Goal: Task Accomplishment & Management: Manage account settings

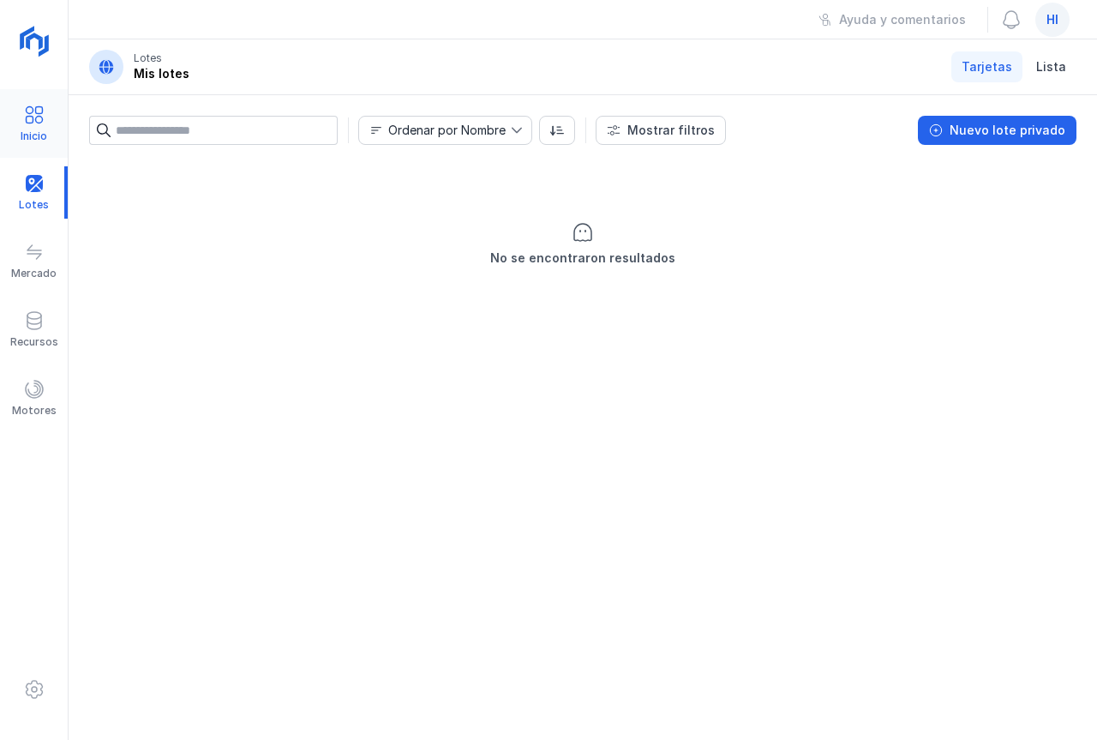
click at [39, 127] on div at bounding box center [34, 117] width 21 height 25
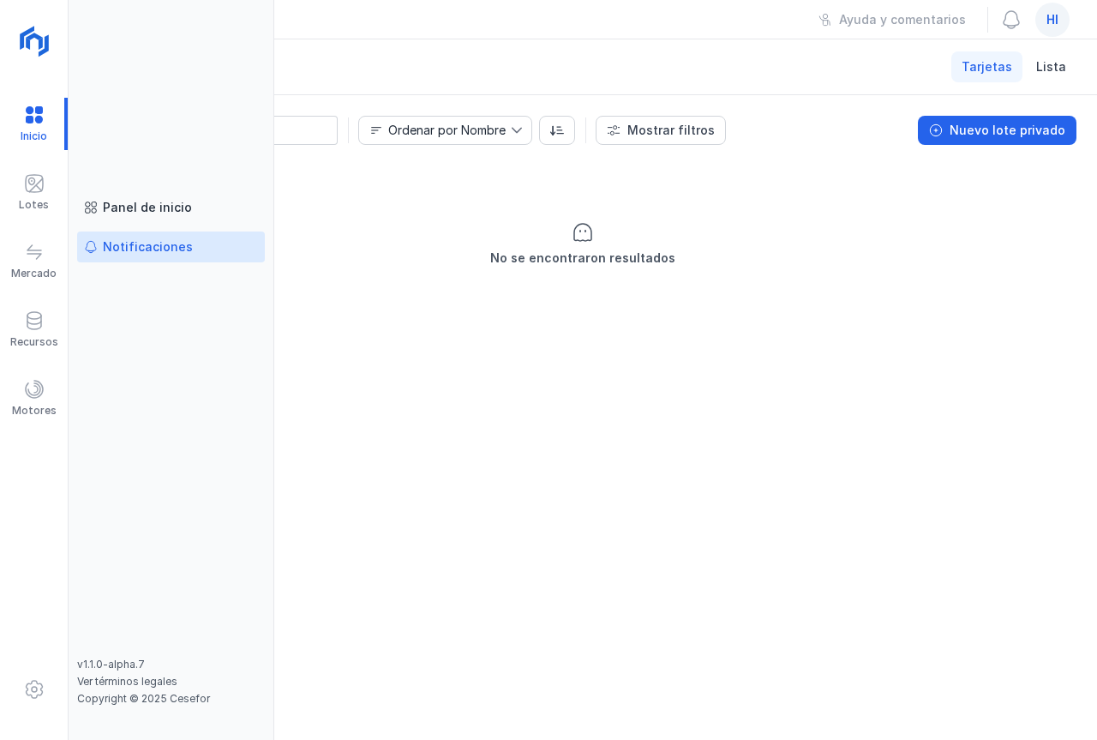
click at [156, 243] on div "Notificaciones" at bounding box center [148, 246] width 90 height 17
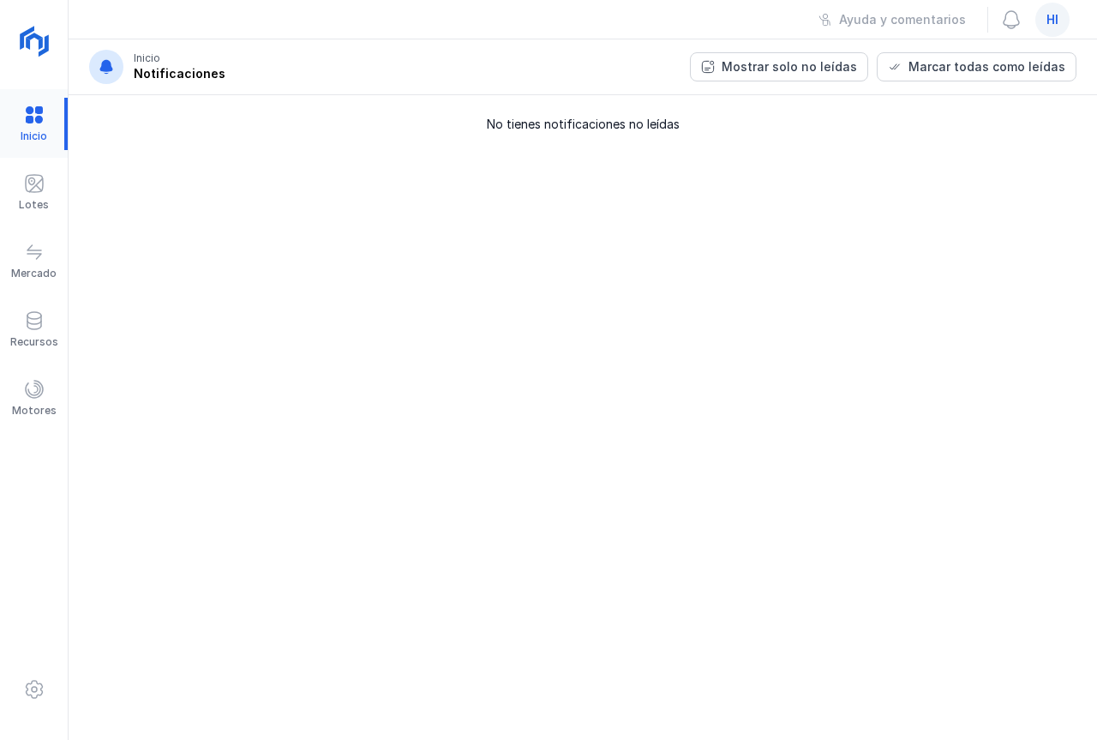
click at [31, 125] on div at bounding box center [34, 124] width 68 height 52
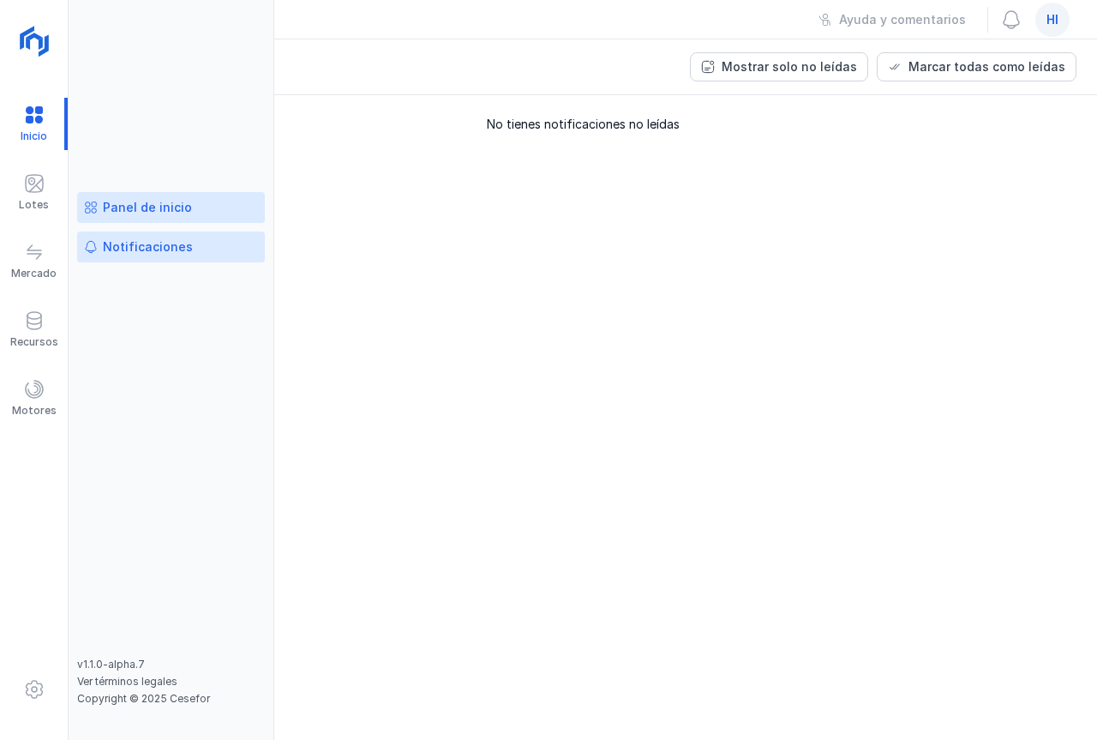
click at [147, 202] on div "Panel de inicio" at bounding box center [147, 207] width 89 height 17
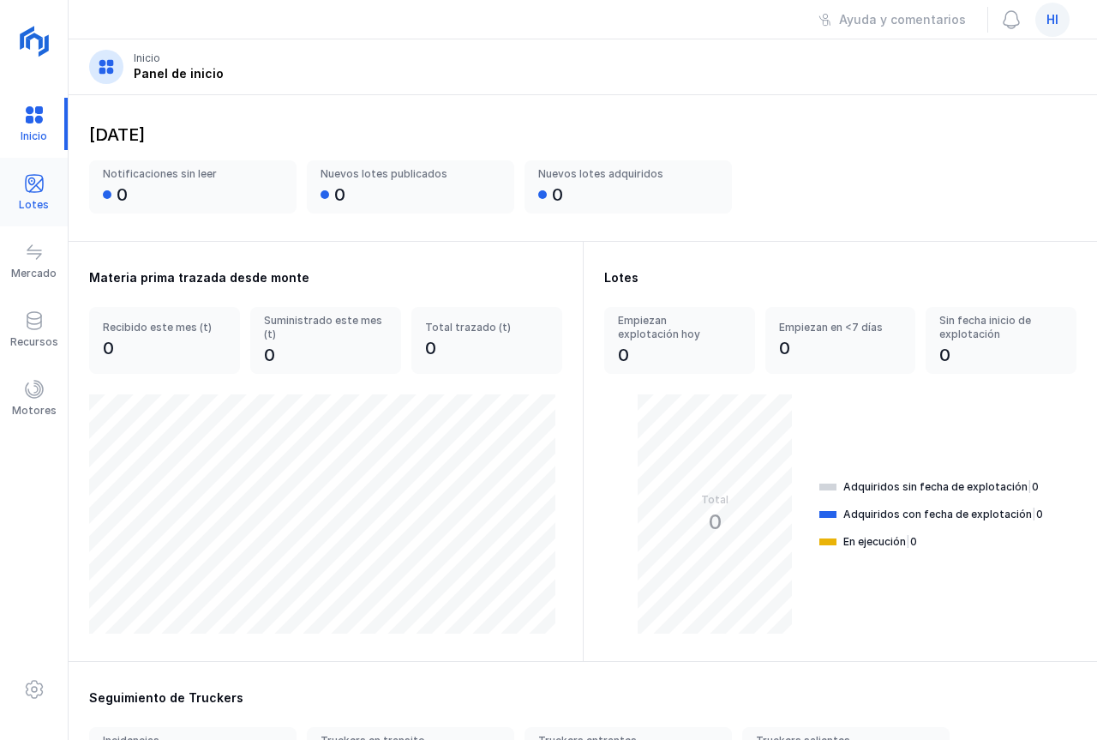
click at [27, 189] on span at bounding box center [34, 183] width 21 height 21
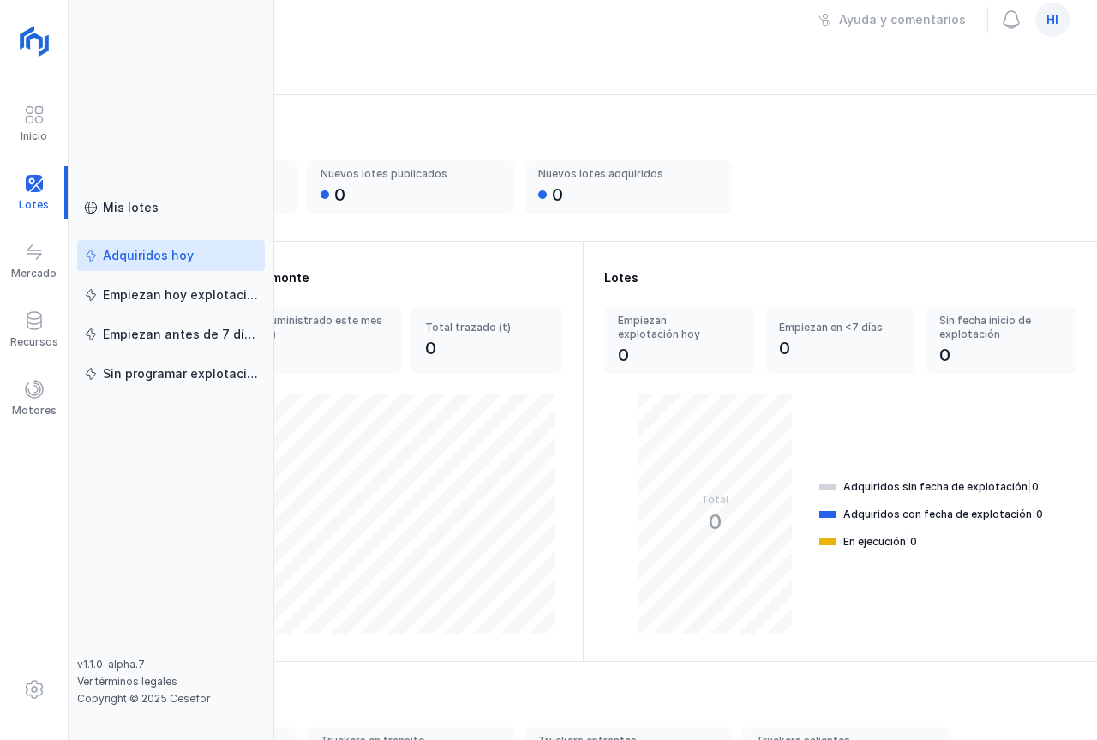
click at [177, 255] on div "Adquiridos hoy" at bounding box center [148, 255] width 91 height 17
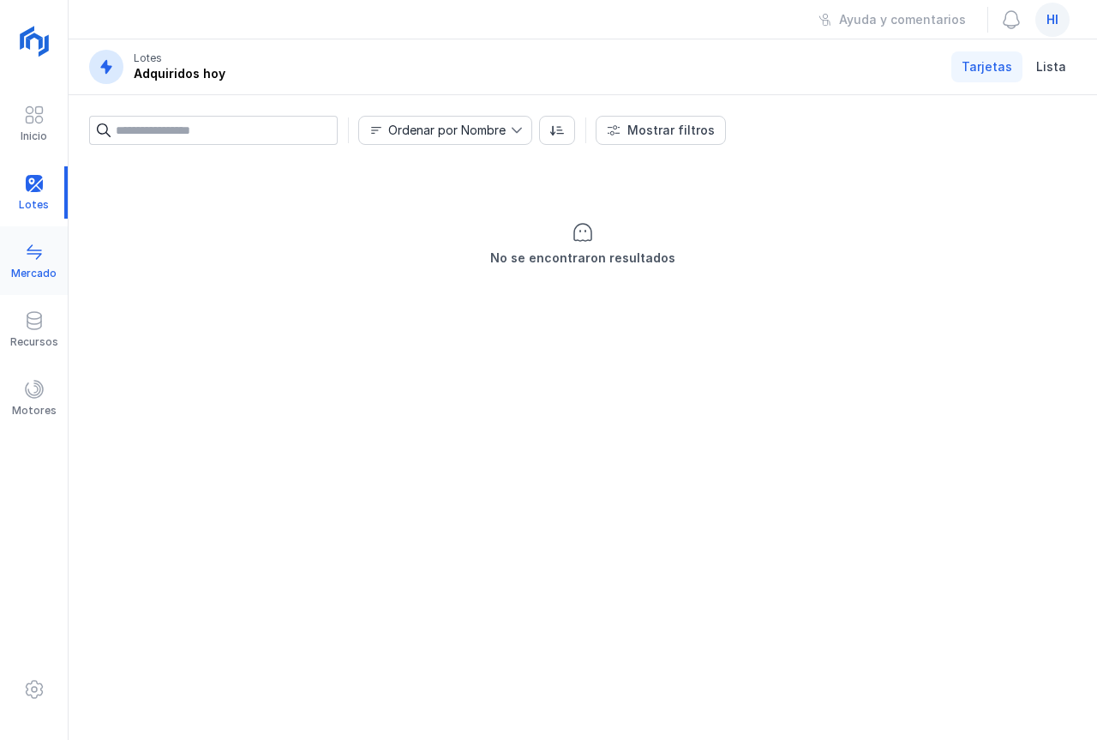
click at [35, 254] on span at bounding box center [34, 252] width 21 height 21
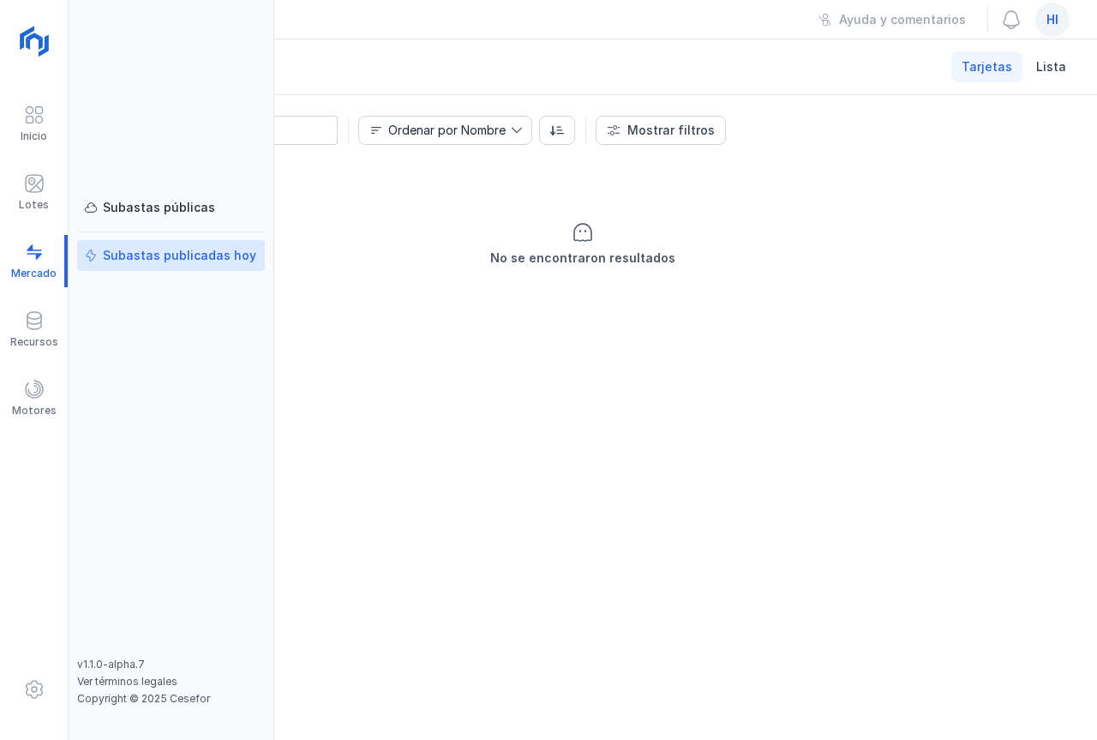
click at [209, 255] on div "Subastas publicadas hoy" at bounding box center [179, 255] width 153 height 17
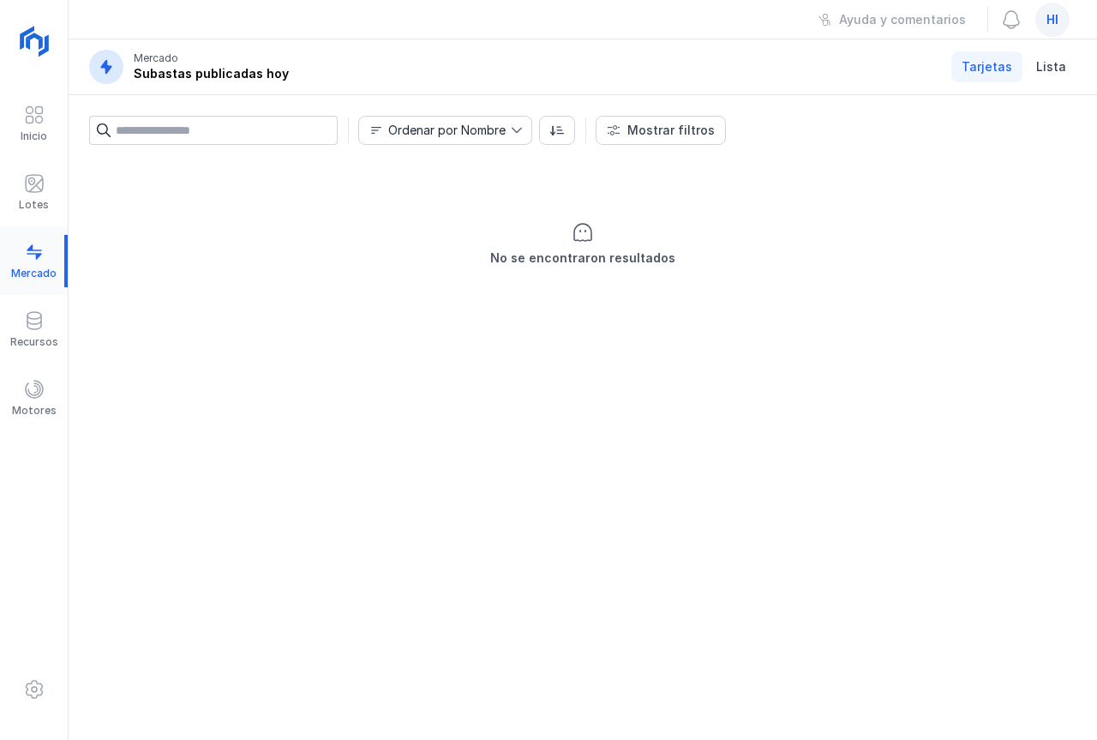
click at [32, 260] on div at bounding box center [34, 261] width 68 height 52
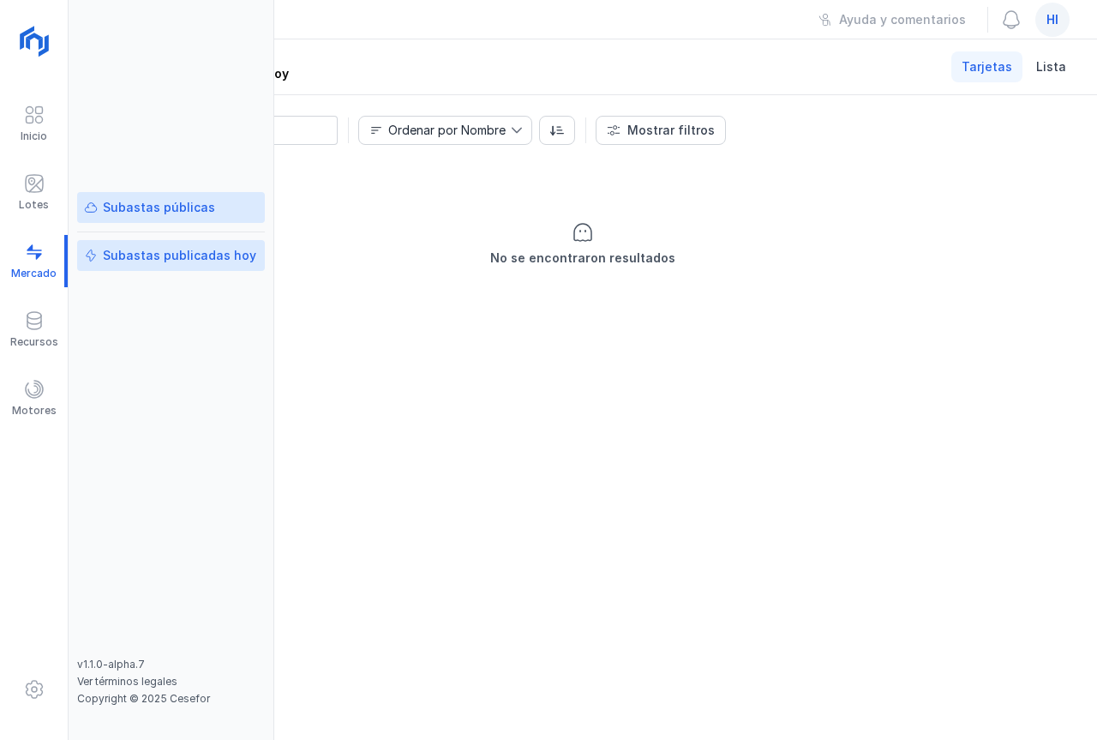
click at [189, 208] on div "Subastas públicas" at bounding box center [159, 207] width 112 height 17
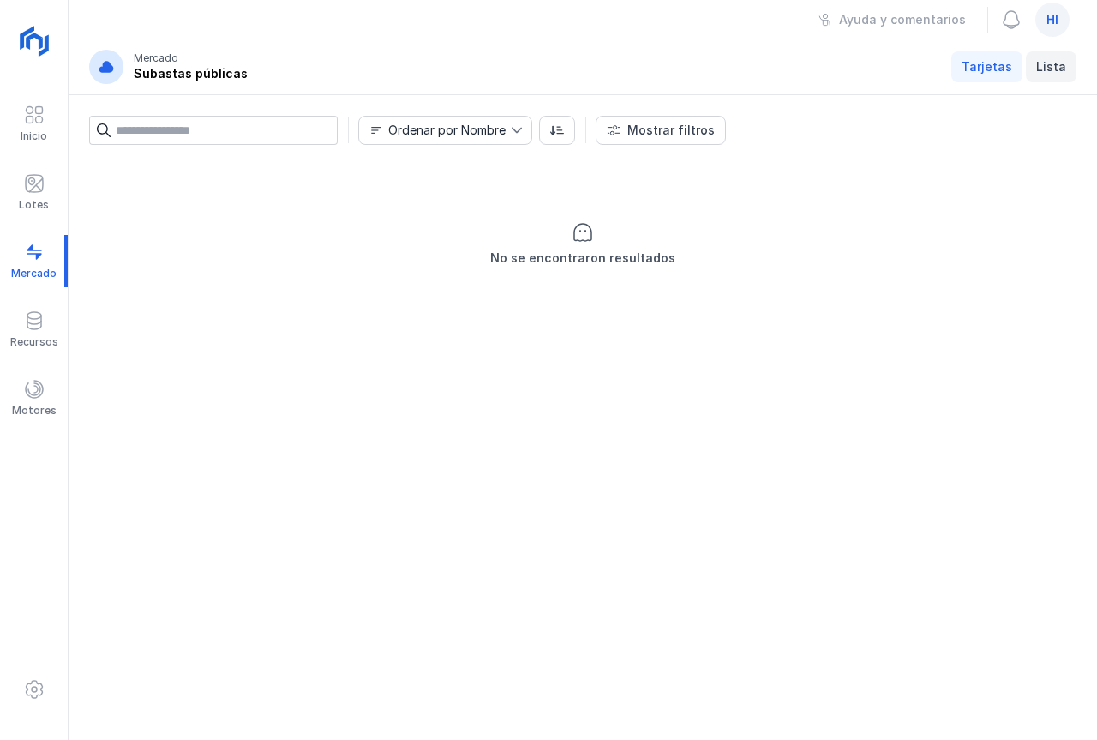
click at [1060, 67] on span "Lista" at bounding box center [1051, 66] width 30 height 17
click at [985, 65] on span "Tarjetas" at bounding box center [987, 66] width 51 height 17
click at [1049, 23] on span "hi" at bounding box center [1053, 19] width 12 height 17
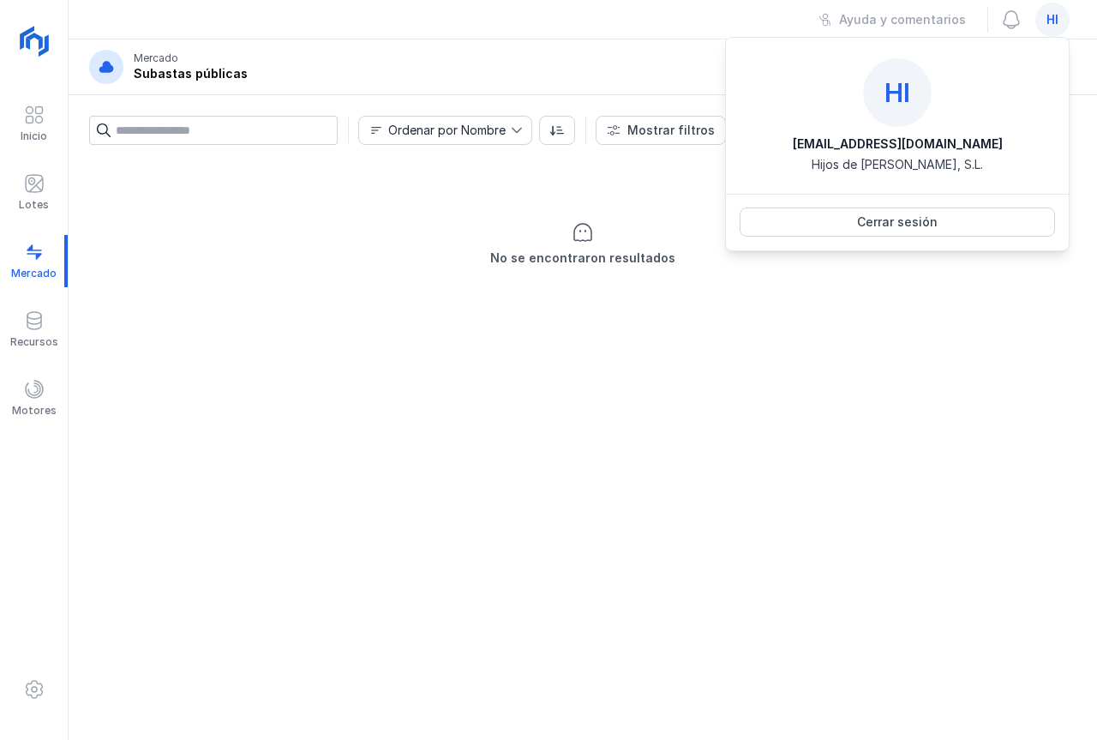
click at [1049, 23] on span "hi" at bounding box center [1053, 19] width 12 height 17
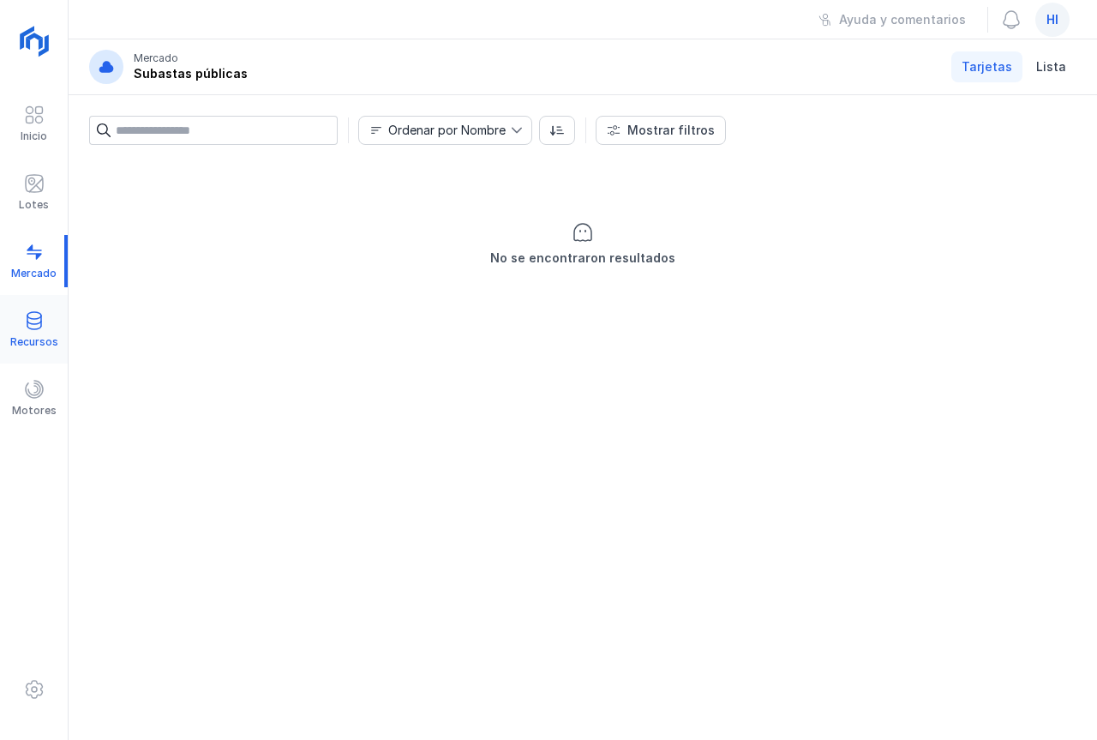
click at [30, 323] on span at bounding box center [34, 320] width 21 height 21
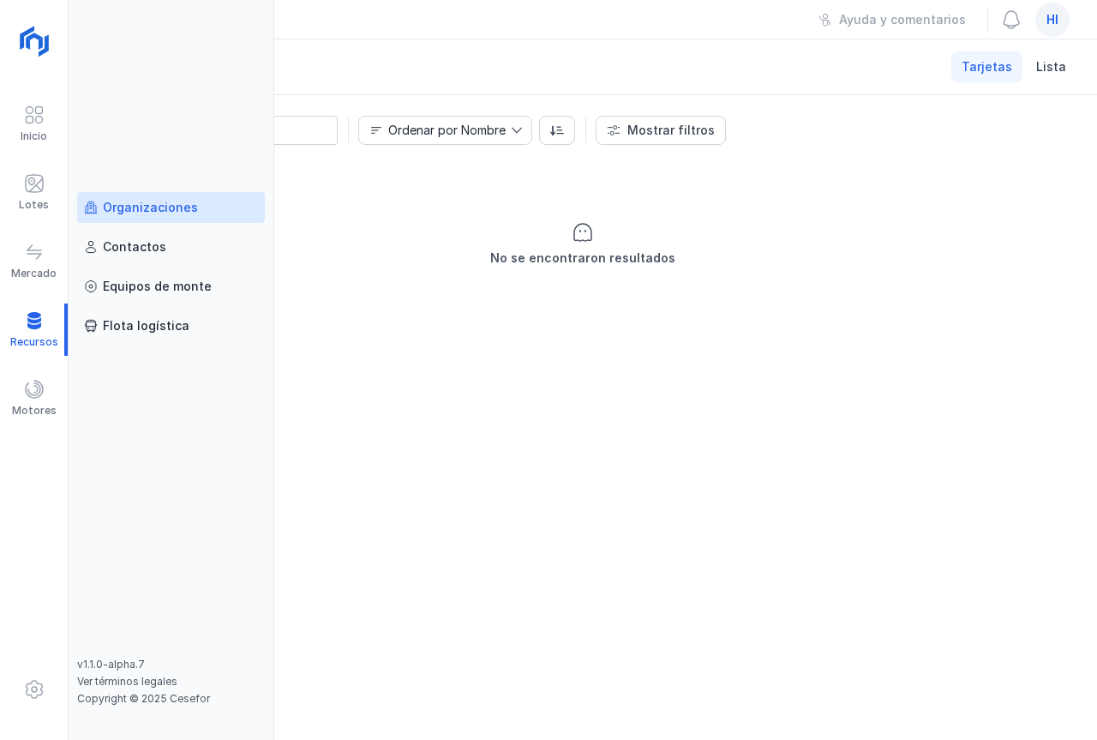
click at [186, 210] on div "Organizaciones" at bounding box center [150, 207] width 95 height 17
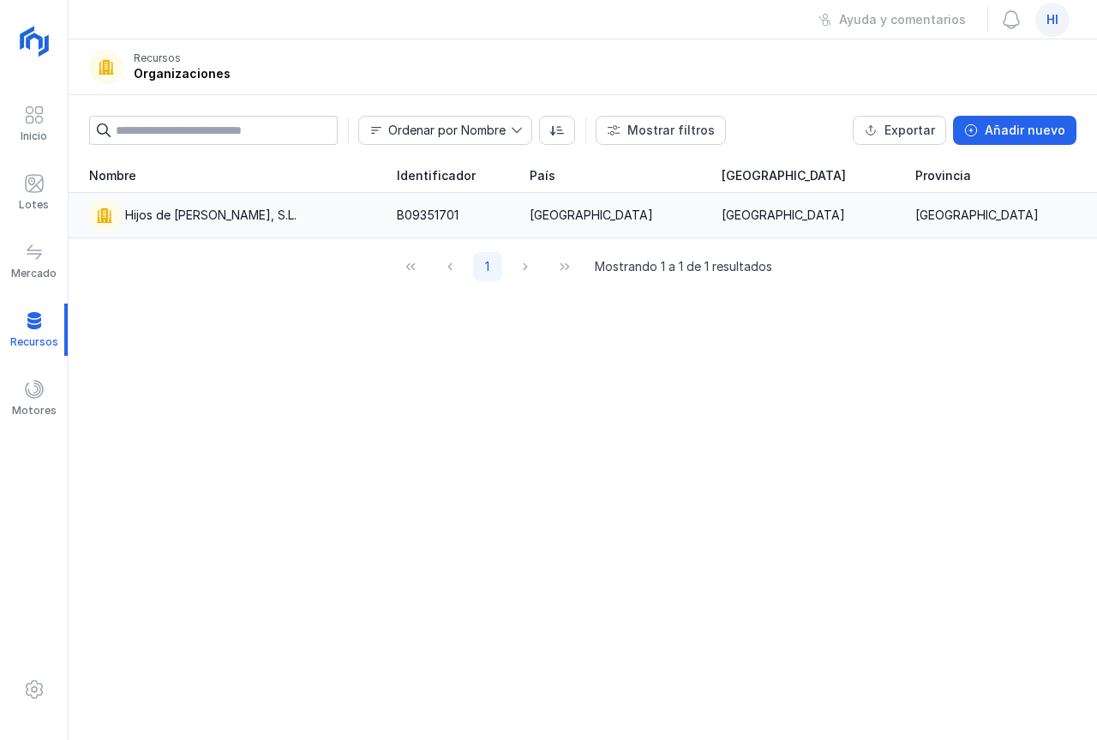
click at [198, 215] on div "Hijos de Pascual Mediavilla, S.L." at bounding box center [210, 215] width 171 height 17
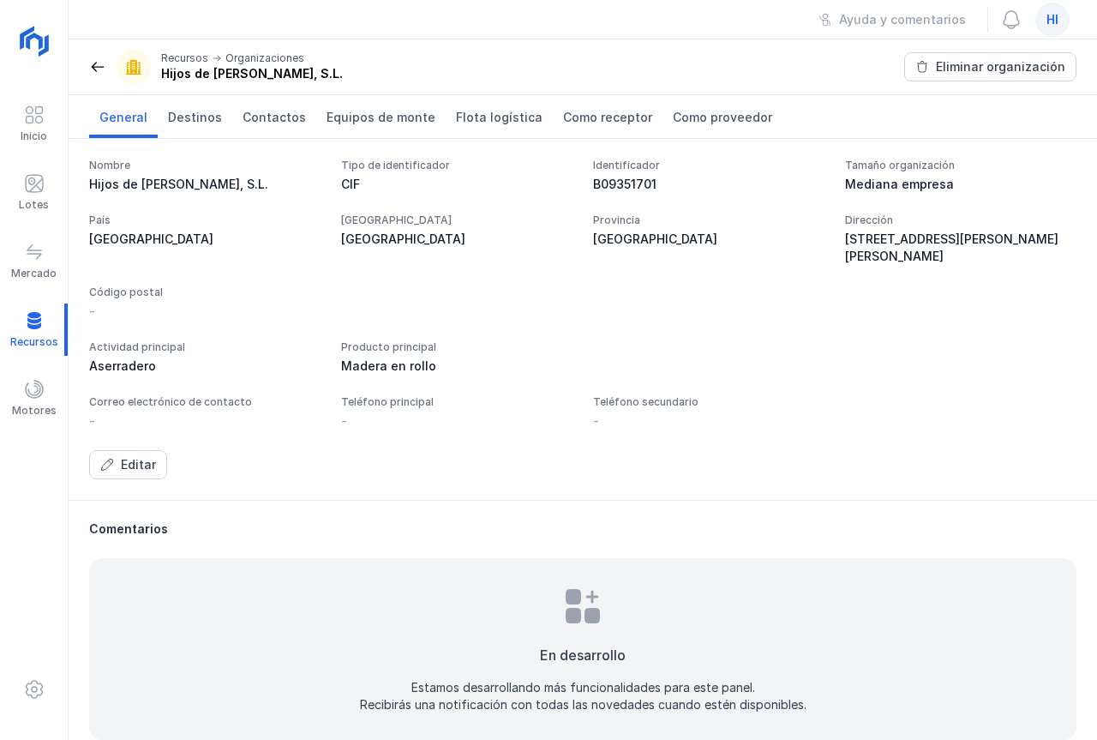
scroll to position [60, 0]
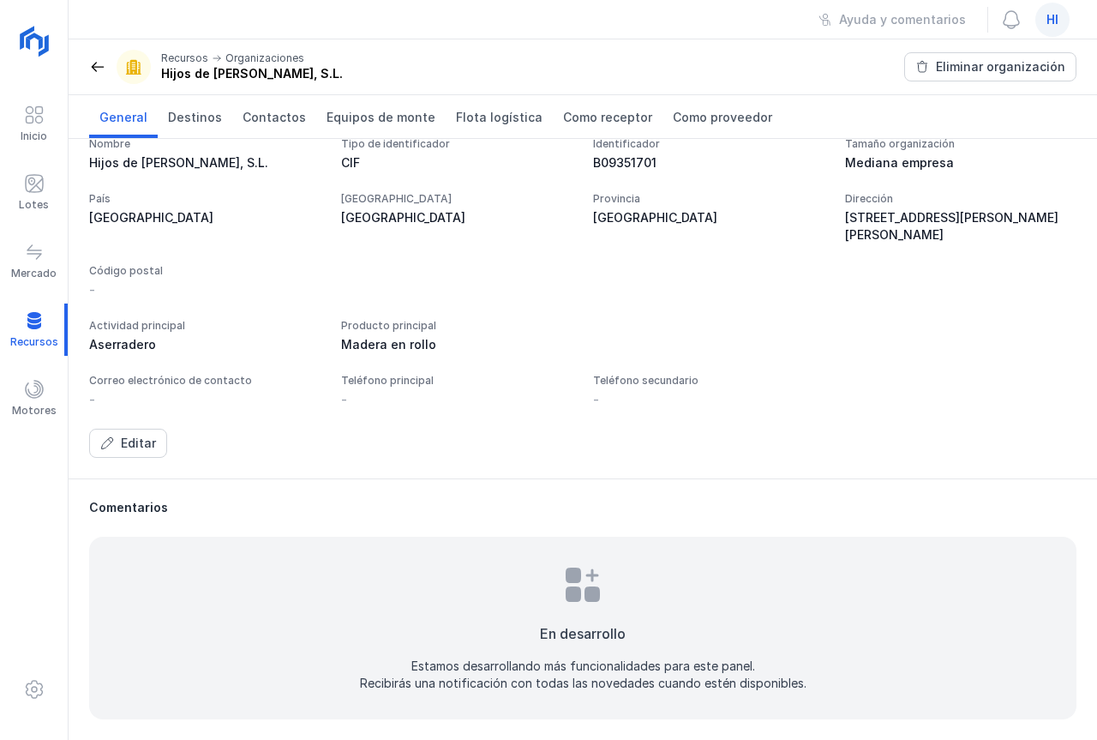
click at [142, 346] on div "Aserradero" at bounding box center [204, 344] width 231 height 17
click at [142, 441] on div "Editar" at bounding box center [138, 443] width 35 height 17
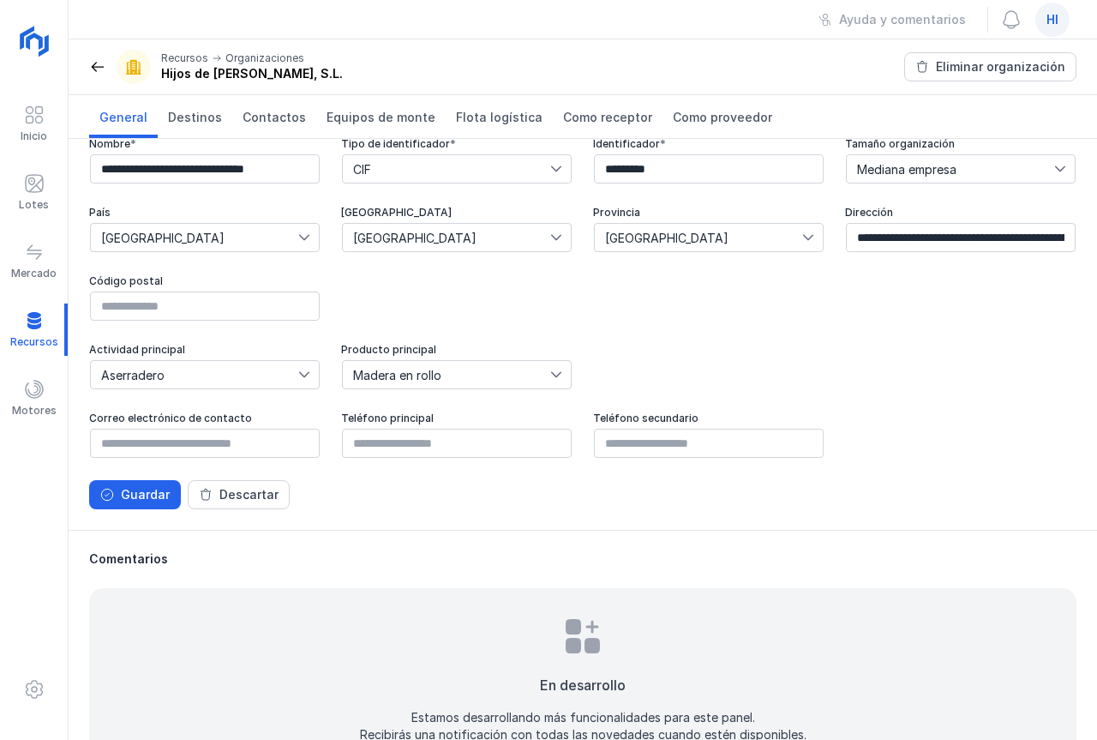
click at [295, 373] on span "Aserradero" at bounding box center [194, 374] width 207 height 27
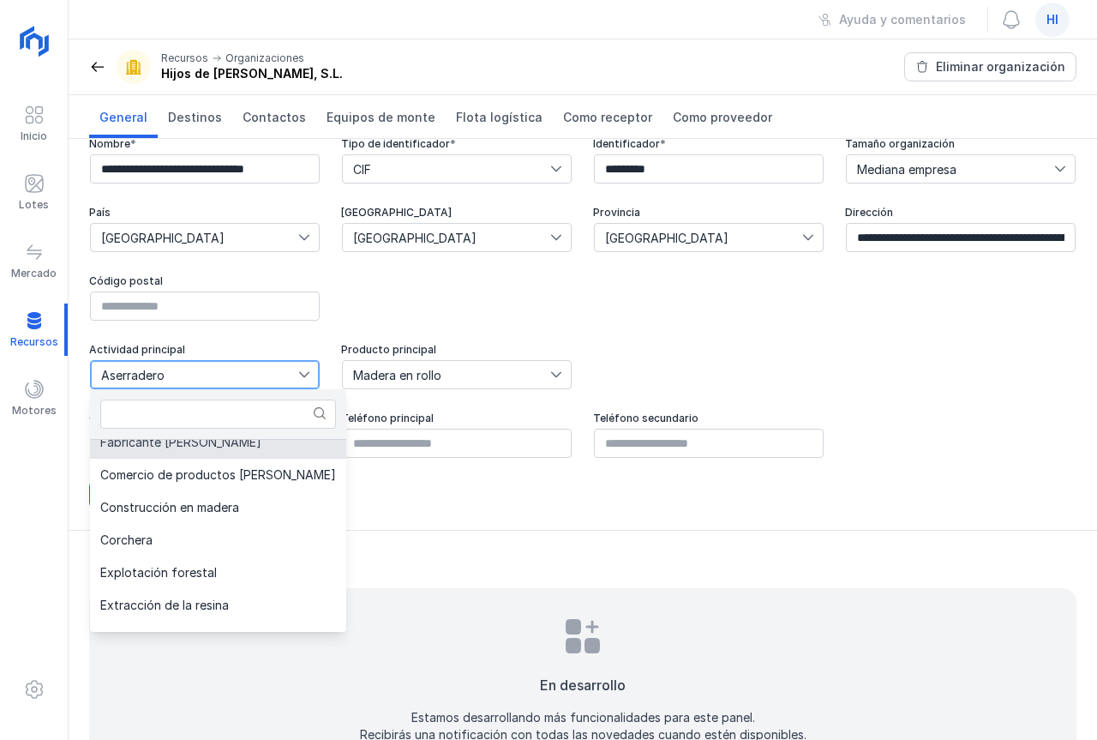
scroll to position [228, 0]
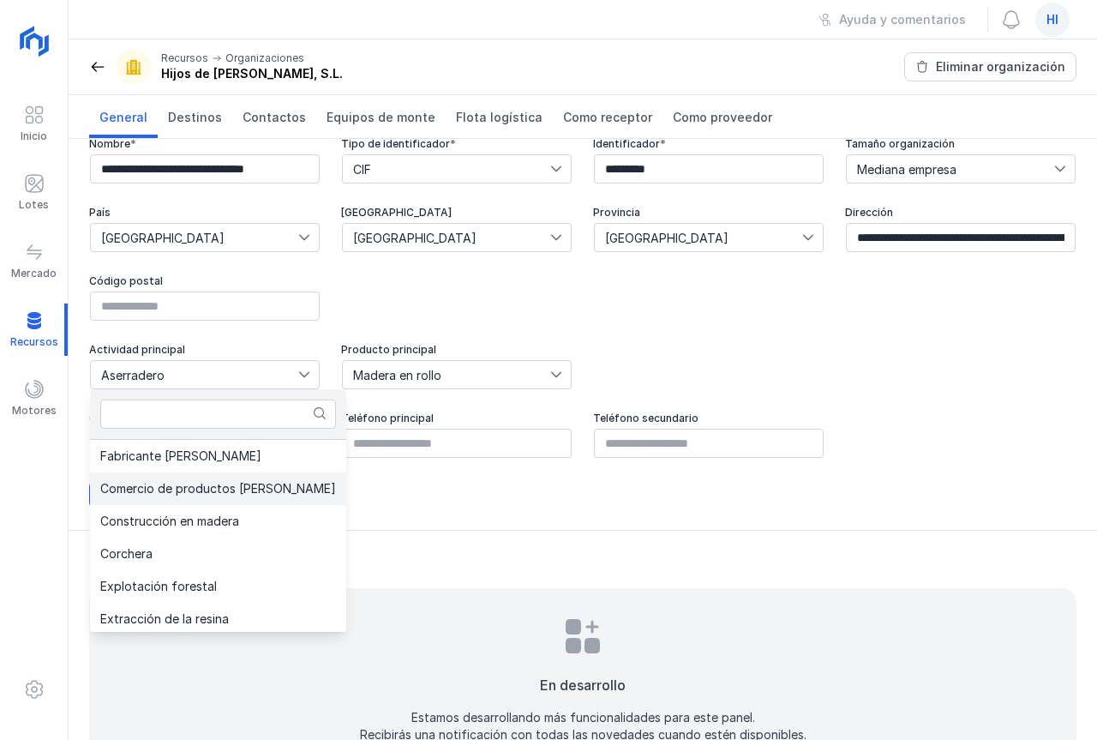
click at [242, 493] on span "Comercio de productos de madera" at bounding box center [218, 489] width 236 height 12
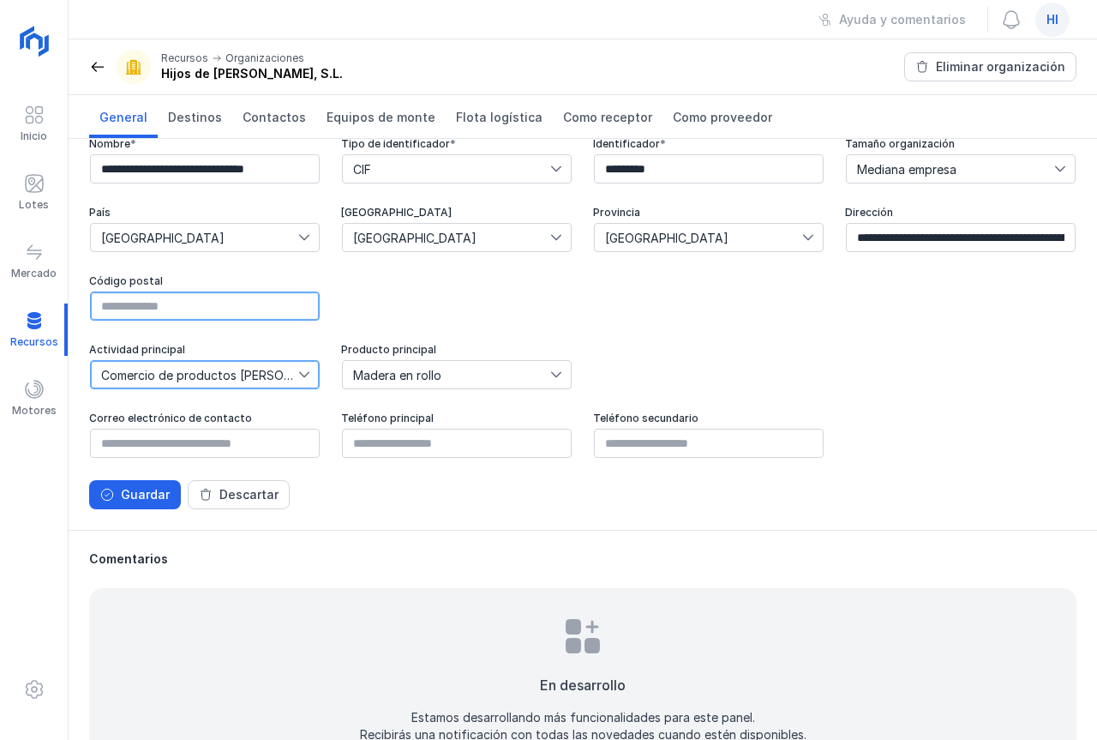
click at [261, 310] on input "text" at bounding box center [205, 305] width 230 height 29
type input "*****"
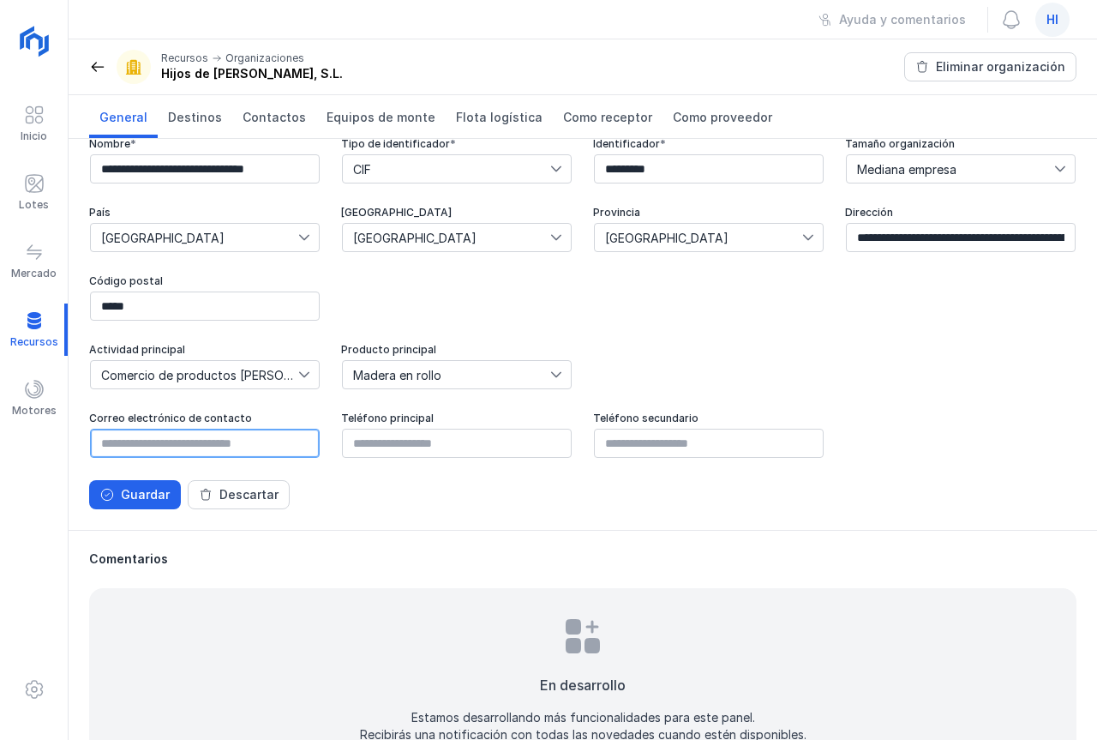
type input "**********"
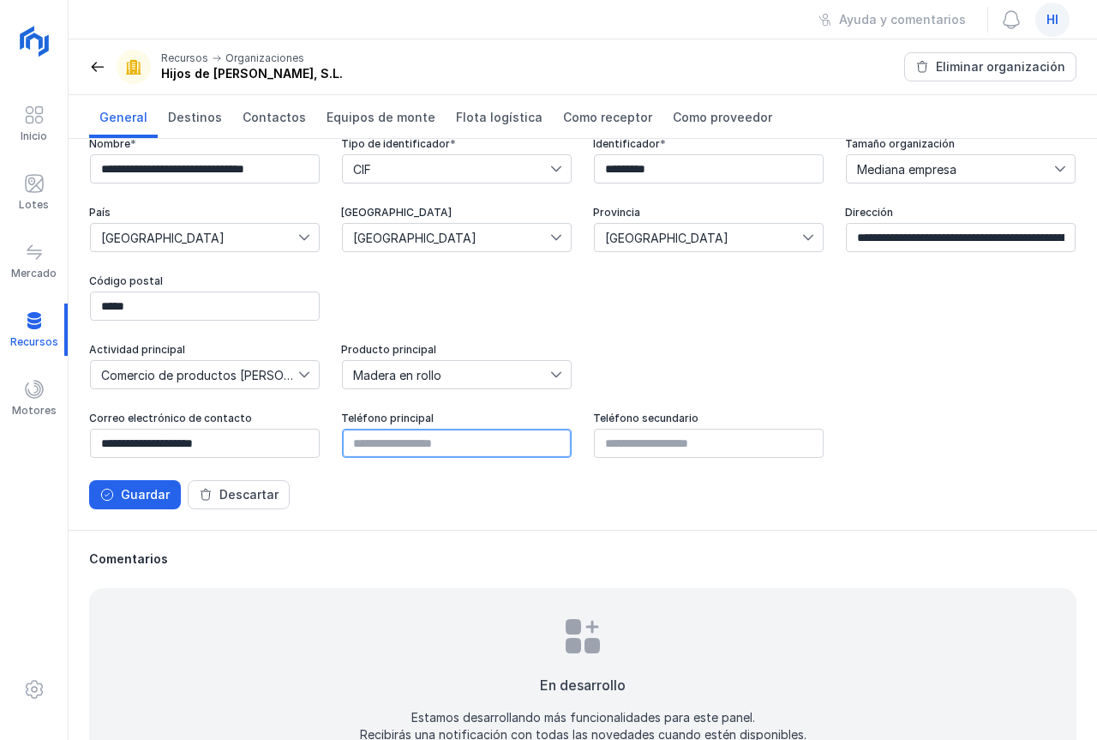
type input "*********"
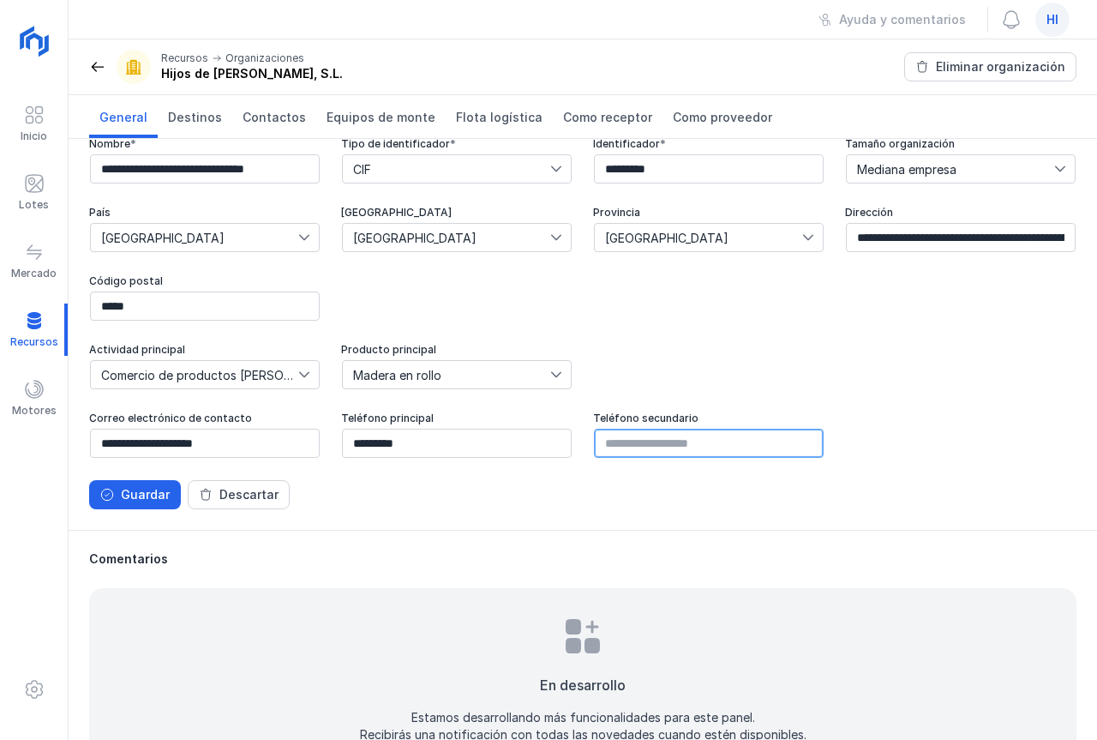
click at [619, 441] on input "text" at bounding box center [709, 443] width 230 height 29
type input "*********"
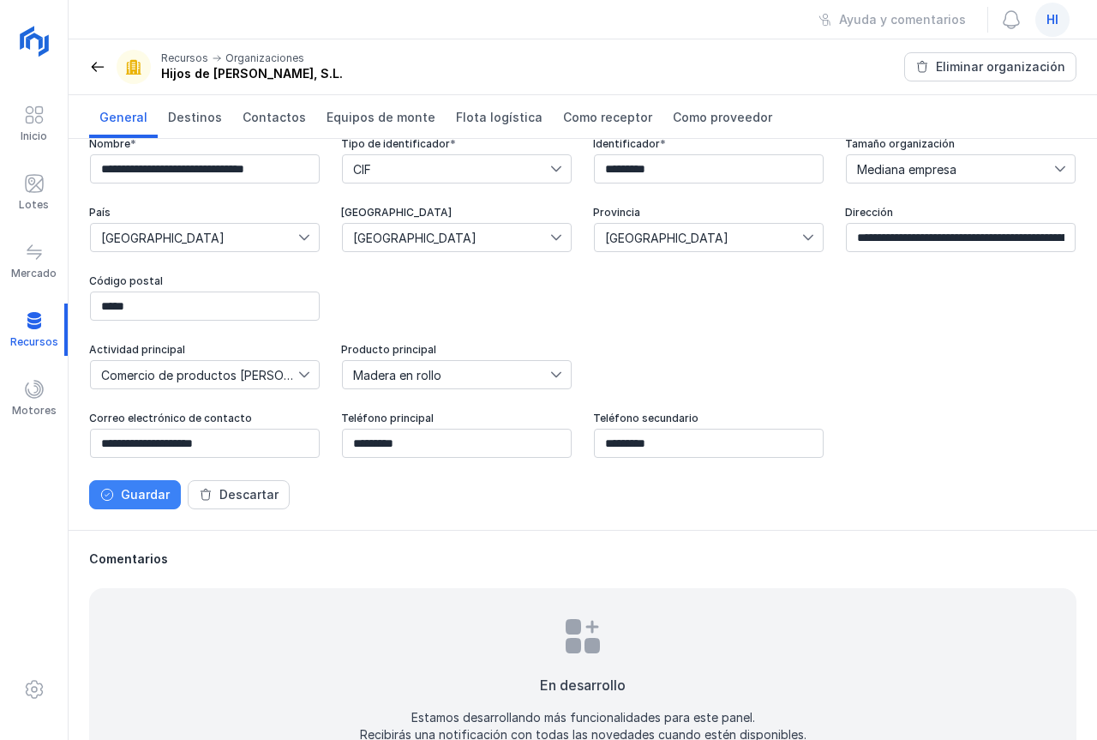
click at [147, 497] on div "Guardar" at bounding box center [145, 494] width 49 height 17
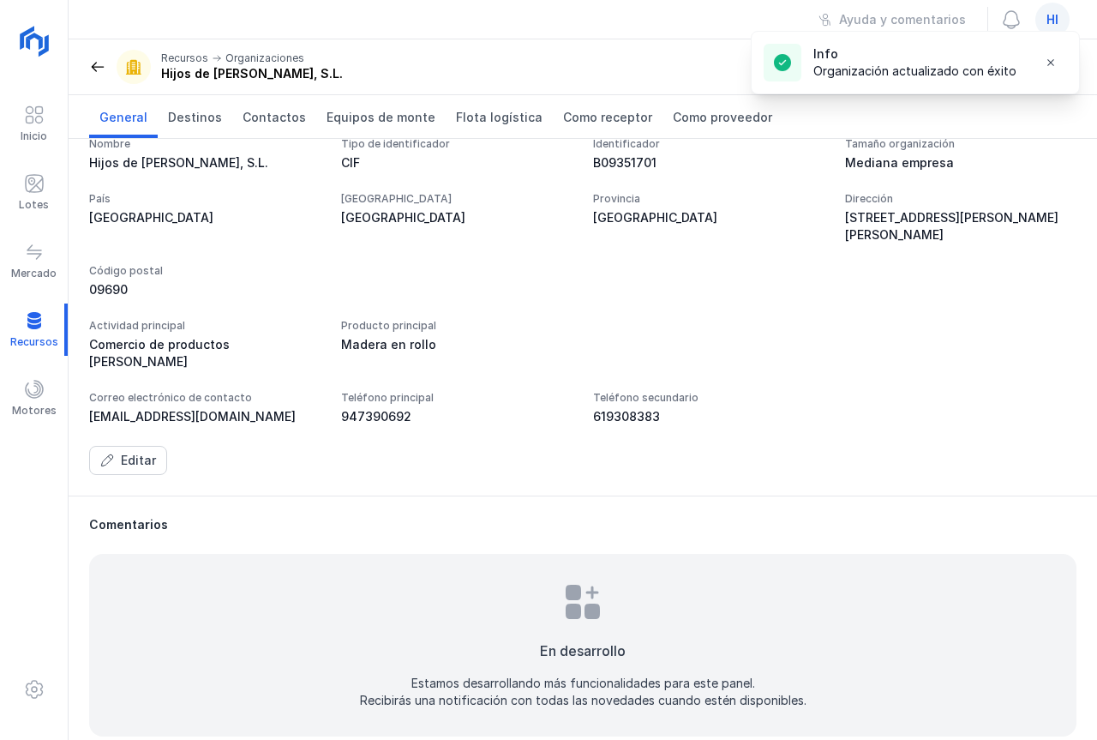
scroll to position [0, 0]
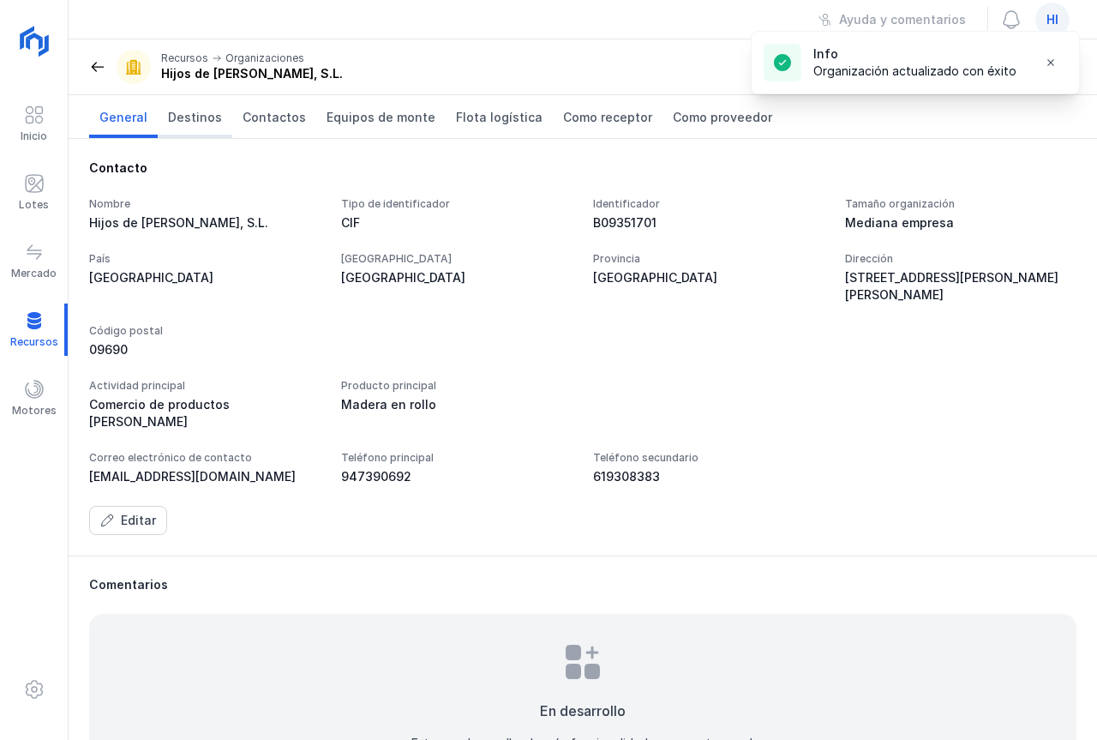
click at [194, 117] on span "Destinos" at bounding box center [195, 117] width 54 height 17
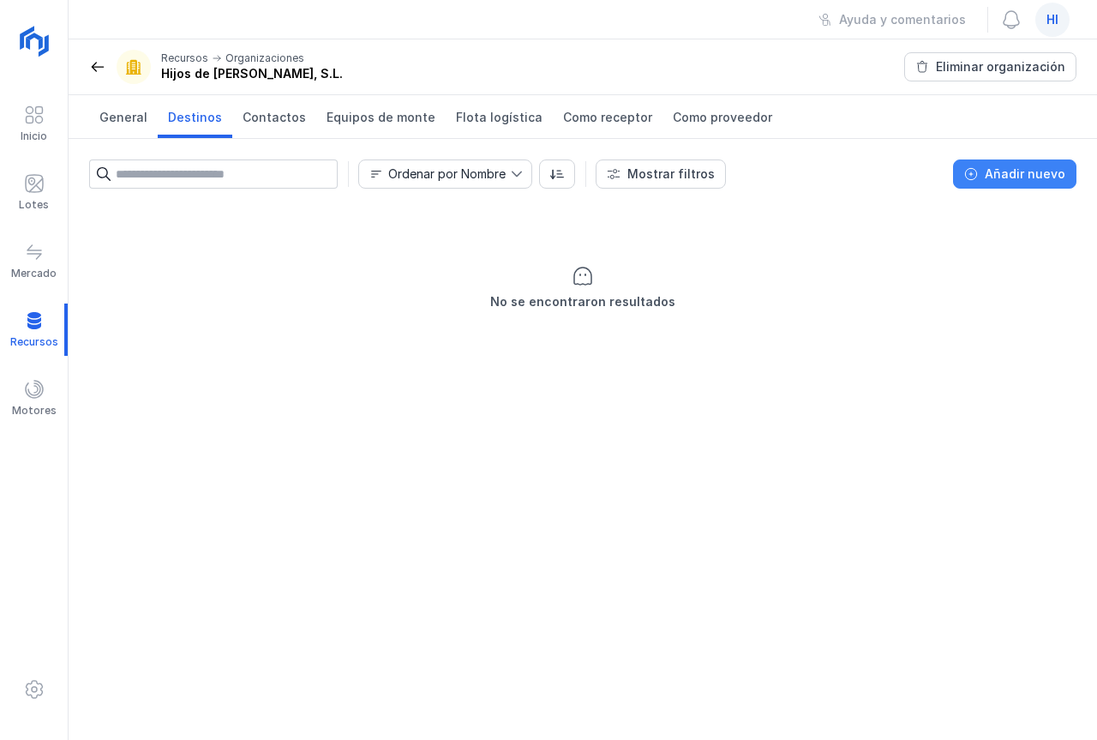
click at [1012, 174] on div "Añadir nuevo" at bounding box center [1025, 173] width 81 height 17
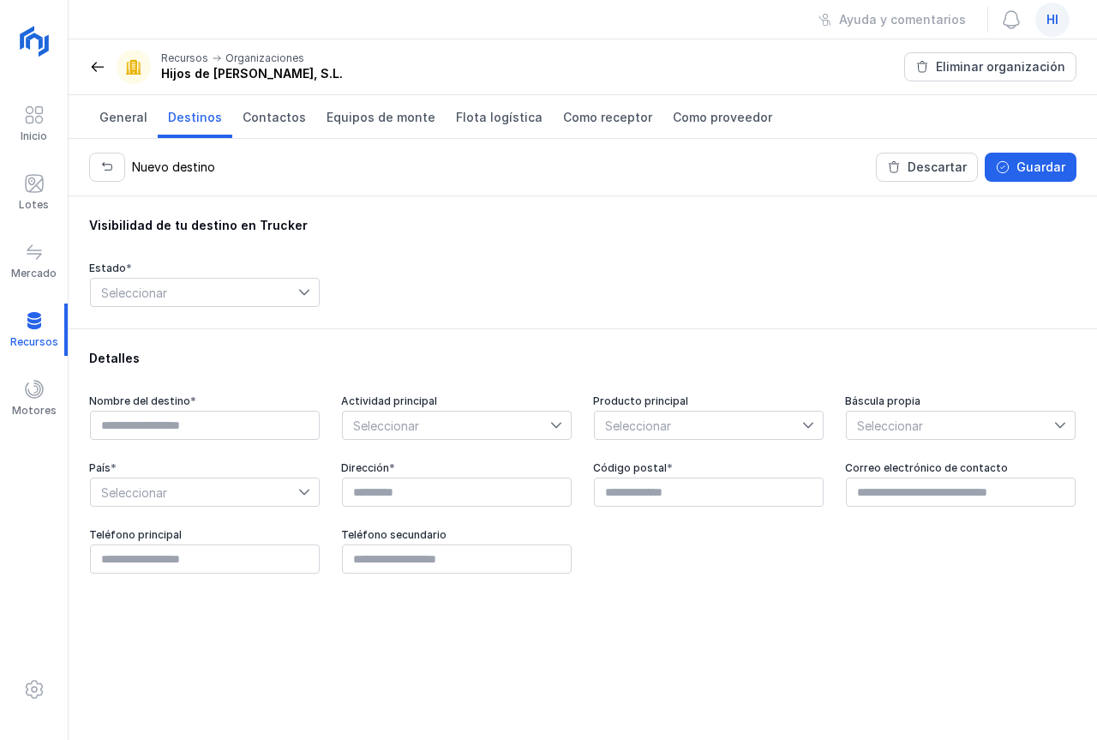
click at [308, 291] on icon at bounding box center [304, 293] width 10 height 6
click at [924, 170] on div "Descartar" at bounding box center [937, 167] width 59 height 17
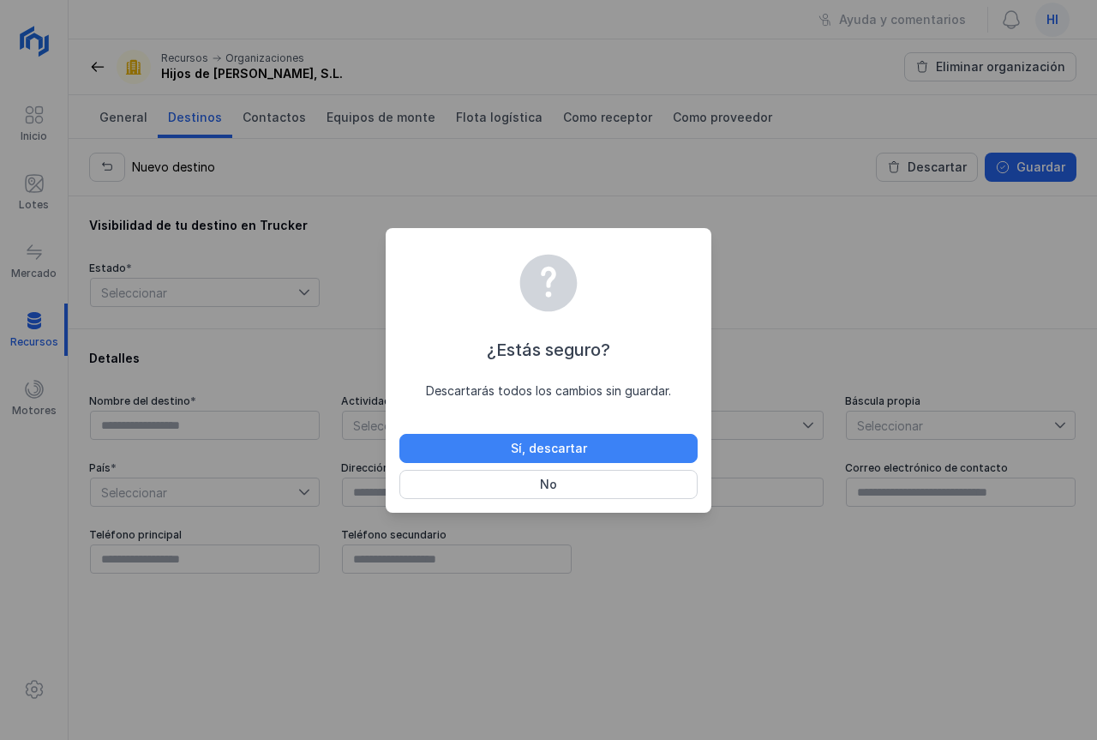
click at [553, 449] on div "Sí, descartar" at bounding box center [549, 448] width 76 height 17
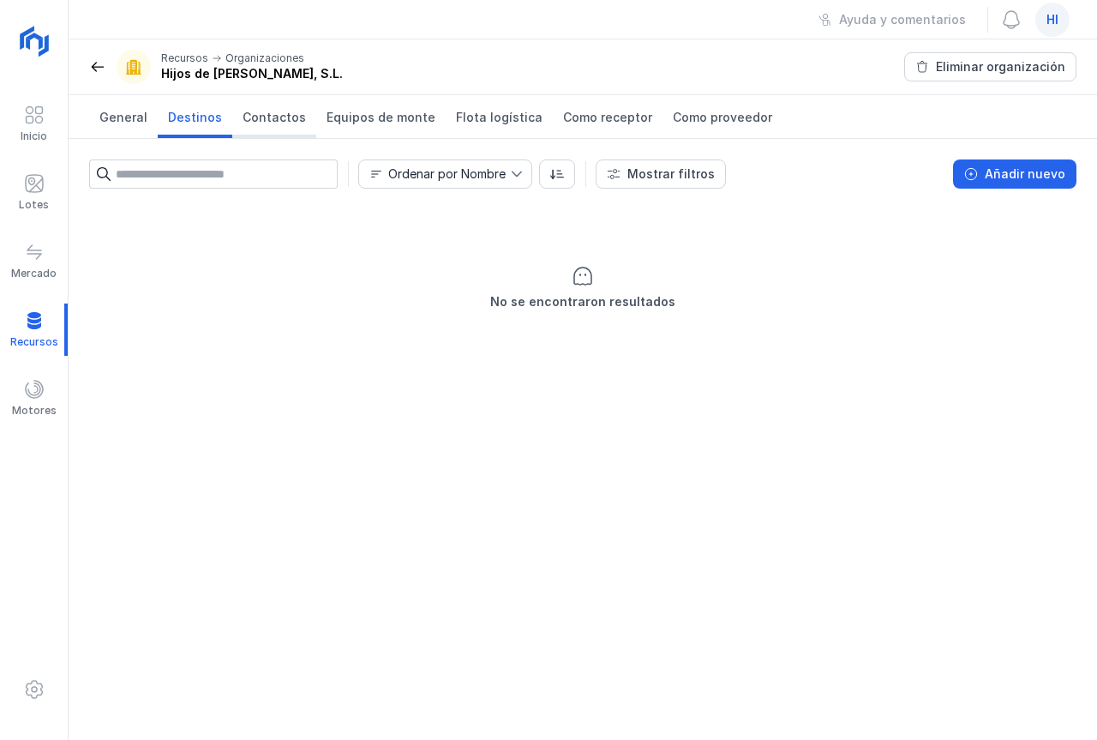
click at [280, 123] on span "Contactos" at bounding box center [274, 117] width 63 height 17
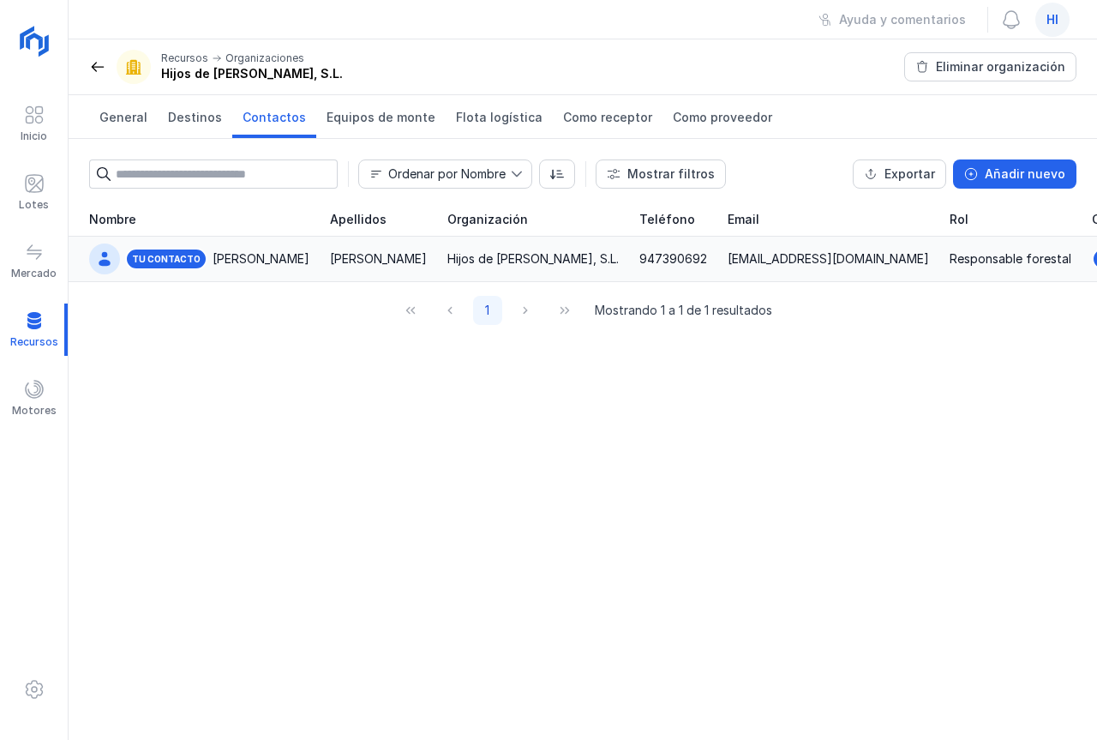
click at [258, 266] on div "Hijos Pascual" at bounding box center [261, 258] width 97 height 17
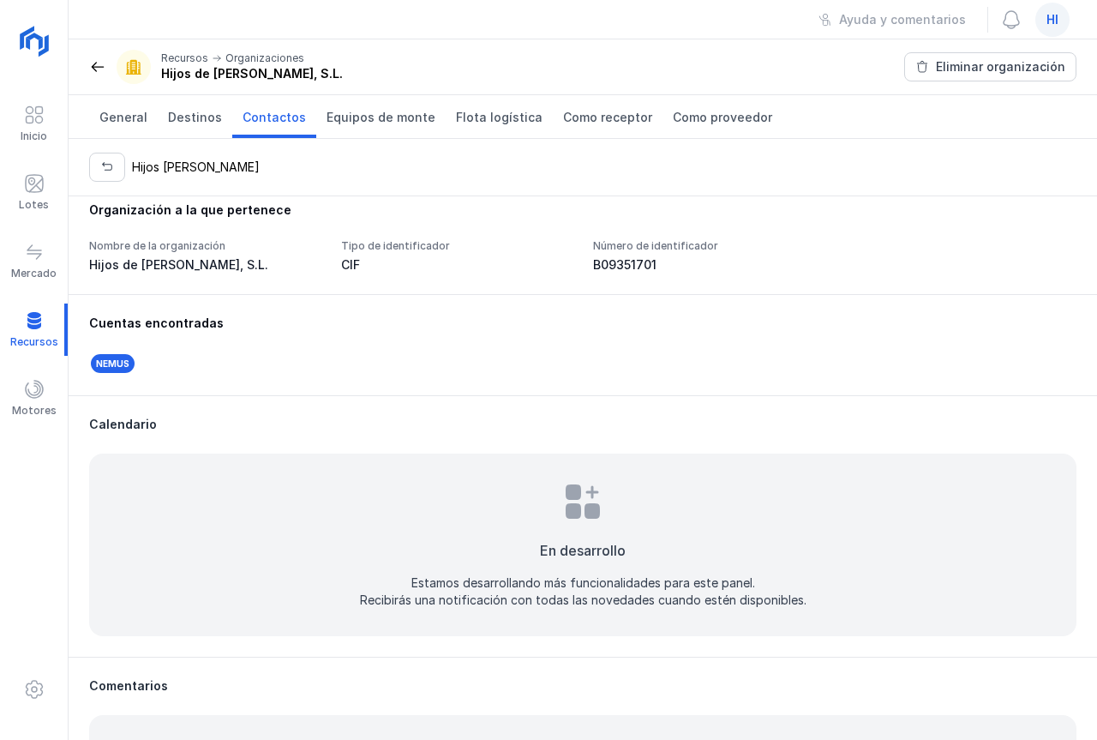
scroll to position [257, 0]
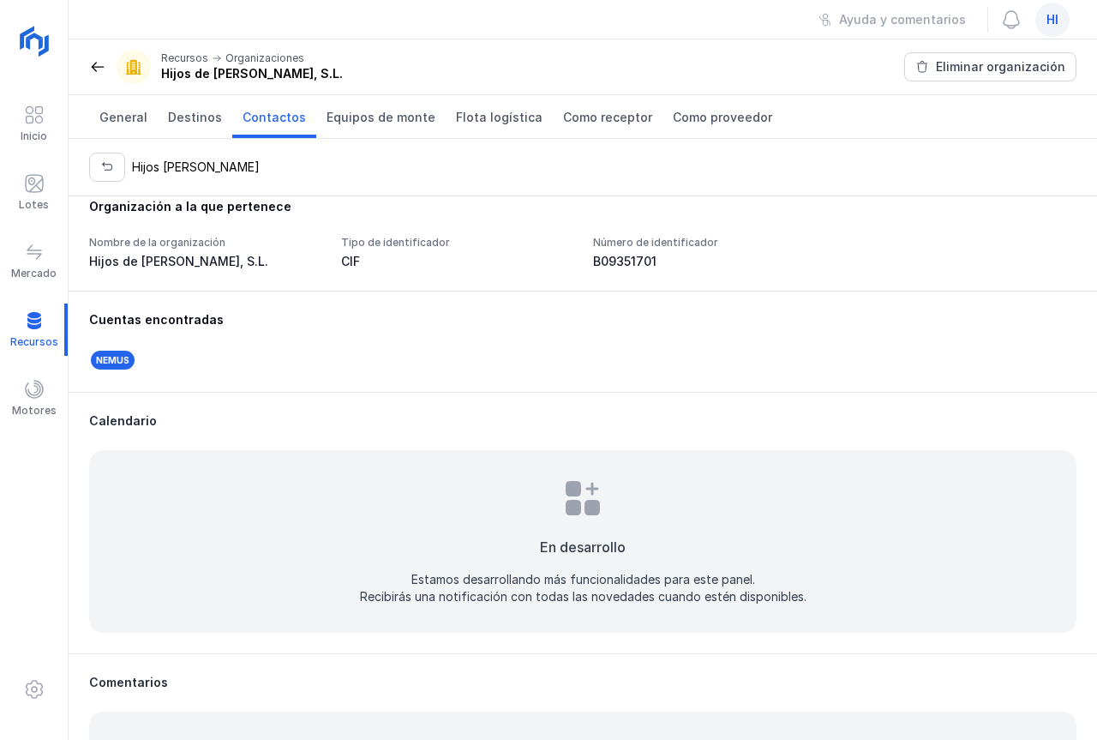
click at [115, 362] on div "Nemus" at bounding box center [112, 360] width 47 height 22
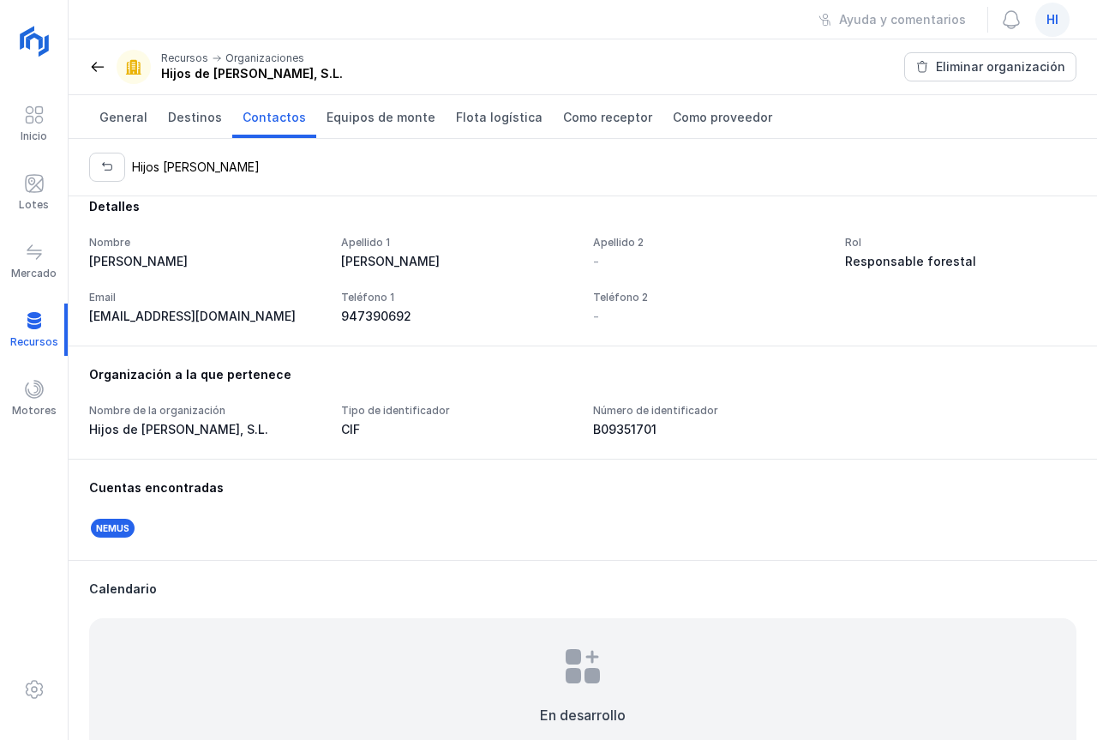
scroll to position [0, 0]
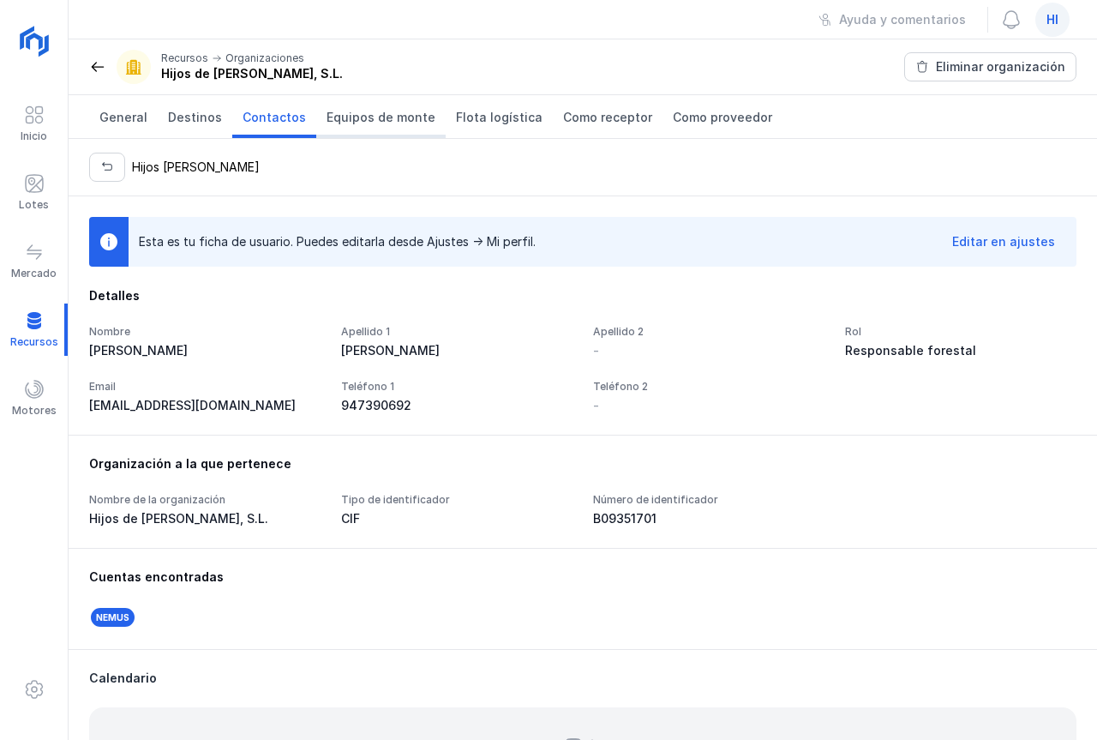
click at [381, 123] on span "Equipos de monte" at bounding box center [381, 117] width 109 height 17
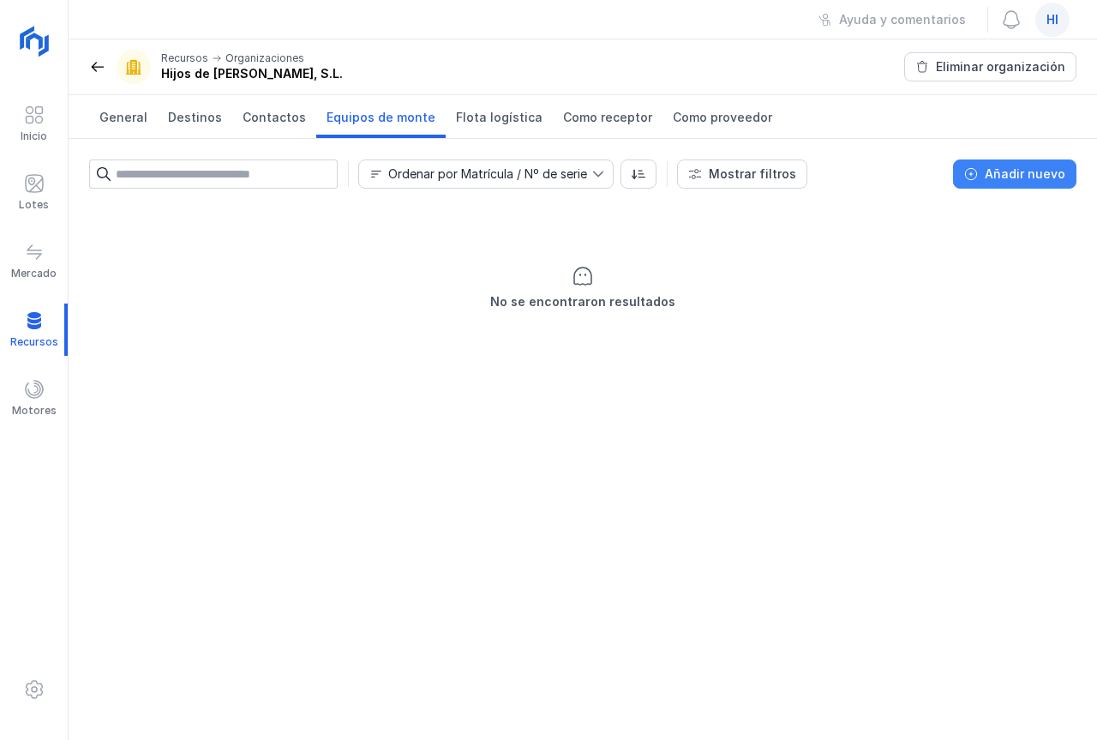
click at [1013, 176] on div "Añadir nuevo" at bounding box center [1025, 173] width 81 height 17
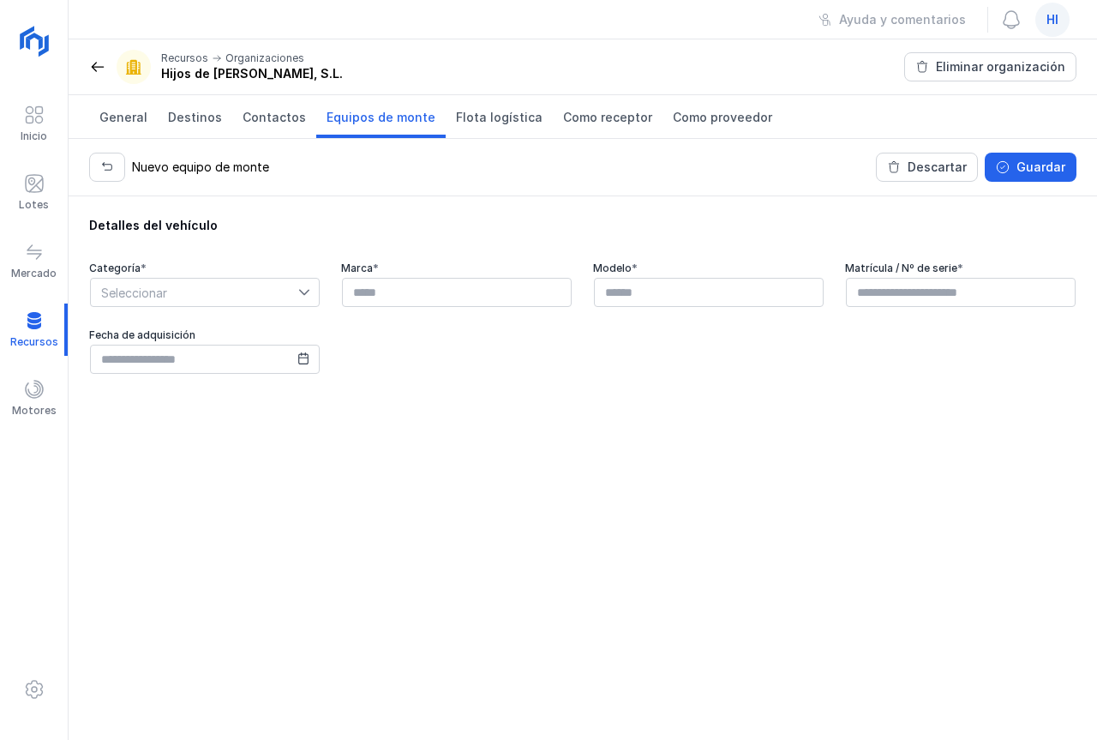
click at [307, 292] on icon at bounding box center [304, 293] width 10 height 6
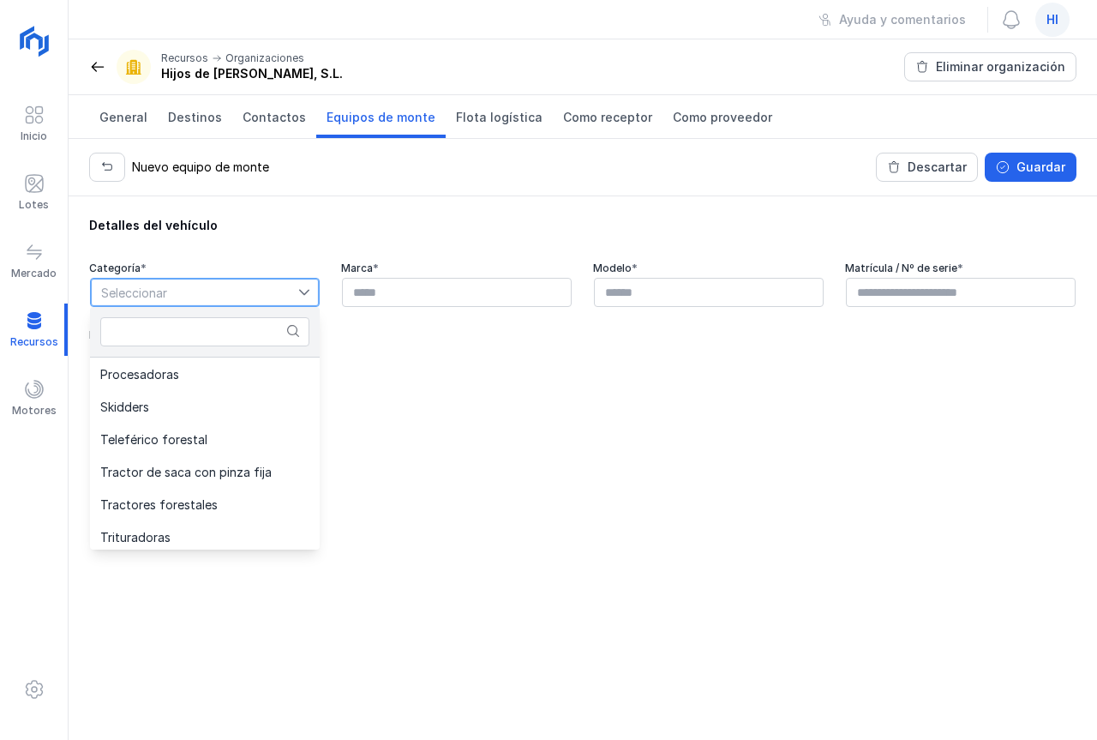
scroll to position [329, 0]
click at [416, 496] on div "Detalles del vehículo Categoría * Seleccionar Marca * Modelo * Matrícula / Nº d…" at bounding box center [583, 467] width 1029 height 543
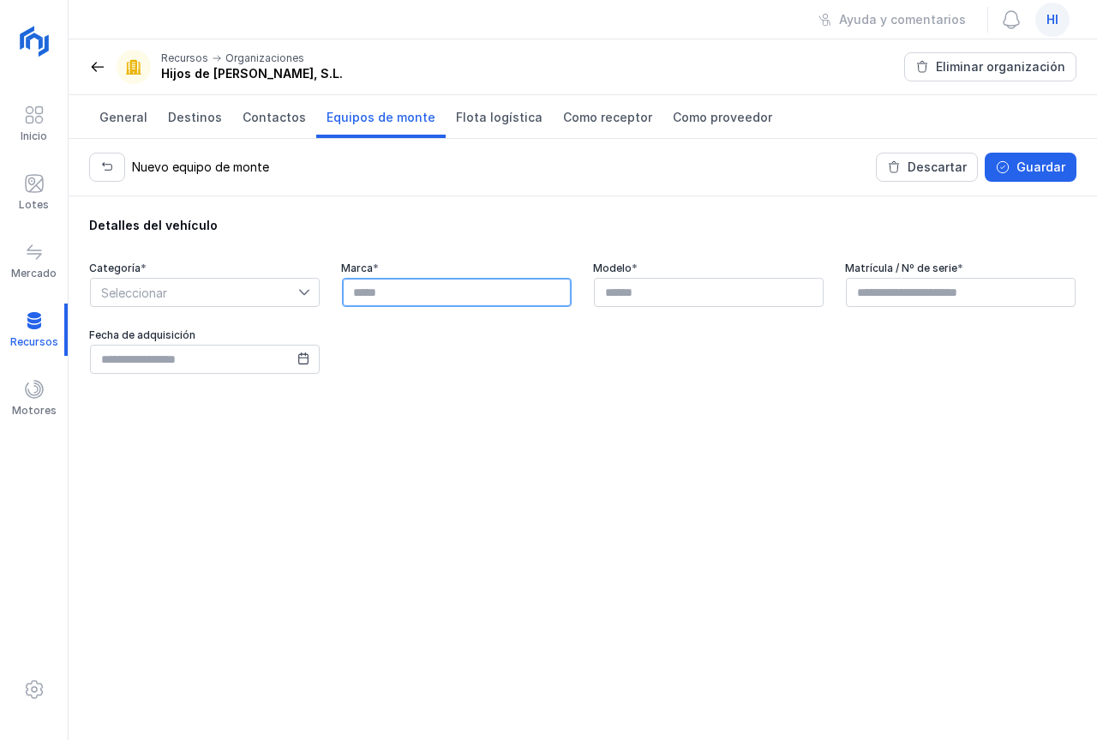
click at [559, 291] on input "text" at bounding box center [457, 292] width 230 height 29
click at [483, 114] on span "Flota logística" at bounding box center [499, 117] width 87 height 17
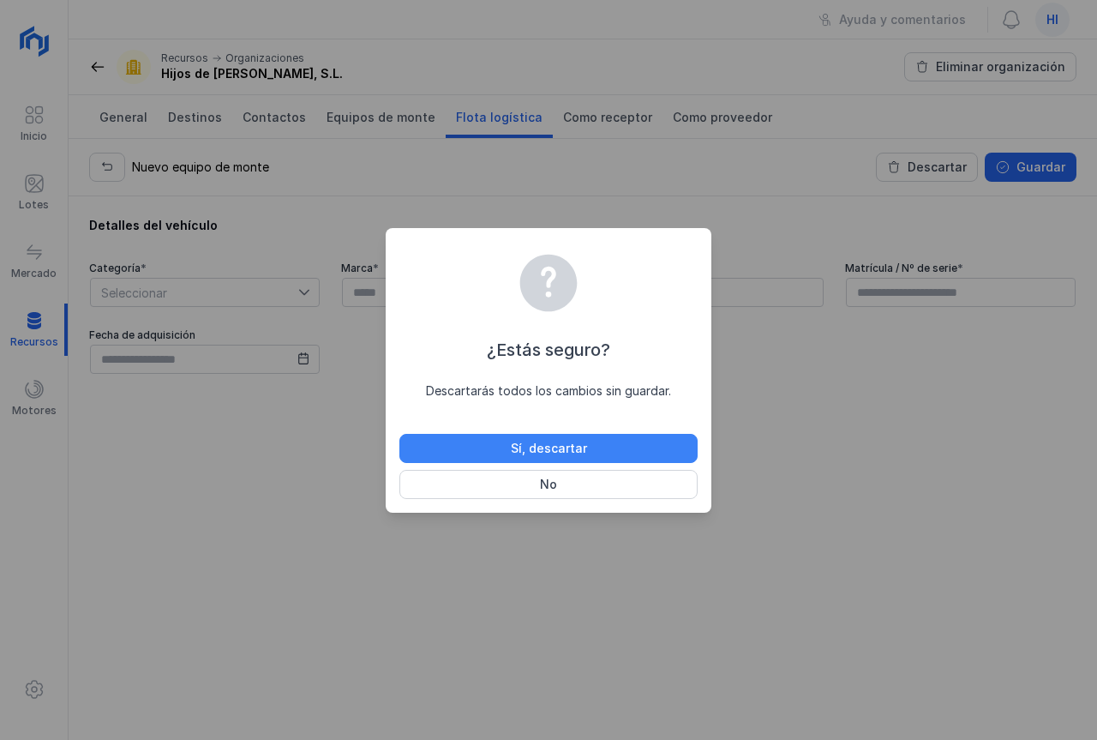
click at [536, 446] on div "Sí, descartar" at bounding box center [549, 448] width 76 height 17
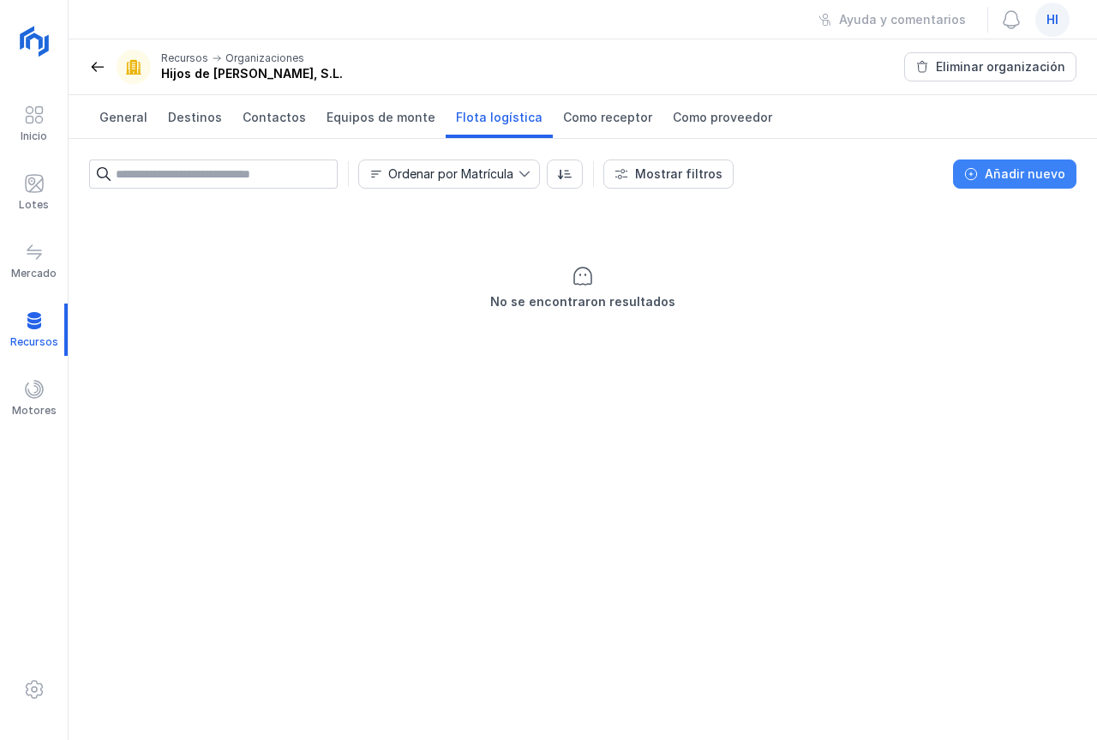
click at [990, 174] on div "Añadir nuevo" at bounding box center [1025, 173] width 81 height 17
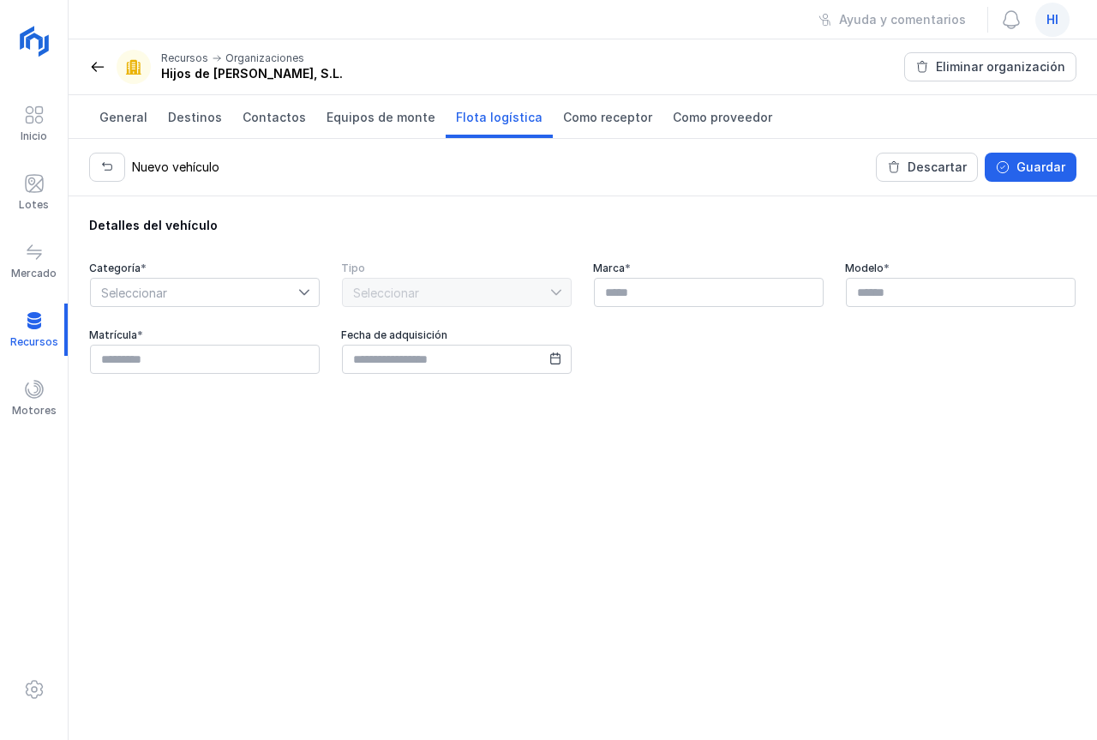
click at [304, 290] on icon at bounding box center [304, 292] width 12 height 12
click at [589, 122] on span "Como receptor" at bounding box center [607, 117] width 89 height 17
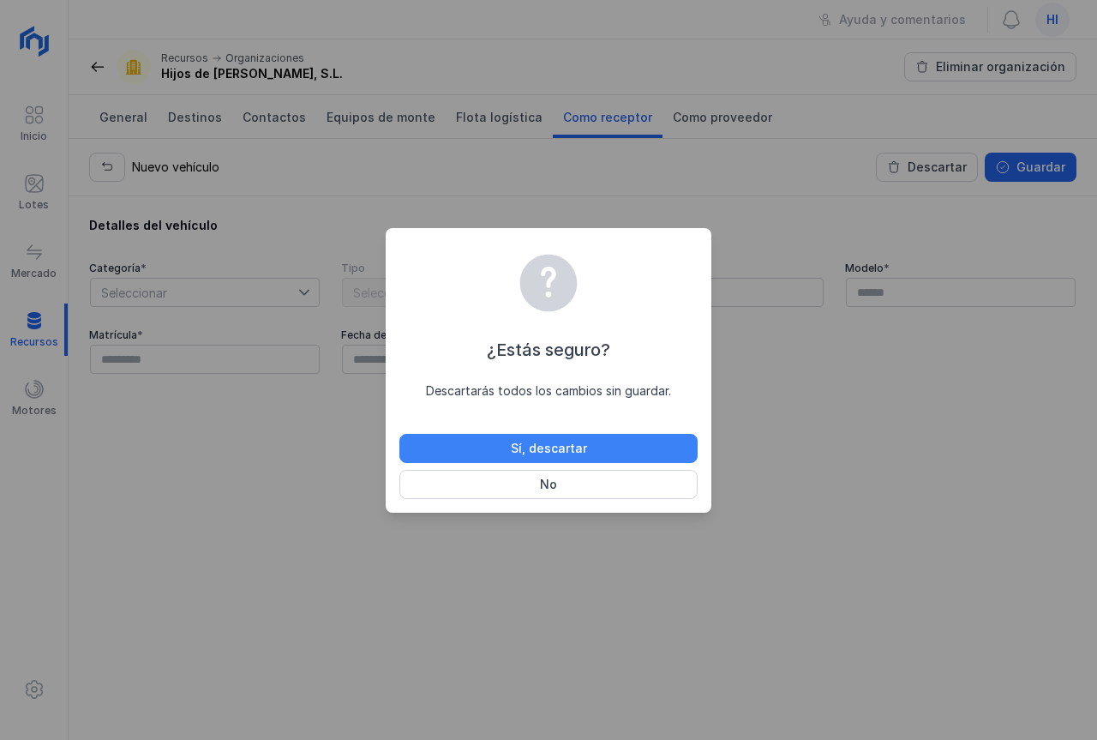
click at [524, 449] on div "Sí, descartar" at bounding box center [549, 448] width 76 height 17
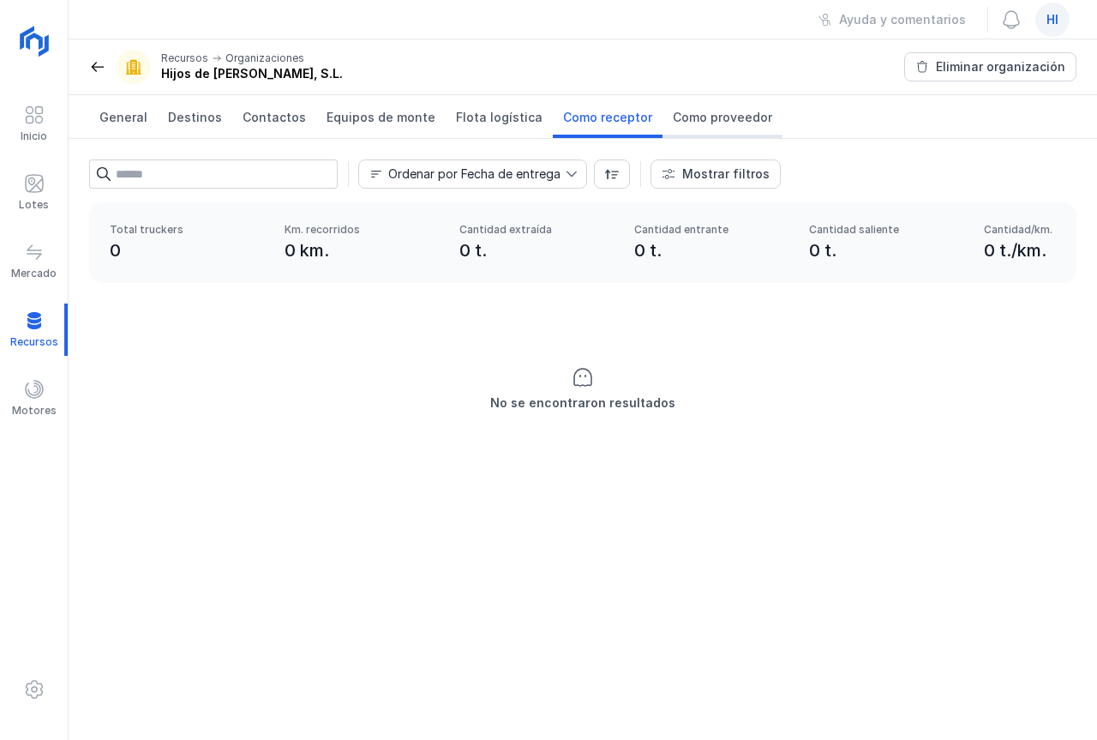
click at [718, 121] on span "Como proveedor" at bounding box center [722, 117] width 99 height 17
click at [298, 267] on div "Total truckers 0 Km. recorridos 0 km. Cantidad extraída 0 t. Cantidad entrante …" at bounding box center [583, 242] width 988 height 81
click at [499, 258] on div "0 t." at bounding box center [536, 250] width 154 height 24
click at [660, 260] on div "0 t." at bounding box center [711, 250] width 154 height 24
click at [851, 273] on div "Total truckers 0 Km. recorridos 0 km. Cantidad extraída 0 t. Cantidad entrante …" at bounding box center [583, 242] width 988 height 81
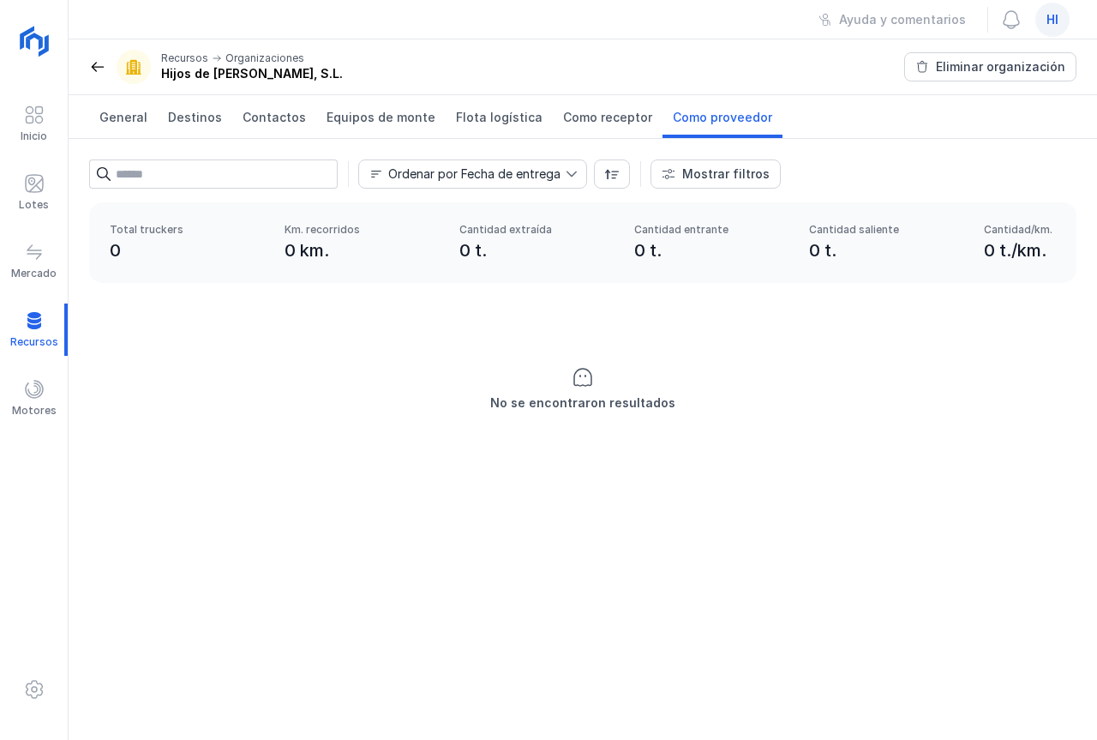
click at [1033, 265] on div "Total truckers 0 Km. recorridos 0 km. Cantidad extraída 0 t. Cantidad entrante …" at bounding box center [583, 242] width 988 height 81
click at [34, 391] on span at bounding box center [34, 389] width 21 height 21
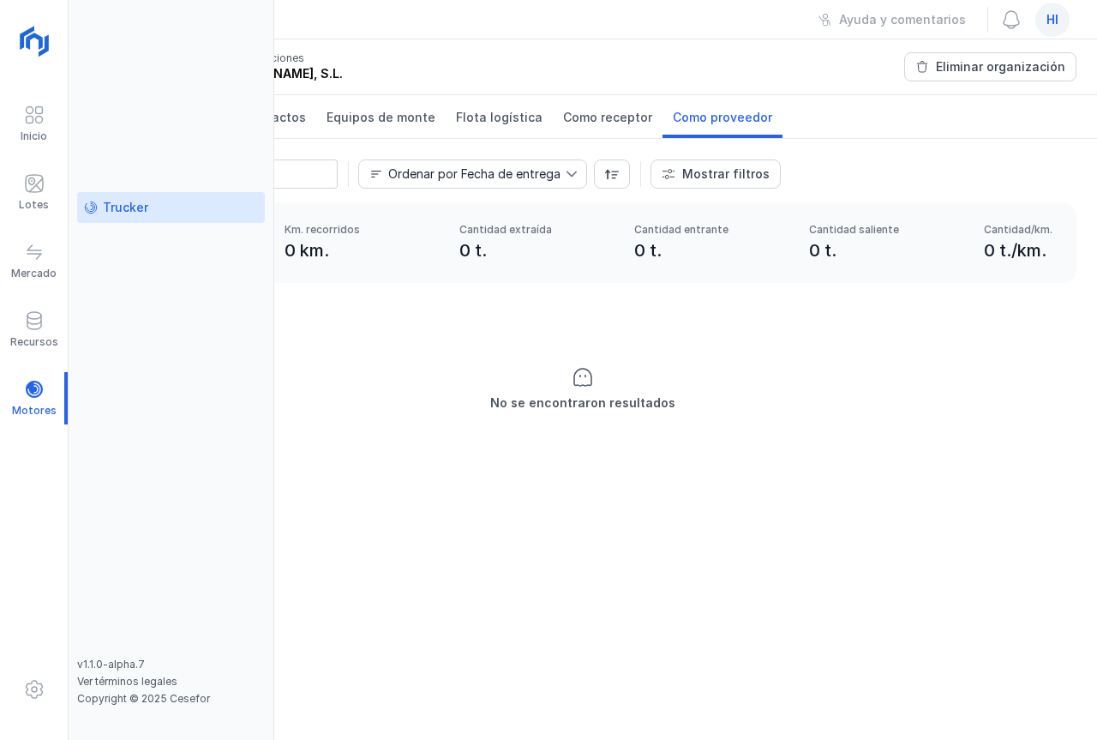
click at [130, 204] on div "Trucker" at bounding box center [125, 207] width 45 height 17
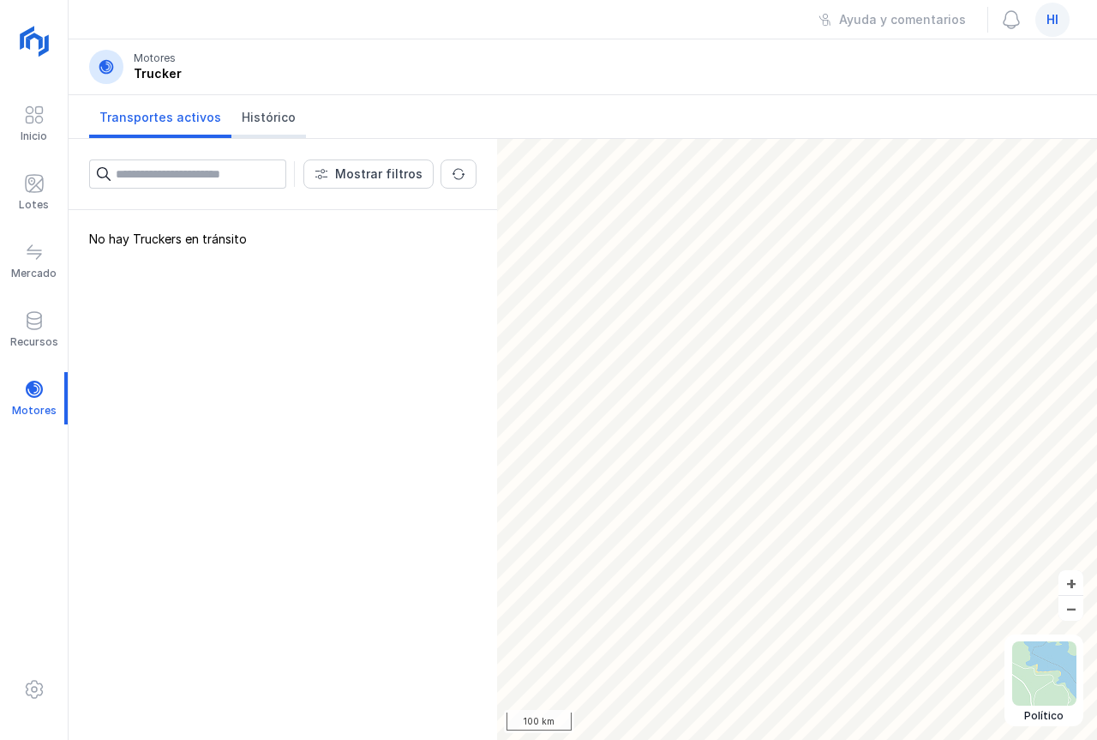
click at [255, 113] on span "Histórico" at bounding box center [269, 117] width 54 height 17
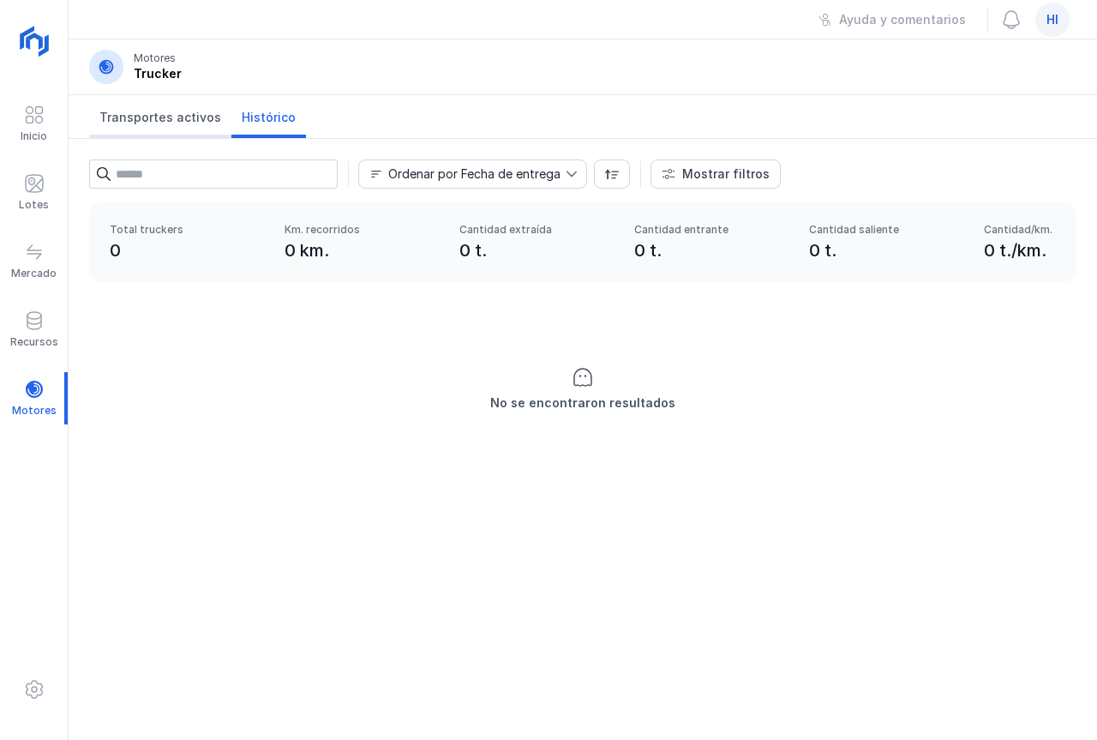
click at [162, 118] on span "Transportes activos" at bounding box center [160, 117] width 122 height 17
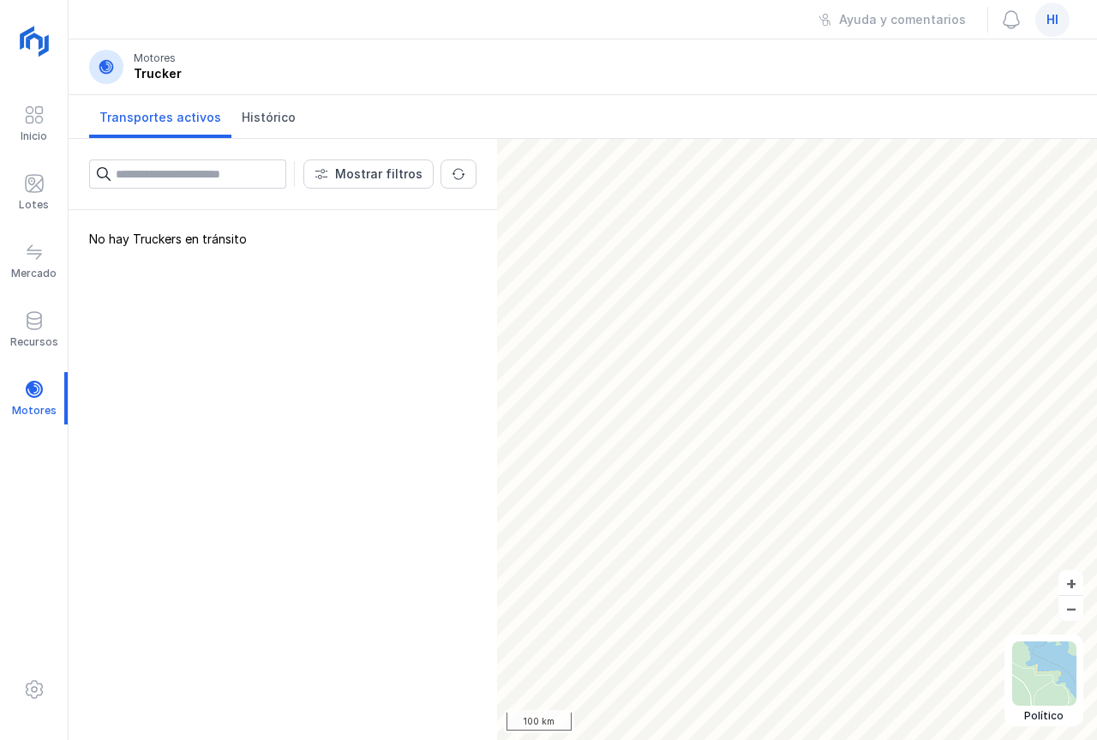
click at [229, 174] on input "text" at bounding box center [201, 173] width 171 height 29
click at [458, 175] on span "button" at bounding box center [459, 174] width 14 height 14
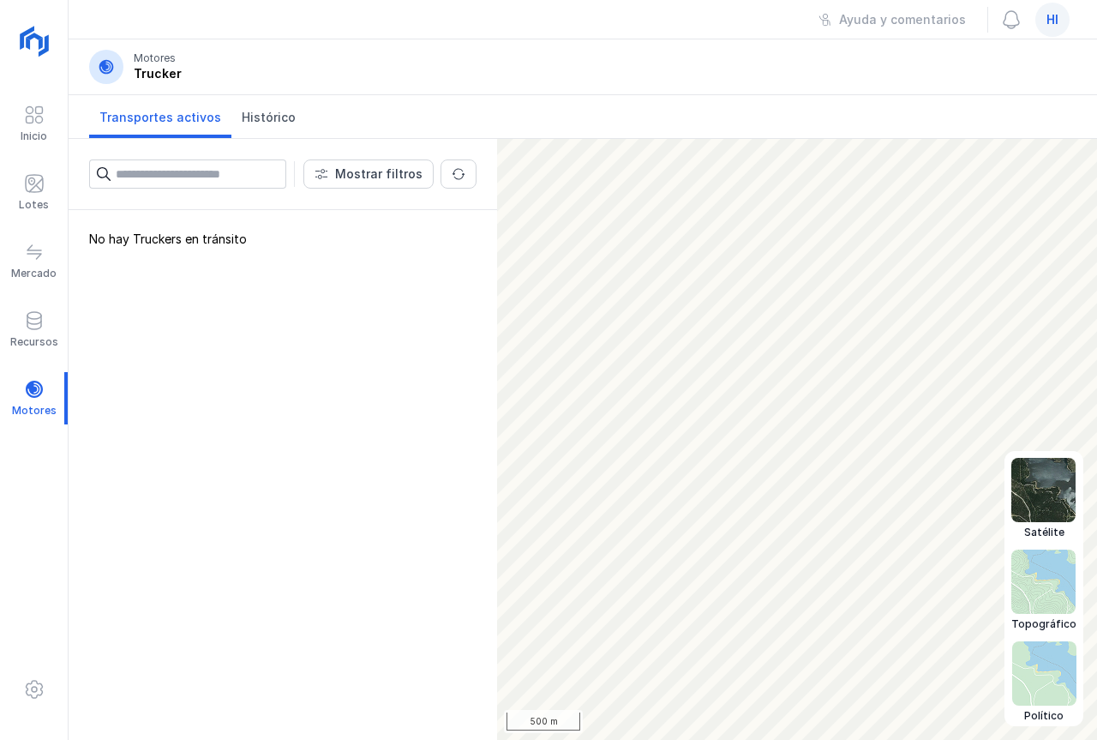
click at [1042, 485] on img at bounding box center [1044, 490] width 64 height 64
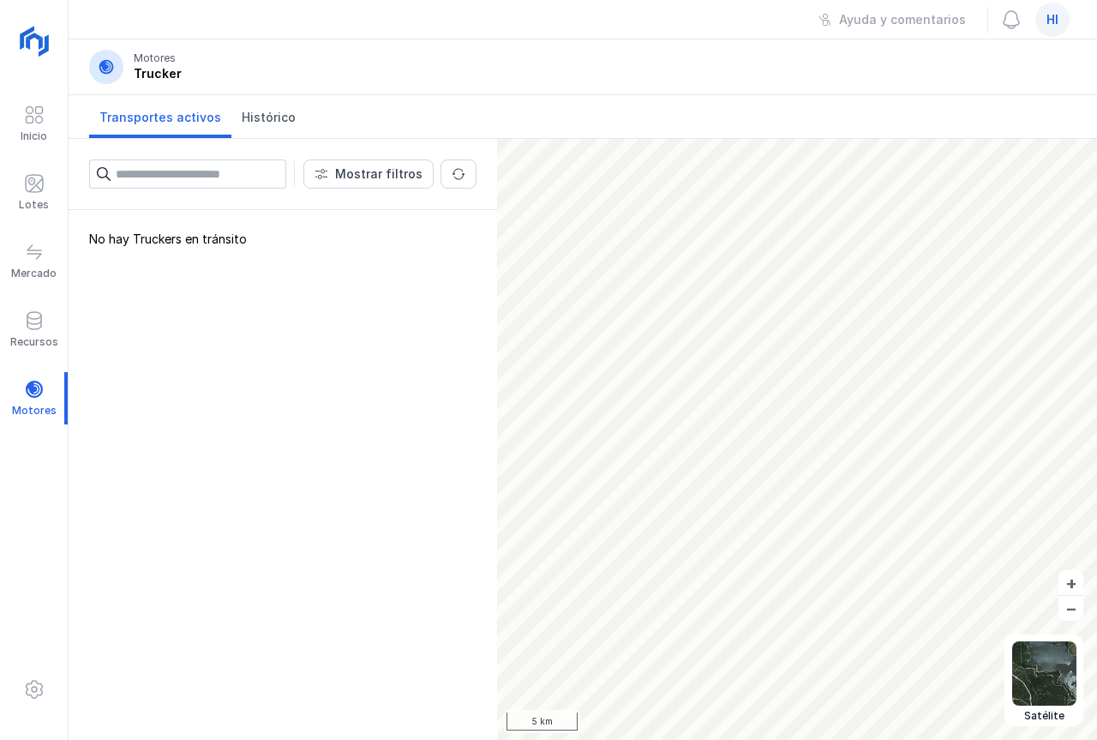
click at [297, 422] on div "No hay Truckers en tránsito" at bounding box center [283, 475] width 429 height 530
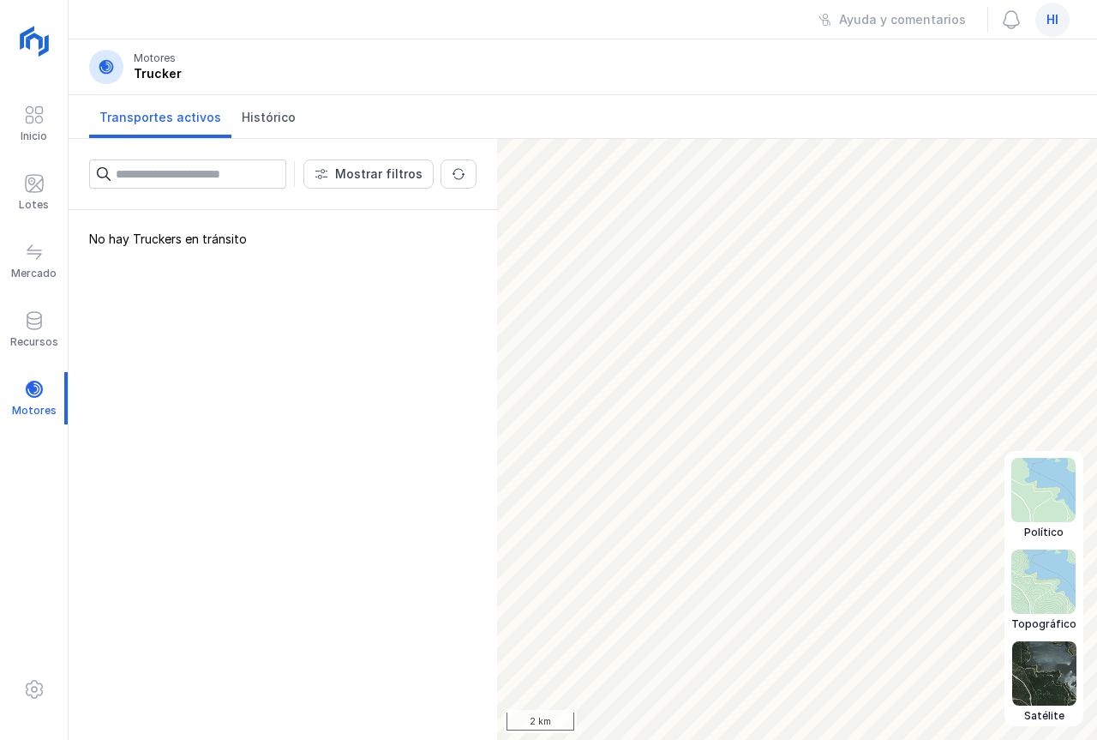
click at [1056, 593] on img at bounding box center [1044, 582] width 64 height 64
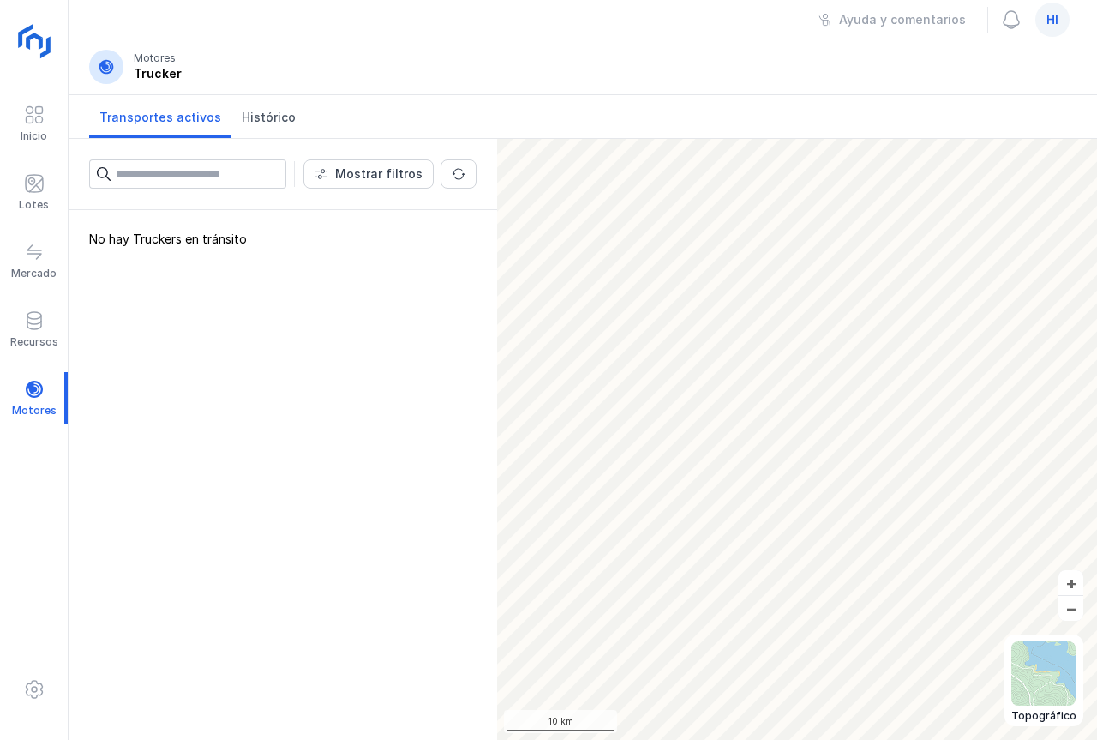
click at [29, 40] on img at bounding box center [36, 42] width 43 height 43
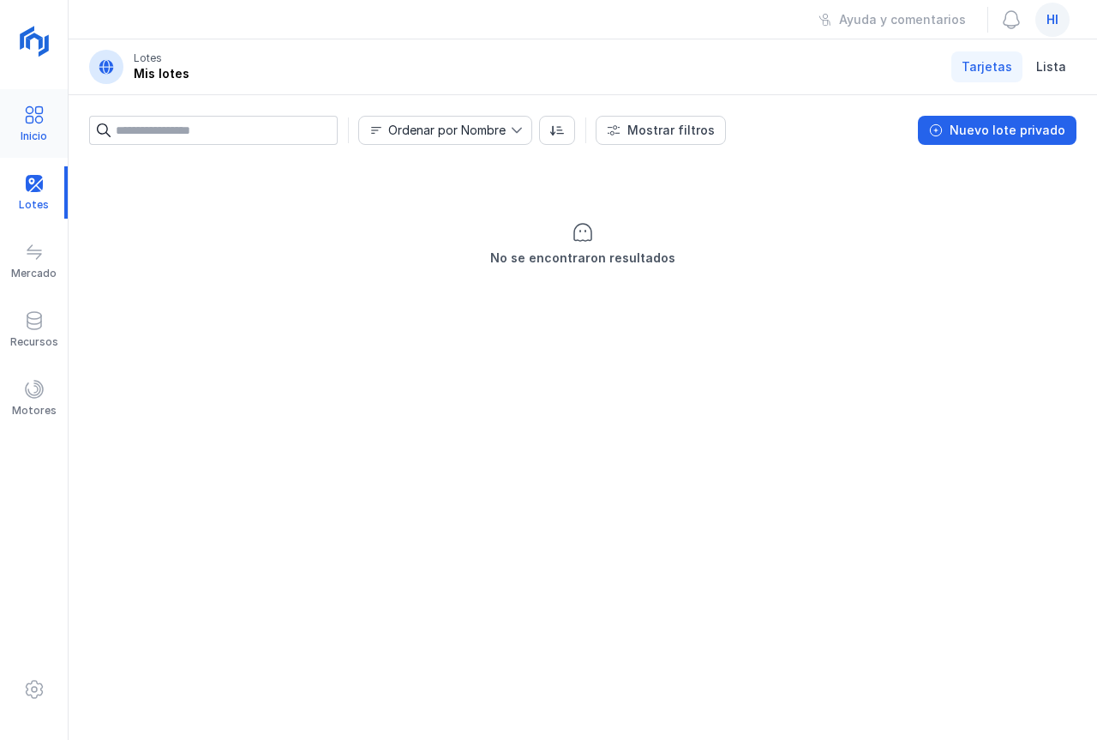
click at [34, 126] on div at bounding box center [34, 117] width 21 height 25
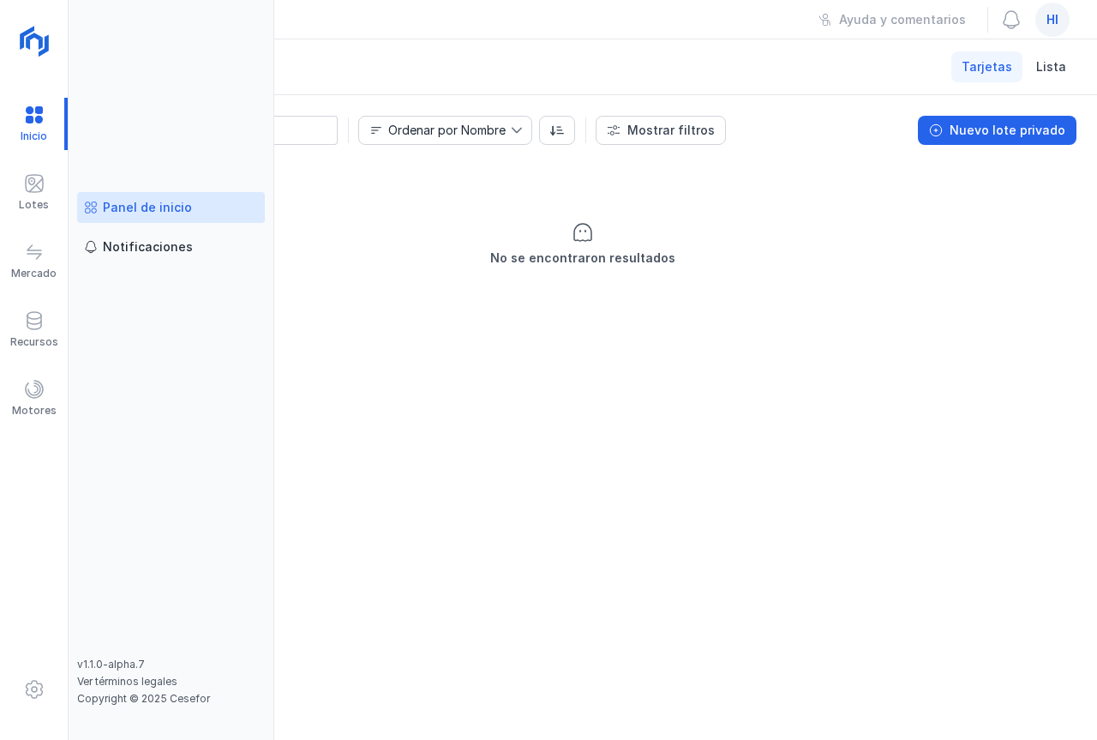
click at [138, 204] on div "Panel de inicio" at bounding box center [147, 207] width 89 height 17
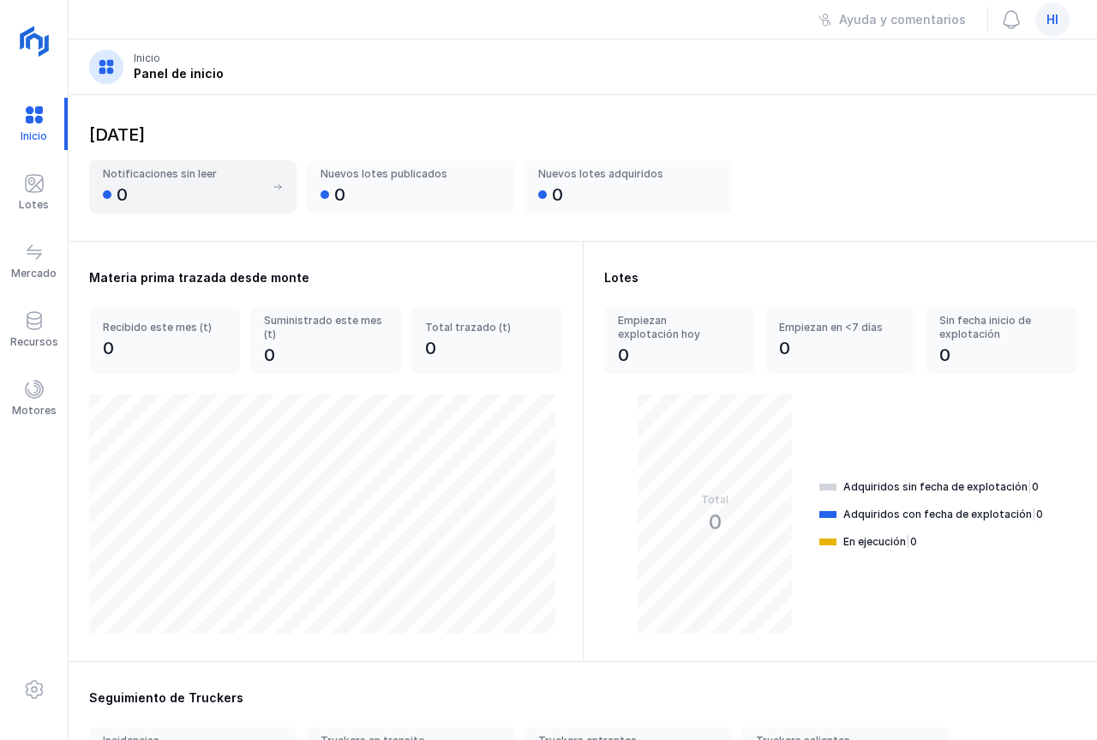
click at [207, 198] on div "0" at bounding box center [183, 195] width 161 height 24
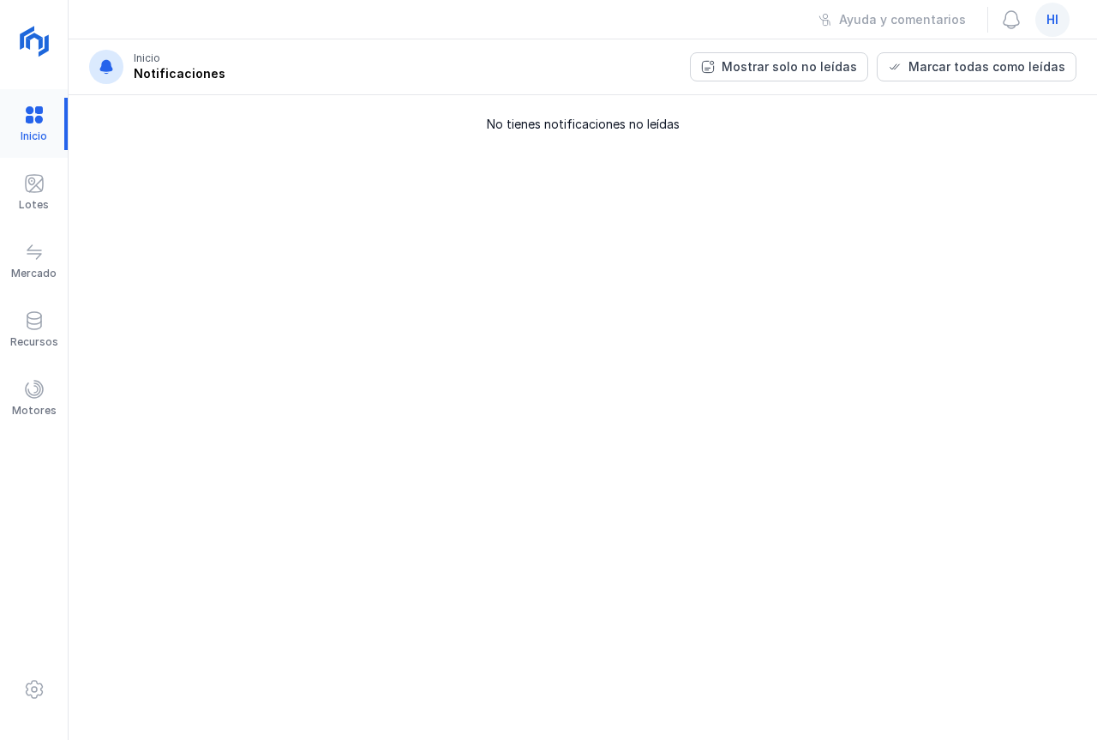
click at [31, 116] on div at bounding box center [34, 124] width 68 height 52
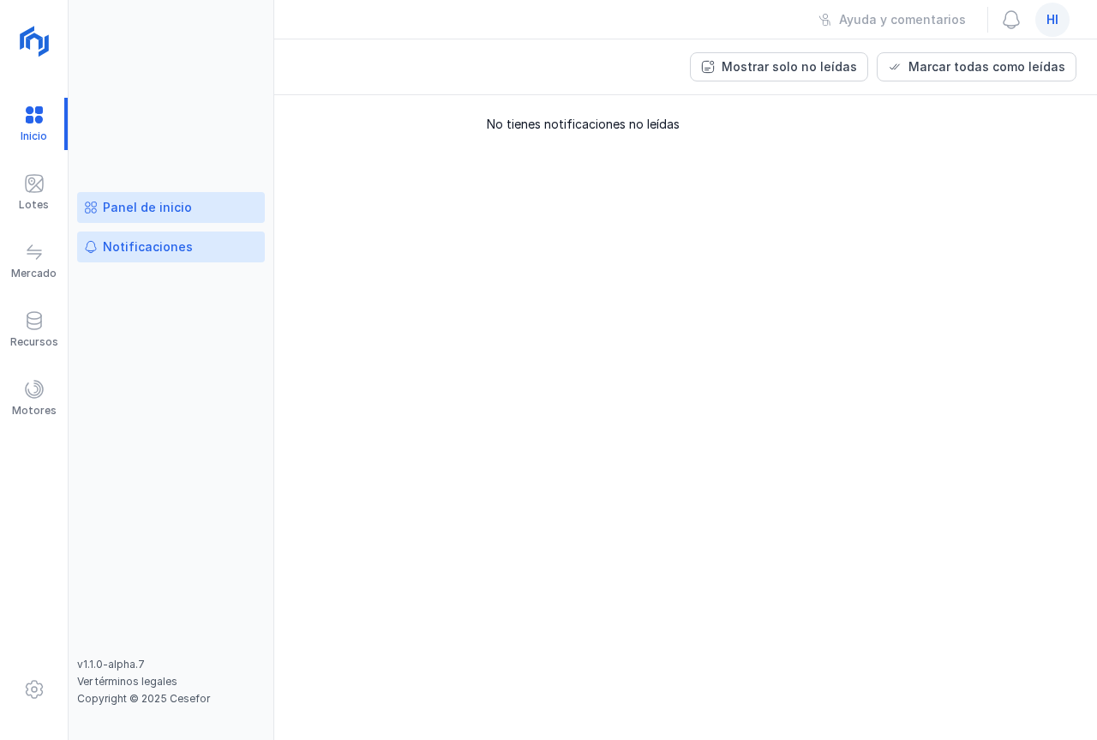
click at [171, 202] on div "Panel de inicio" at bounding box center [147, 207] width 89 height 17
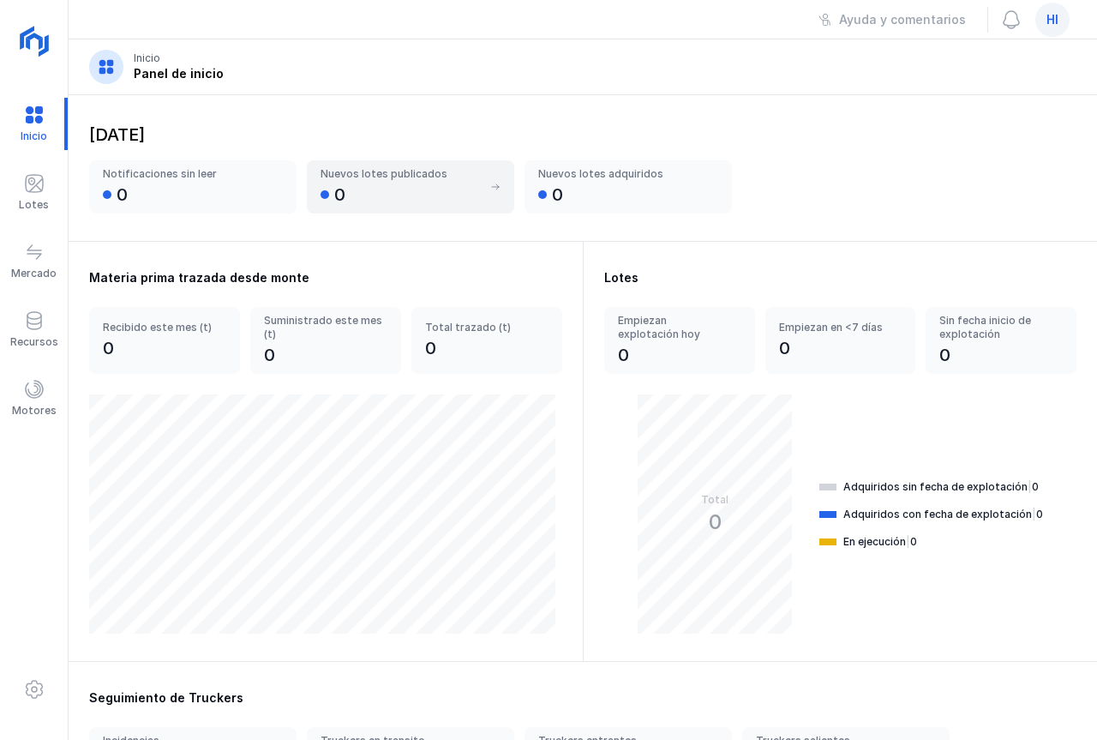
click at [495, 186] on span at bounding box center [495, 187] width 10 height 10
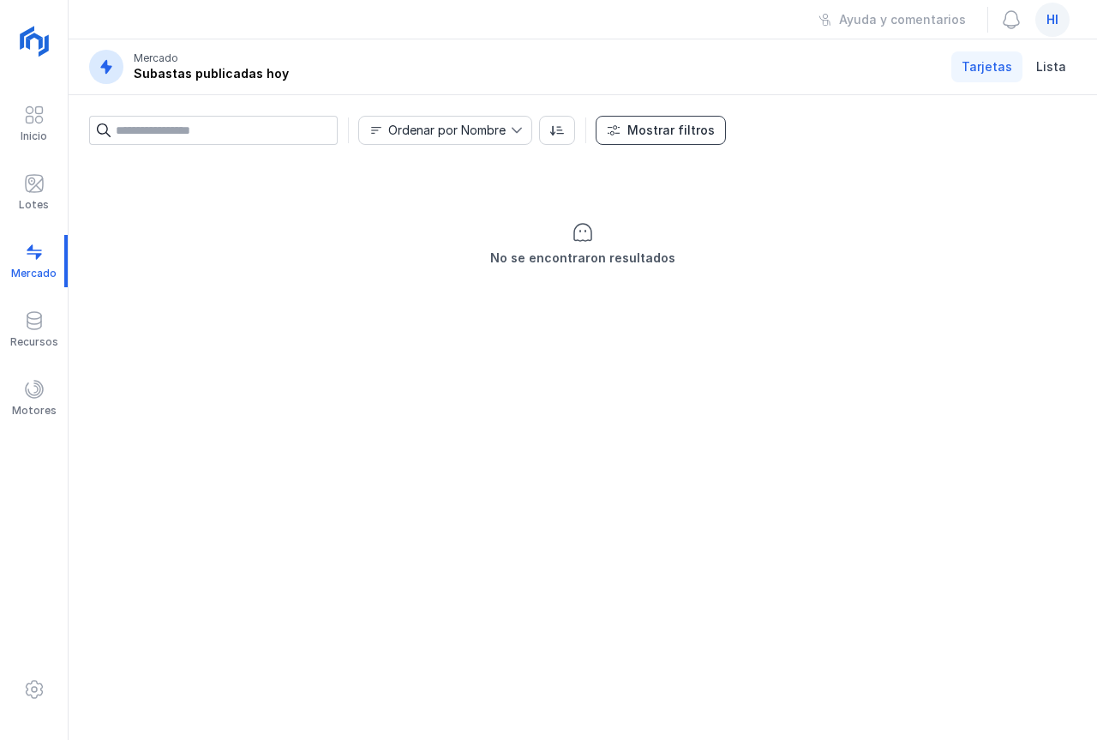
click at [622, 129] on button "Mostrar filtros" at bounding box center [661, 130] width 130 height 29
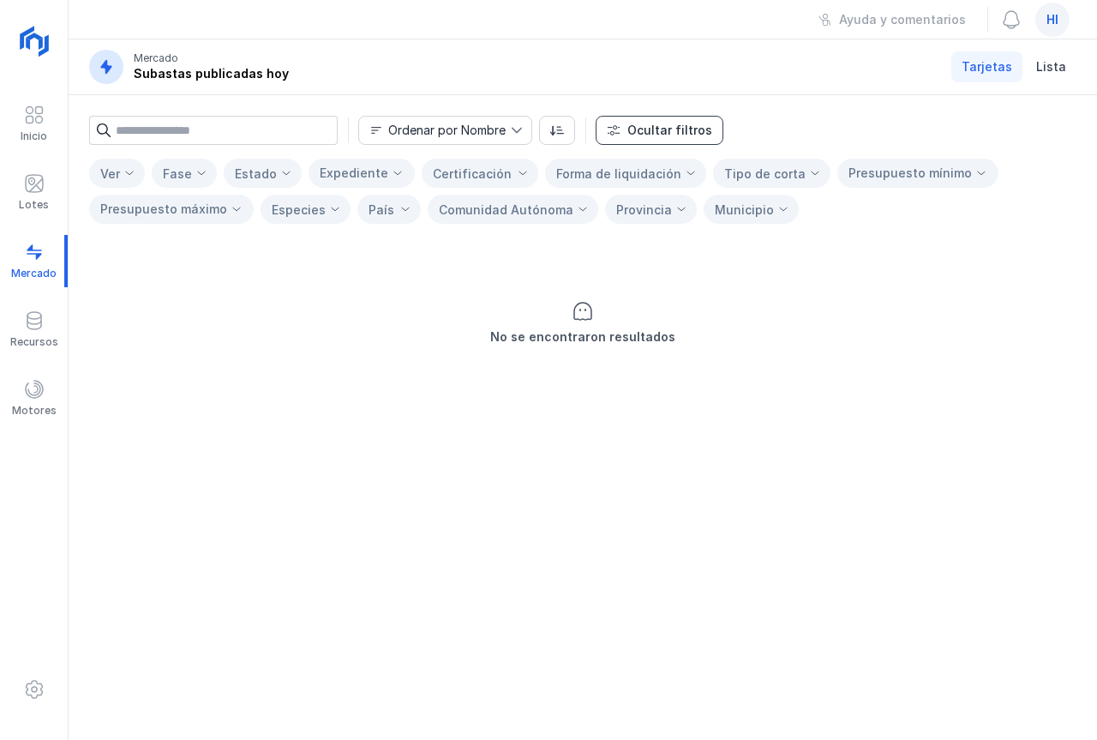
click at [622, 129] on button "Ocultar filtros" at bounding box center [660, 130] width 128 height 29
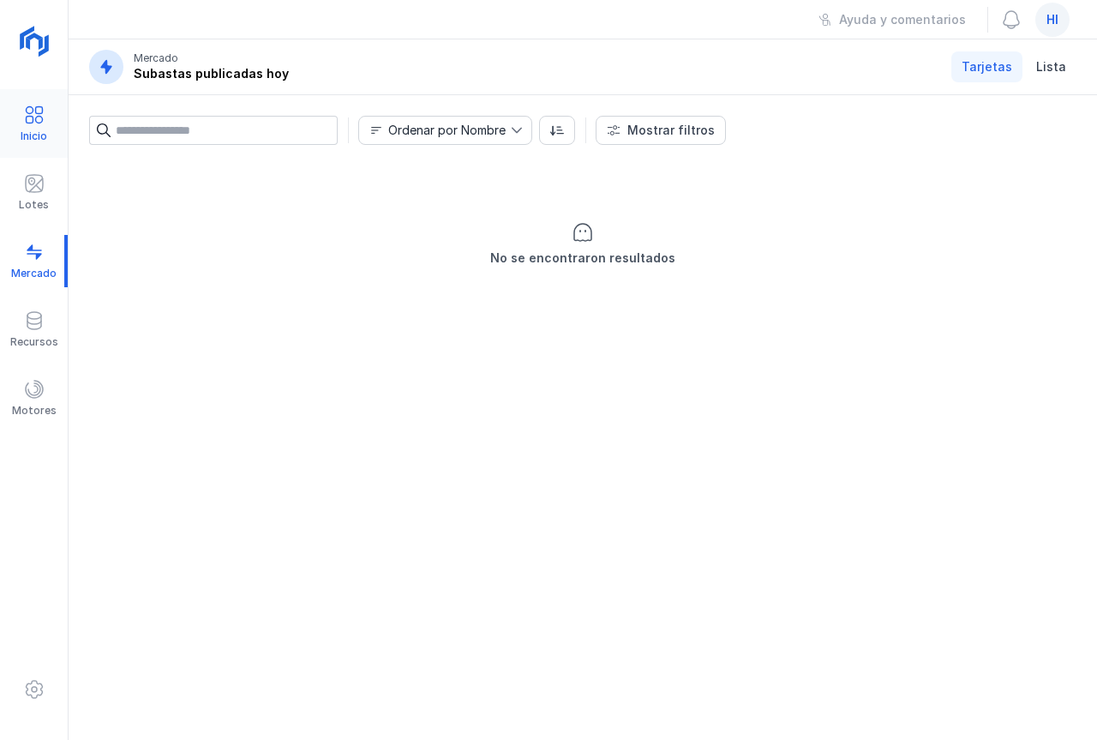
click at [42, 125] on div at bounding box center [34, 117] width 21 height 25
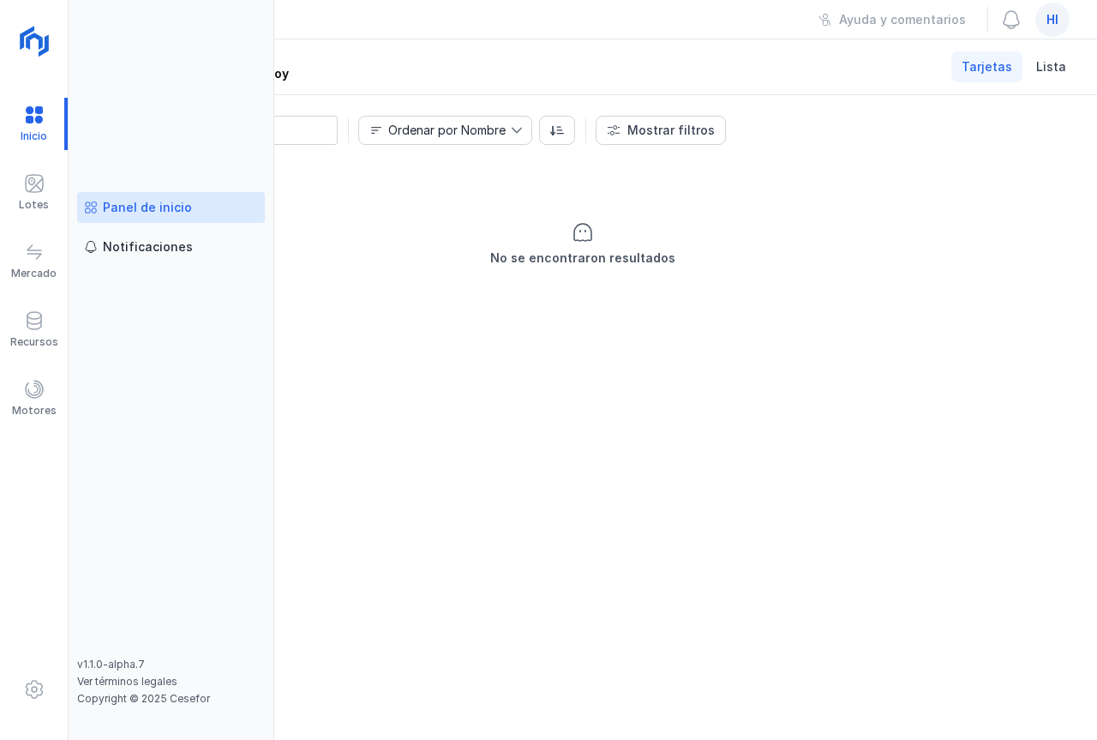
click at [127, 207] on div "Panel de inicio" at bounding box center [147, 207] width 89 height 17
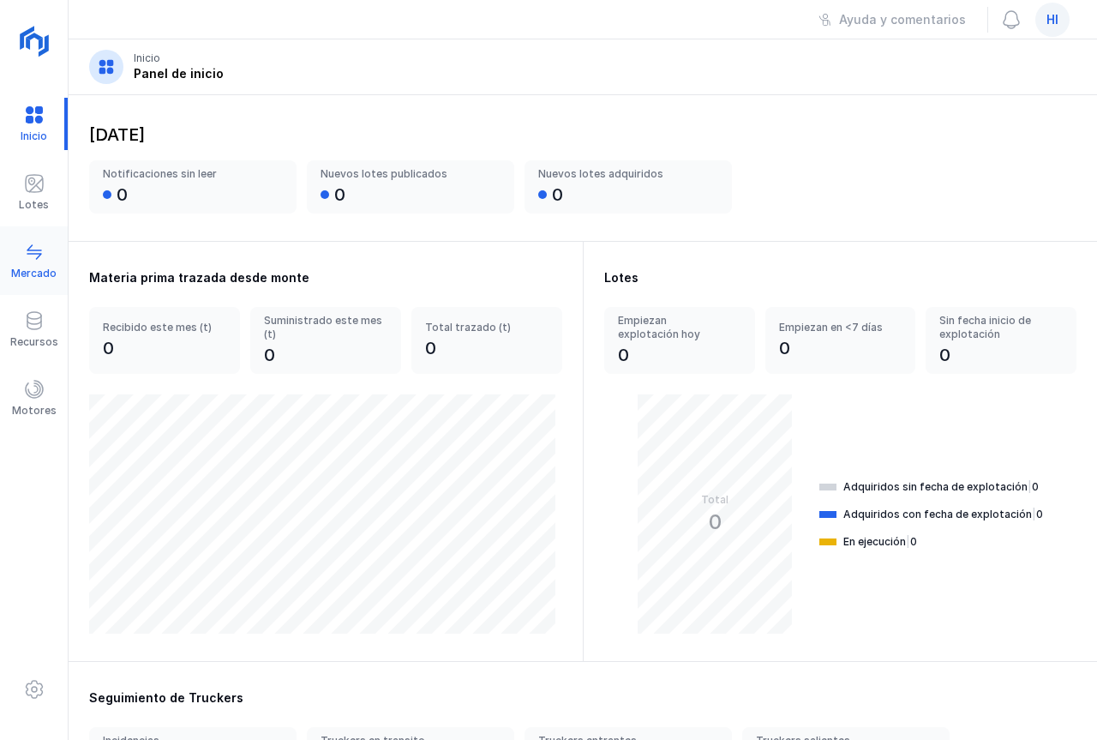
click at [31, 263] on div at bounding box center [34, 254] width 21 height 25
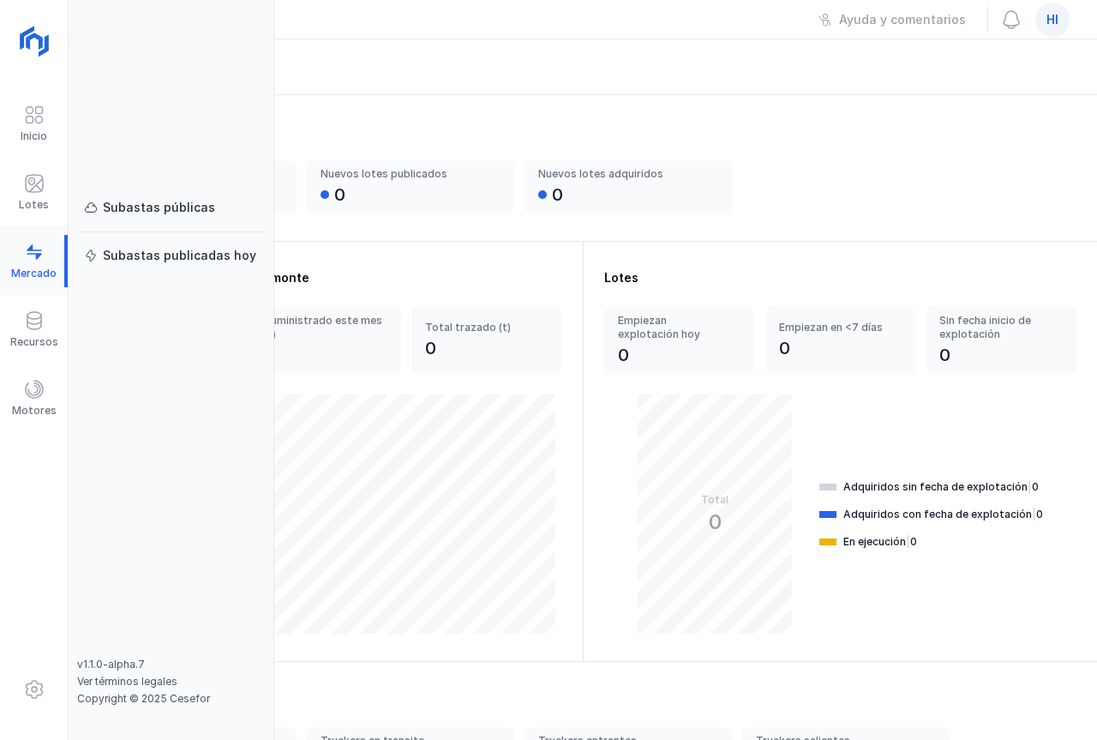
click at [26, 267] on div at bounding box center [34, 261] width 68 height 52
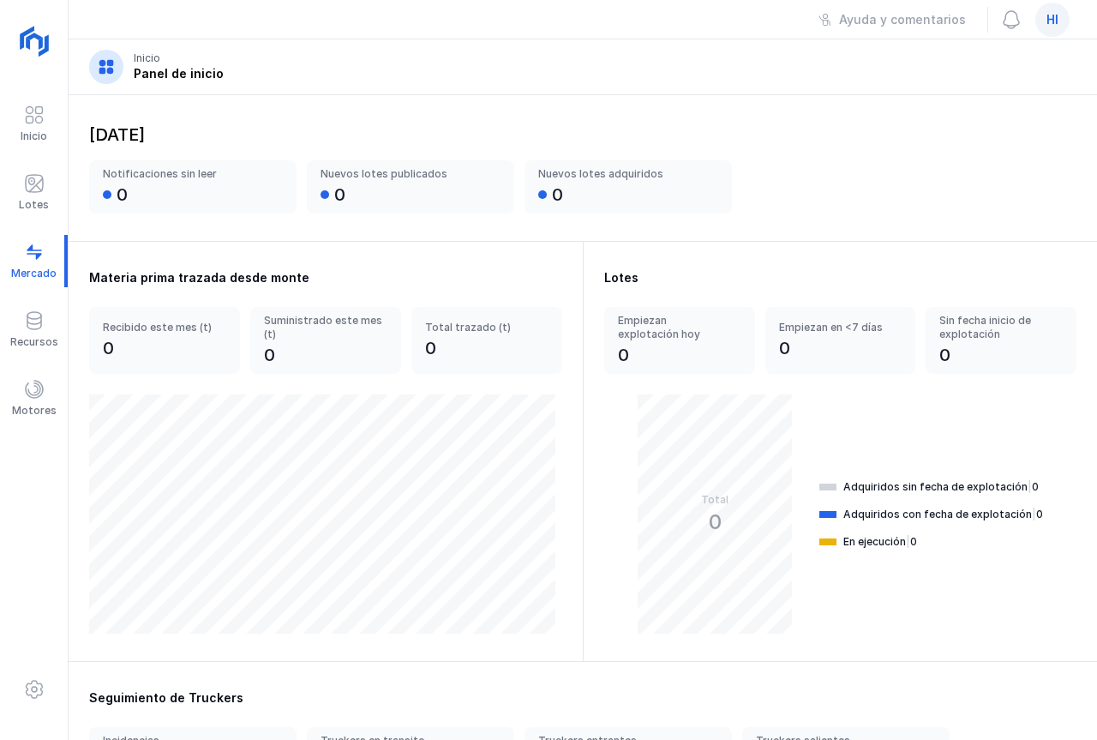
click at [225, 280] on div "Materia prima trazada desde monte" at bounding box center [325, 277] width 473 height 17
click at [115, 66] on div at bounding box center [106, 67] width 34 height 34
click at [36, 192] on span at bounding box center [34, 183] width 21 height 21
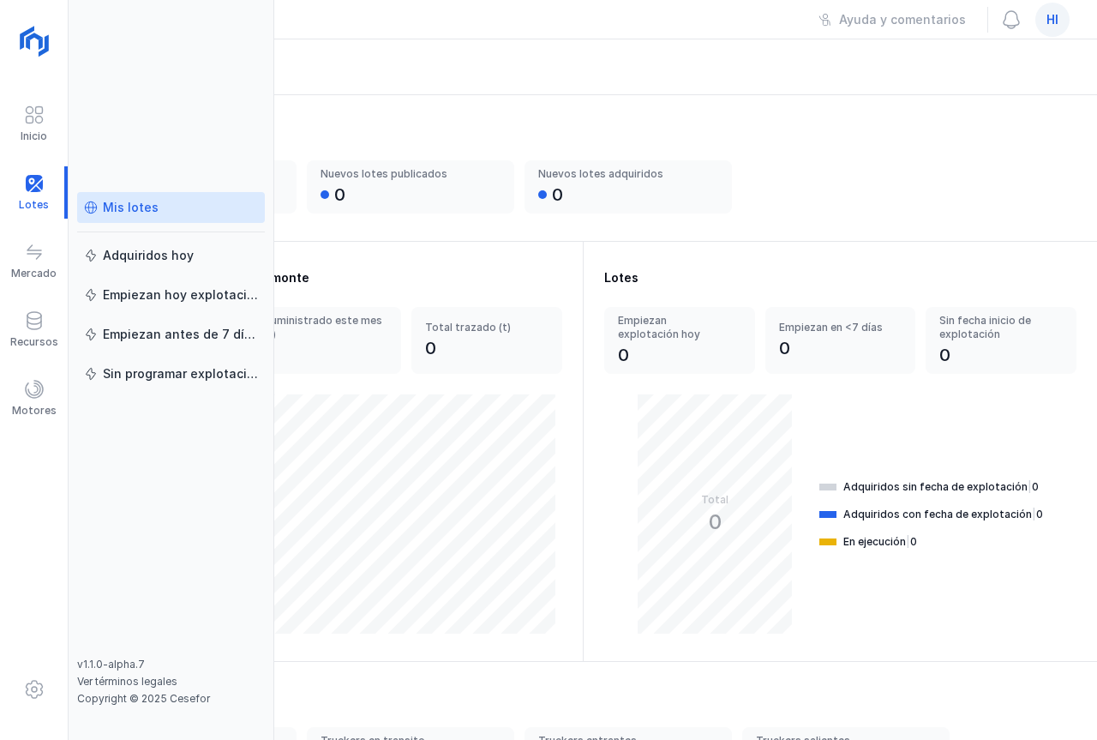
click at [141, 206] on div "Mis lotes" at bounding box center [131, 207] width 56 height 17
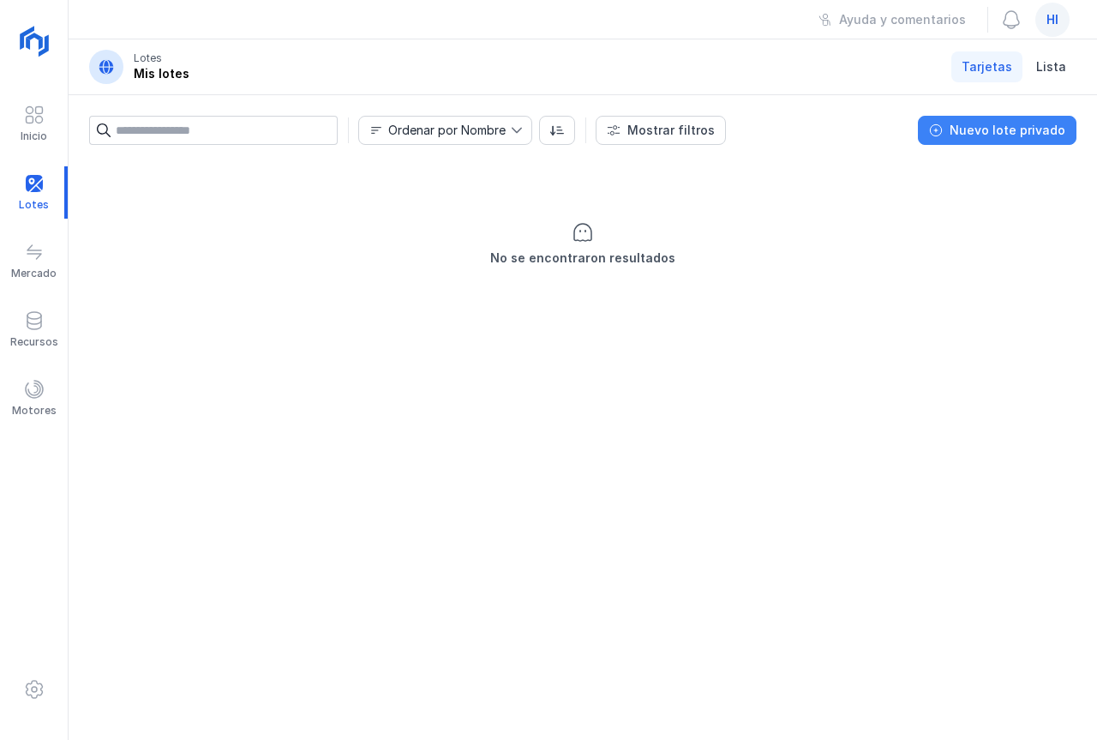
click at [1030, 131] on div "Nuevo lote privado" at bounding box center [1008, 130] width 116 height 17
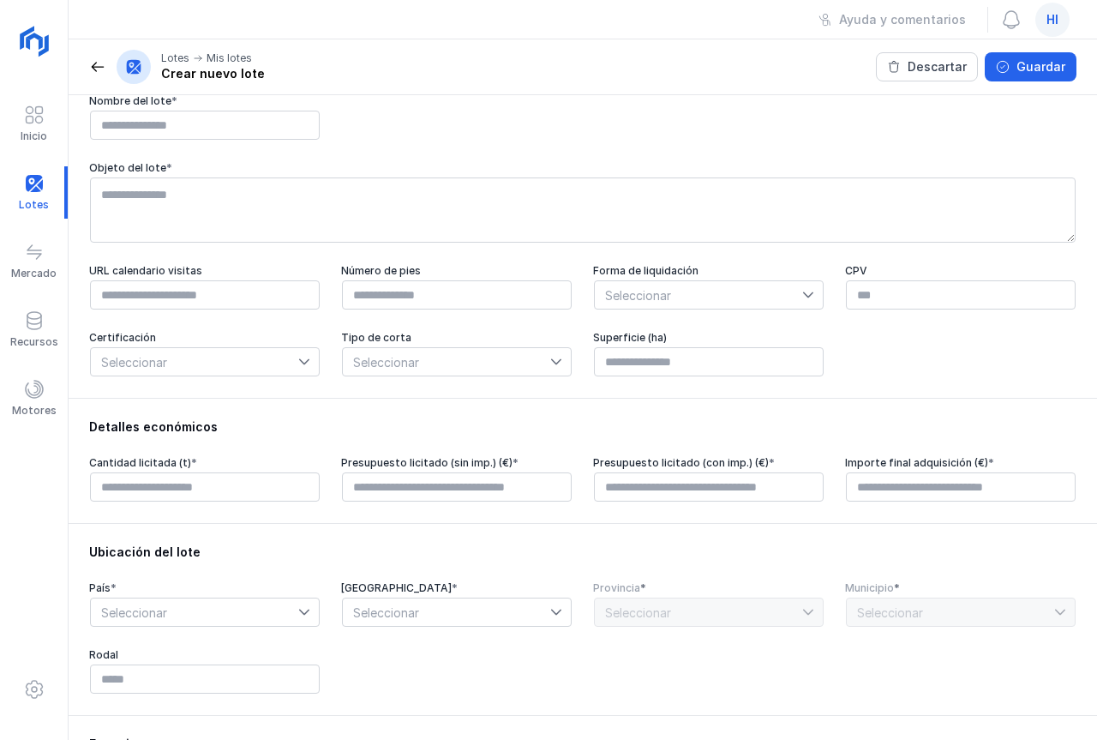
scroll to position [86, 0]
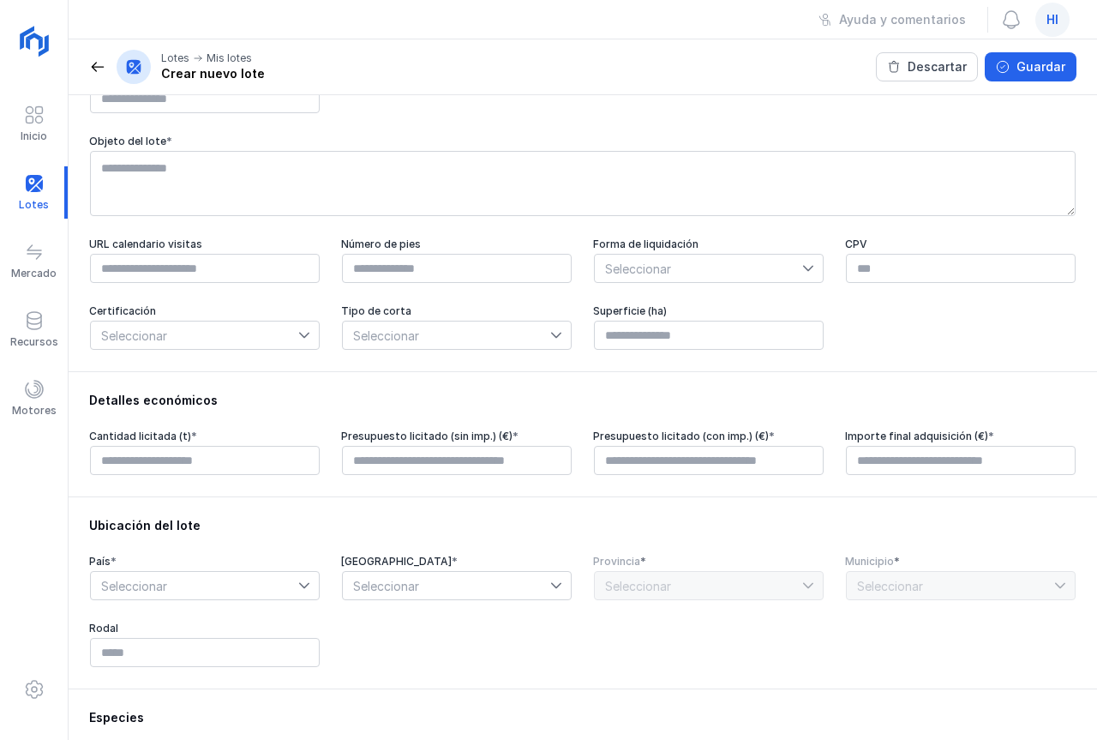
click at [802, 273] on icon at bounding box center [808, 268] width 12 height 12
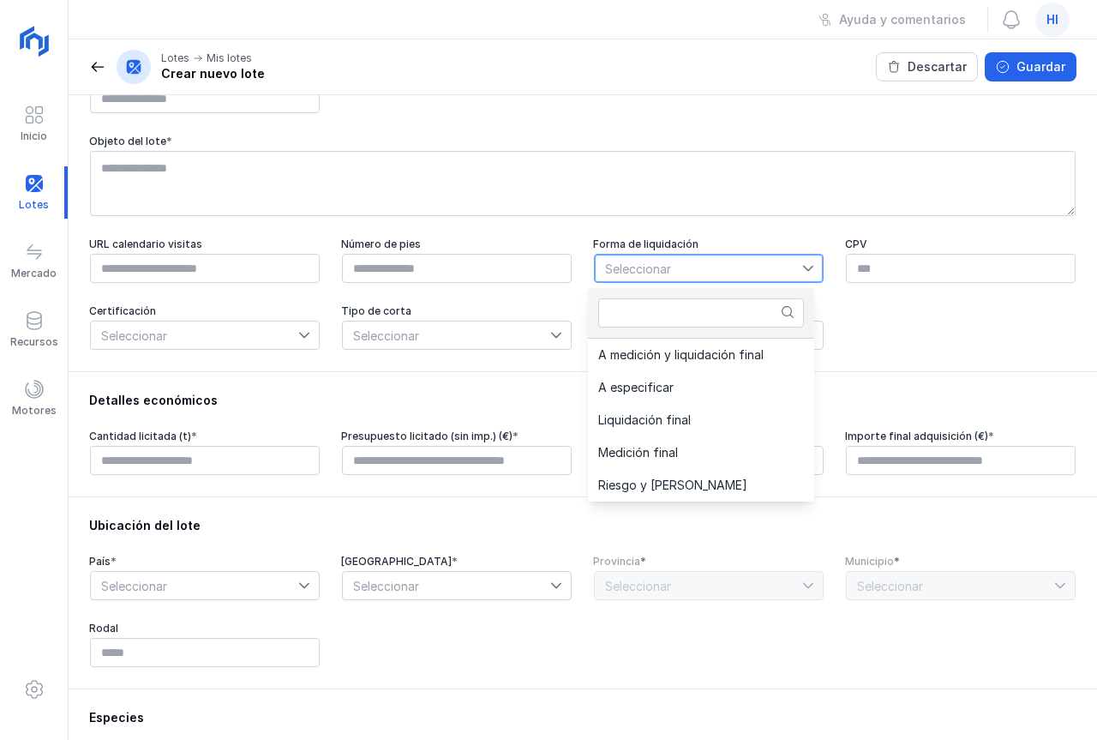
click at [802, 273] on icon at bounding box center [808, 268] width 12 height 12
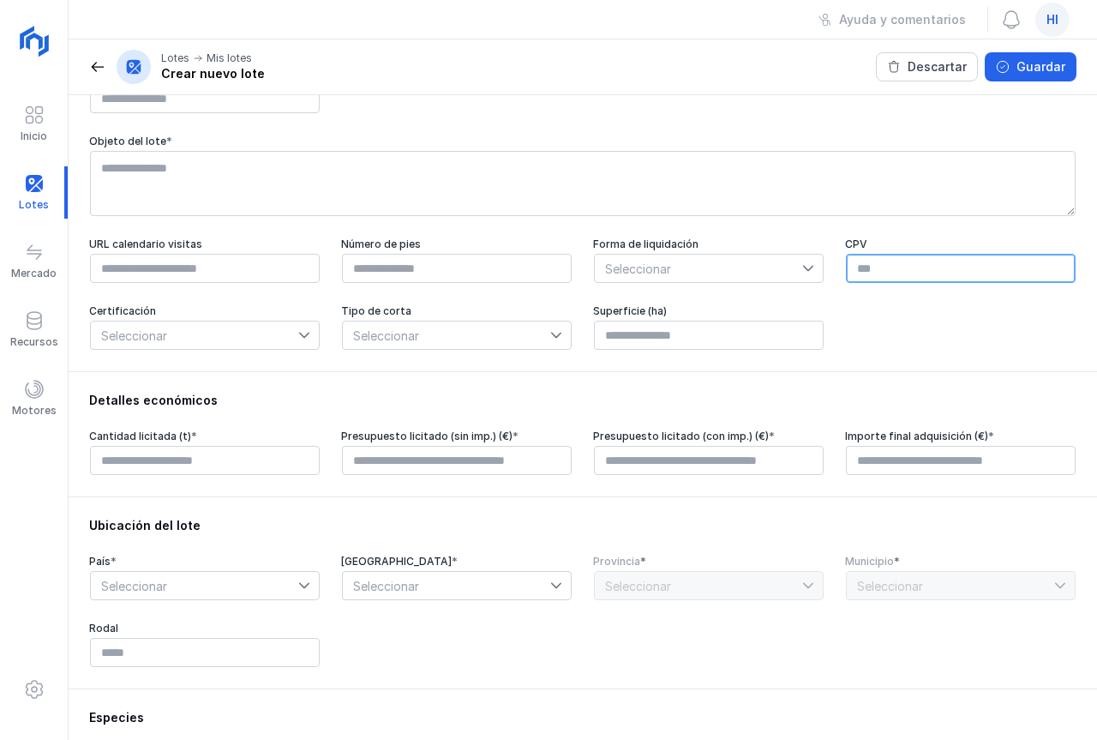
click at [847, 271] on input "text" at bounding box center [961, 268] width 230 height 29
click at [301, 339] on icon at bounding box center [304, 335] width 12 height 12
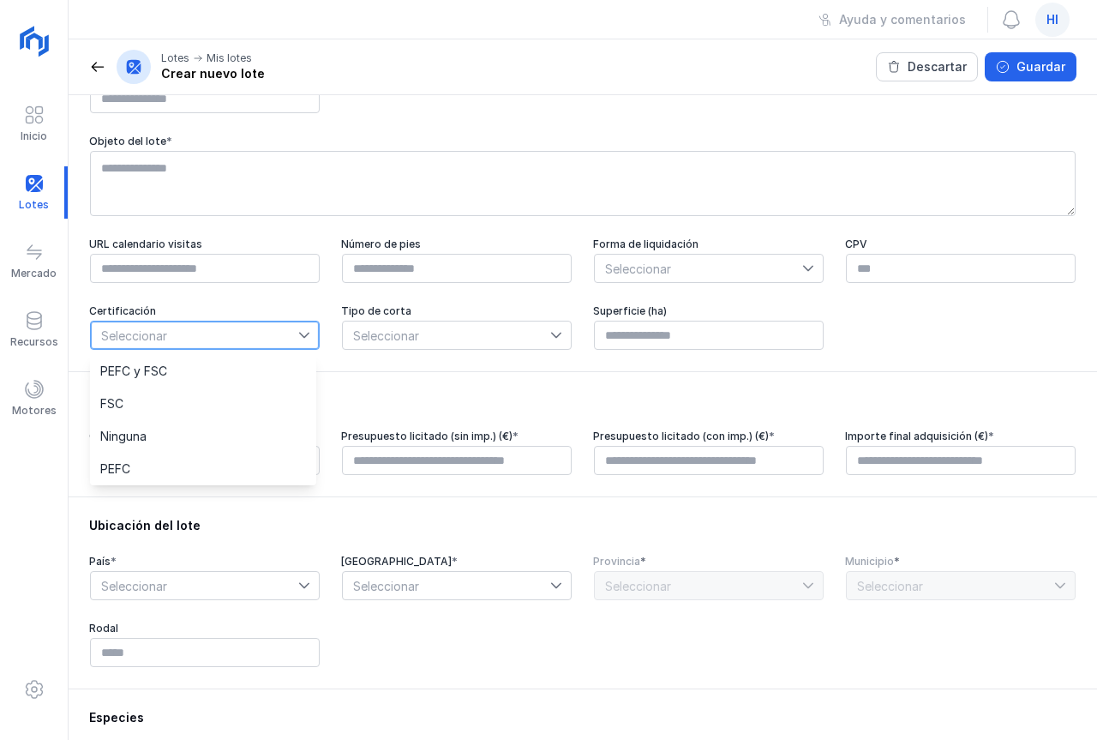
click at [551, 337] on icon at bounding box center [556, 335] width 12 height 12
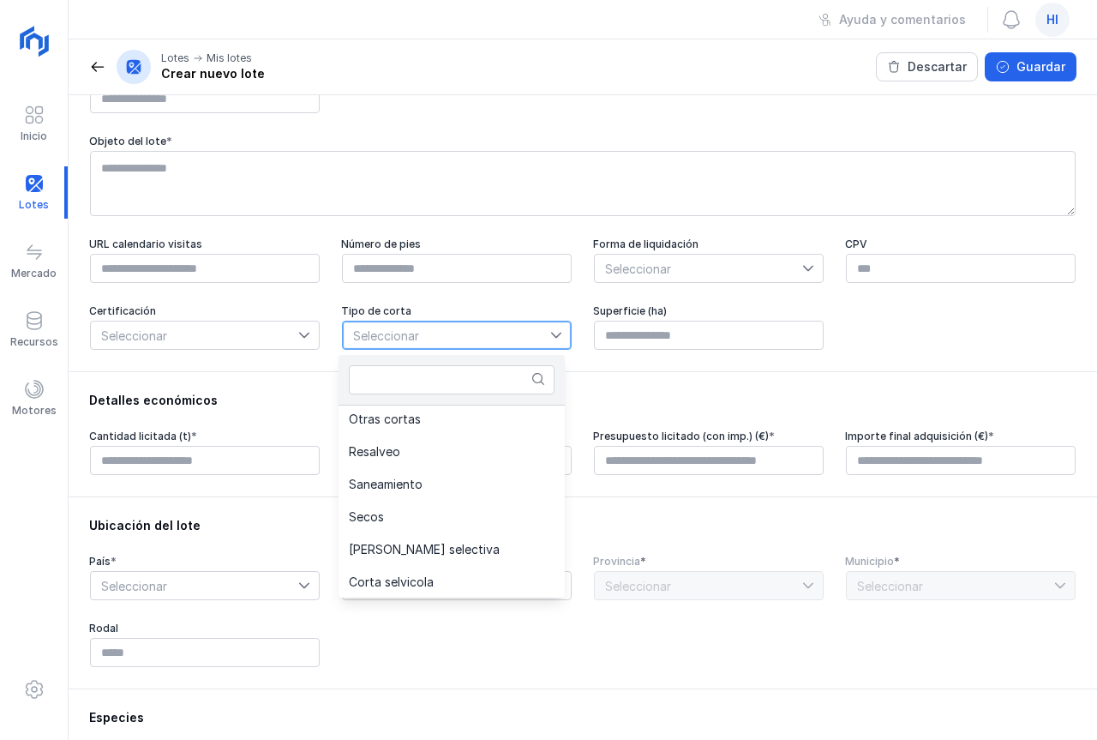
scroll to position [362, 0]
click at [622, 524] on div "Ubicación del lote" at bounding box center [583, 525] width 988 height 17
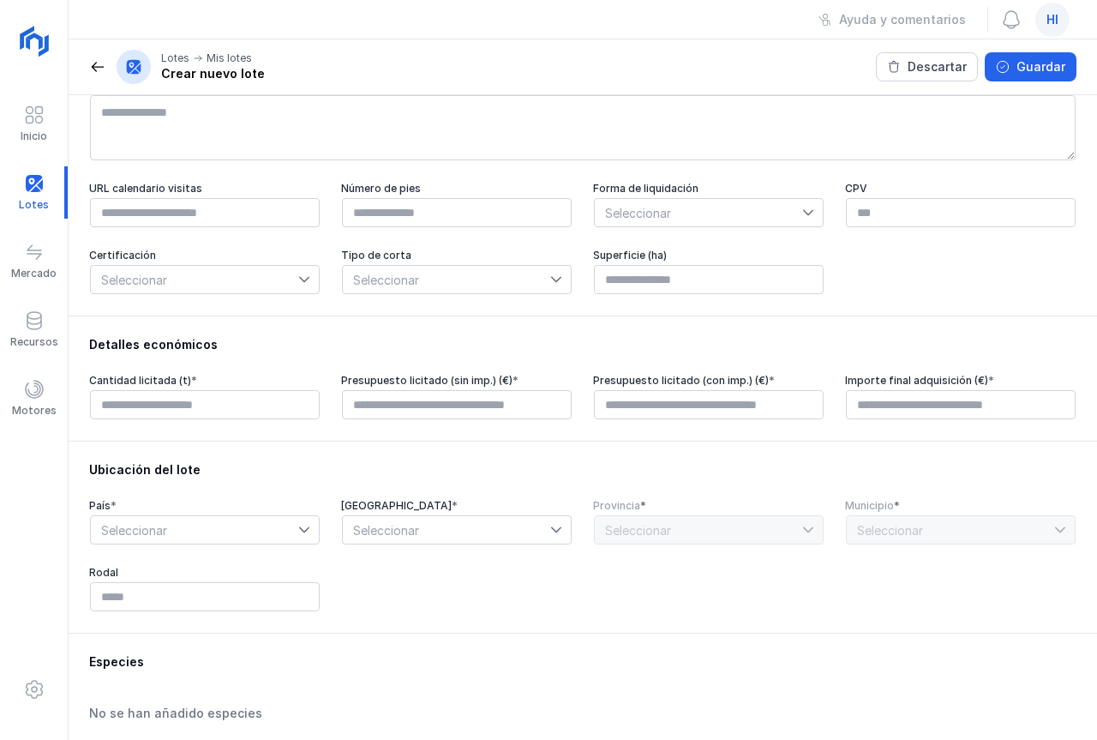
scroll to position [171, 0]
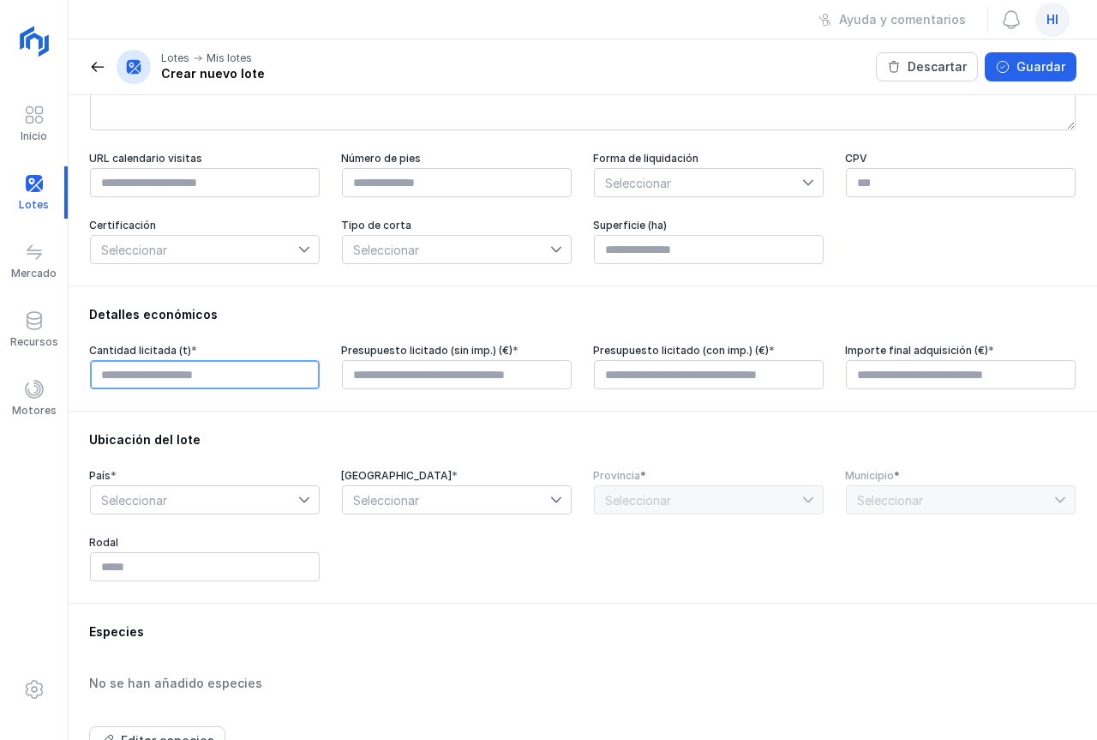
click at [287, 384] on input "text" at bounding box center [205, 374] width 230 height 29
type input "****"
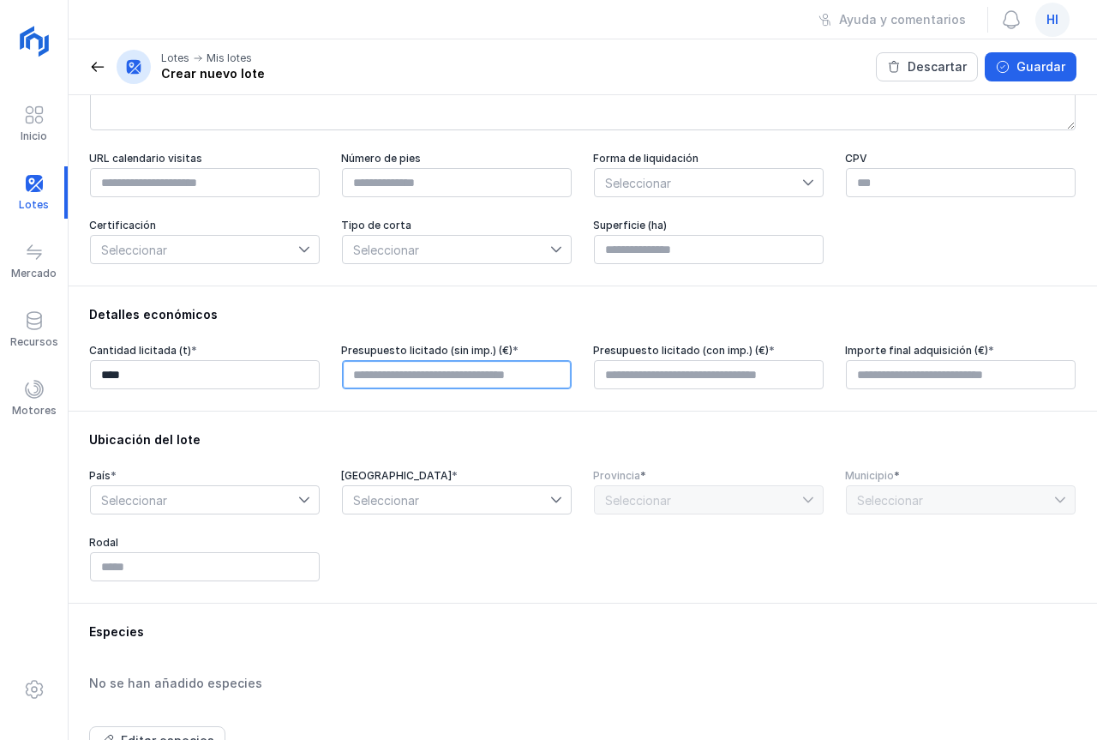
click at [395, 382] on input "text" at bounding box center [457, 374] width 230 height 29
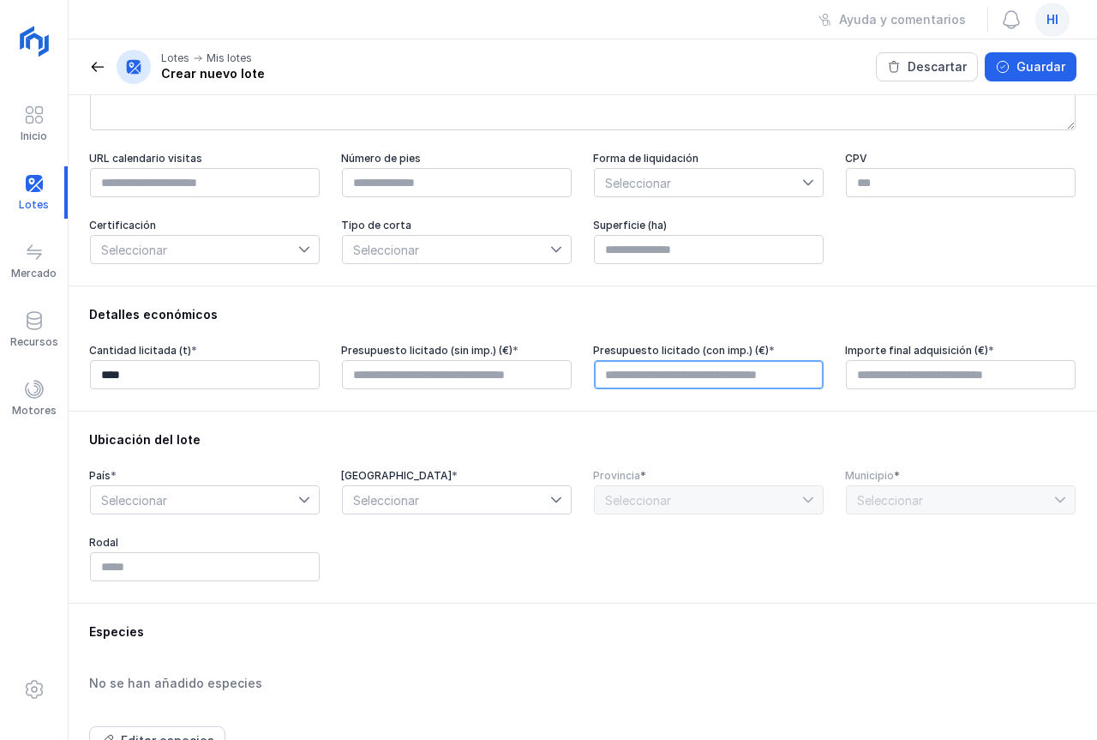
type input "****"
click at [685, 379] on input "text" at bounding box center [709, 374] width 230 height 29
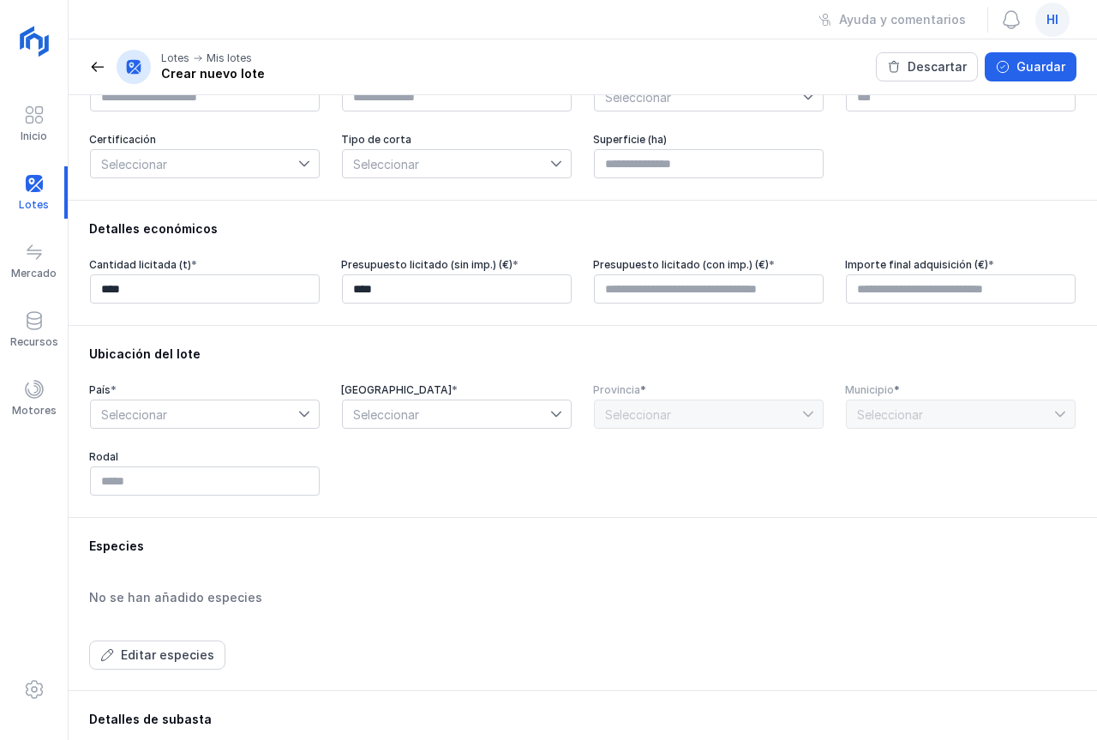
type input "****"
click at [298, 419] on icon at bounding box center [304, 414] width 12 height 12
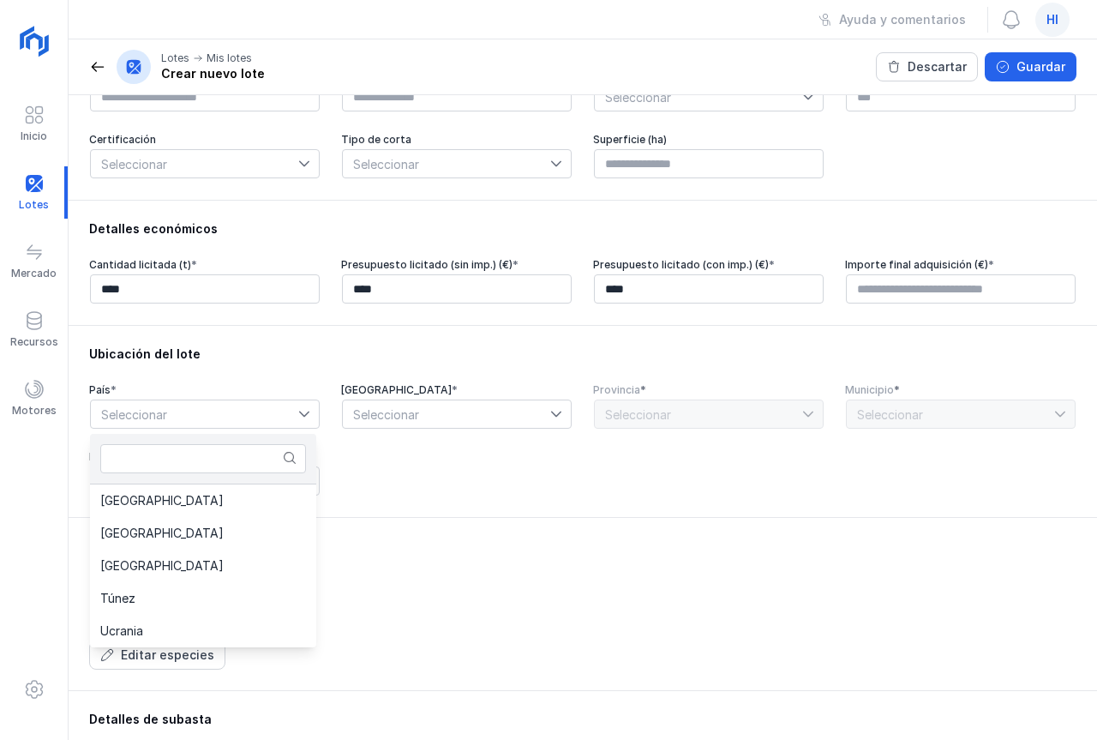
click at [298, 419] on icon at bounding box center [304, 414] width 12 height 12
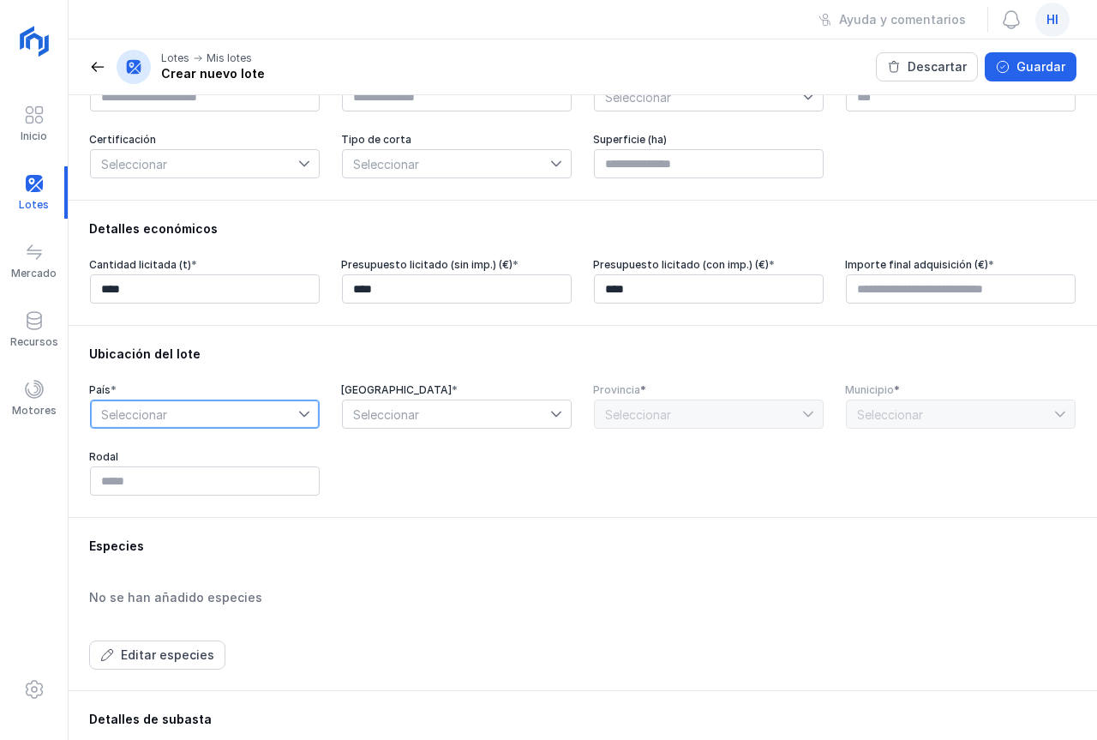
click at [550, 419] on icon at bounding box center [556, 414] width 12 height 12
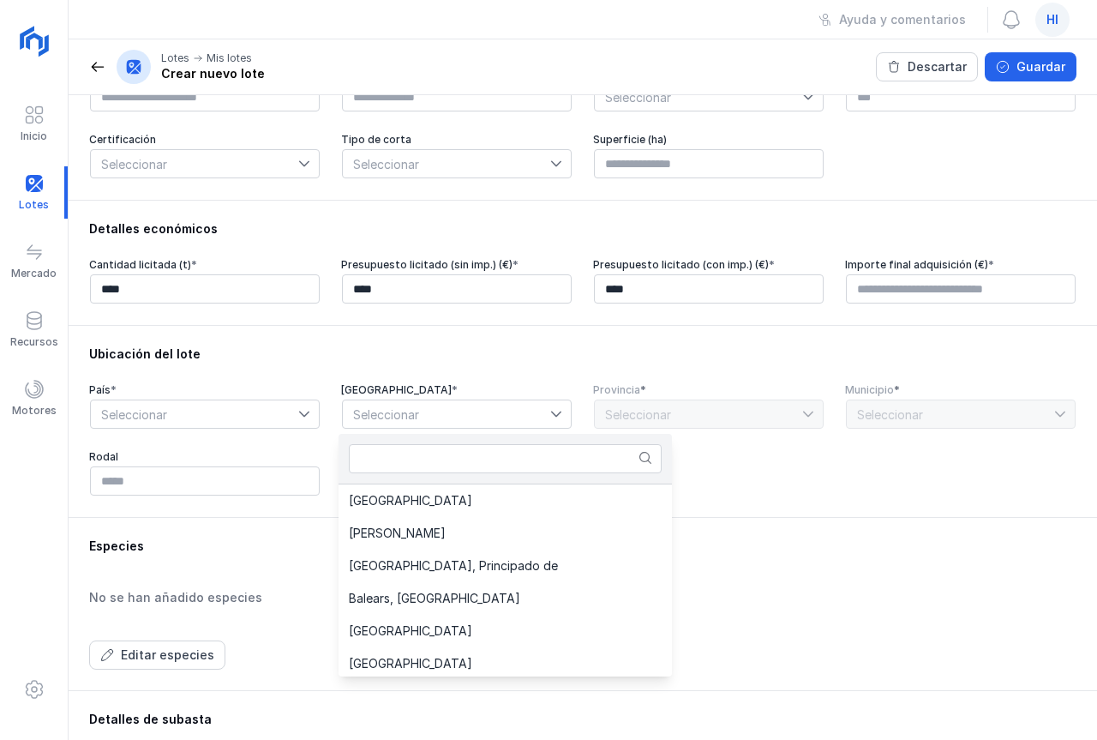
click at [550, 419] on icon at bounding box center [556, 414] width 12 height 12
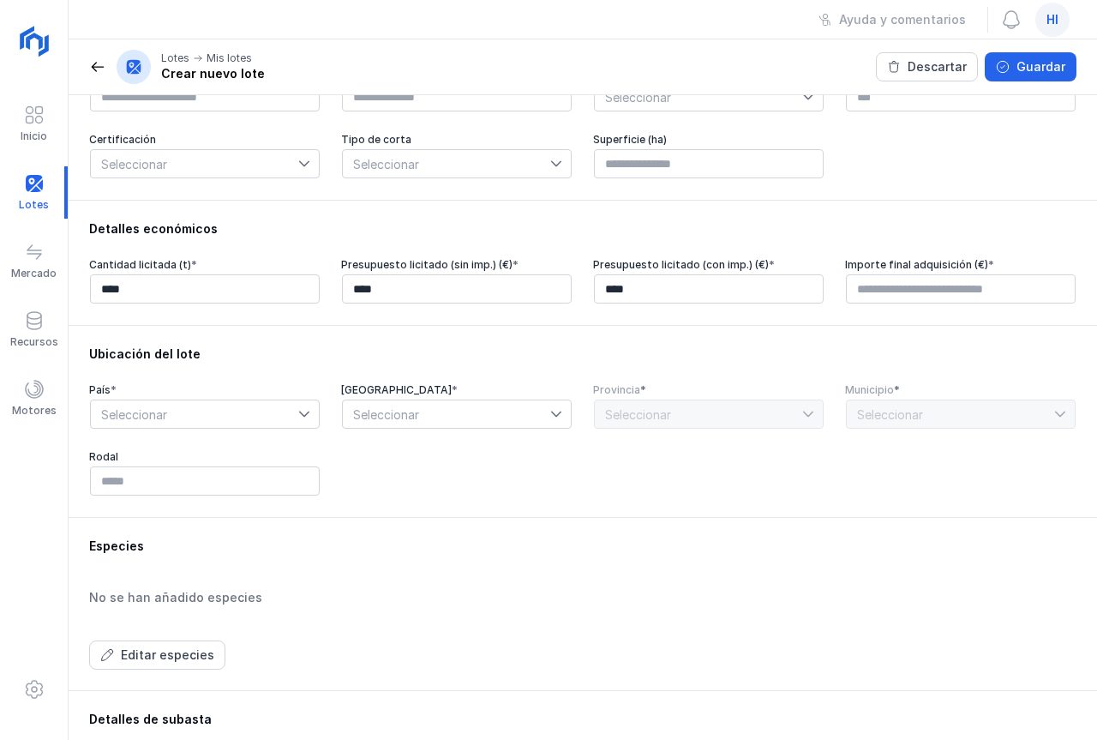
click at [803, 418] on div "Seleccionar" at bounding box center [708, 414] width 231 height 31
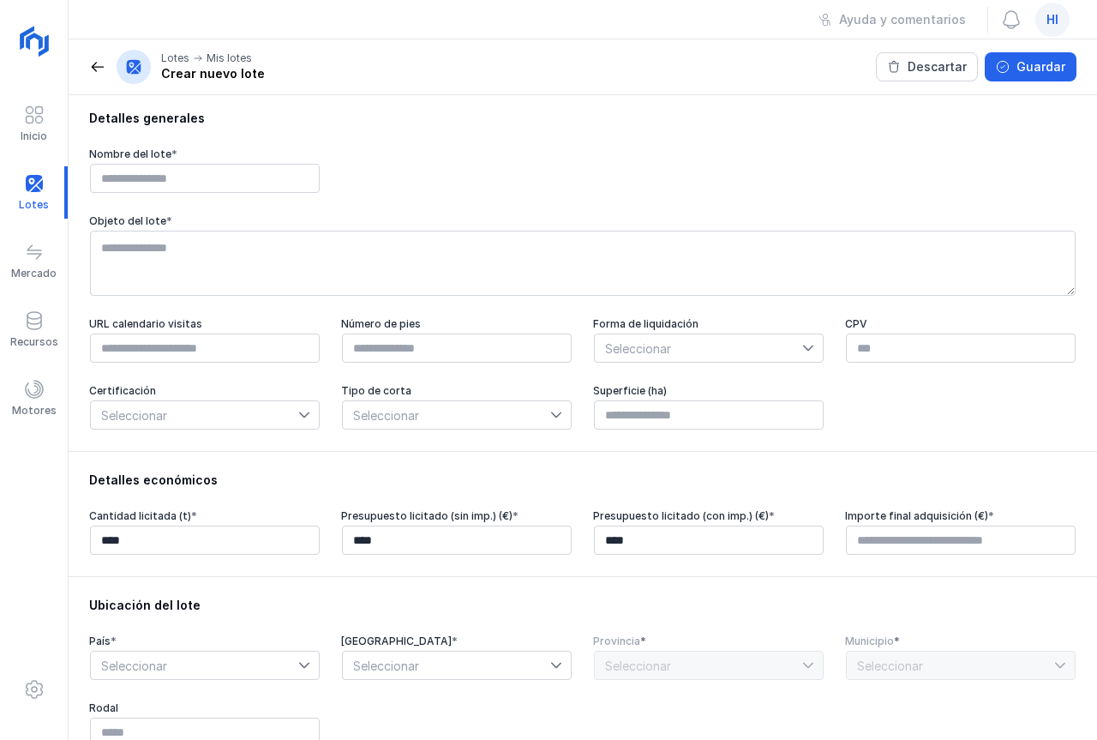
scroll to position [0, 0]
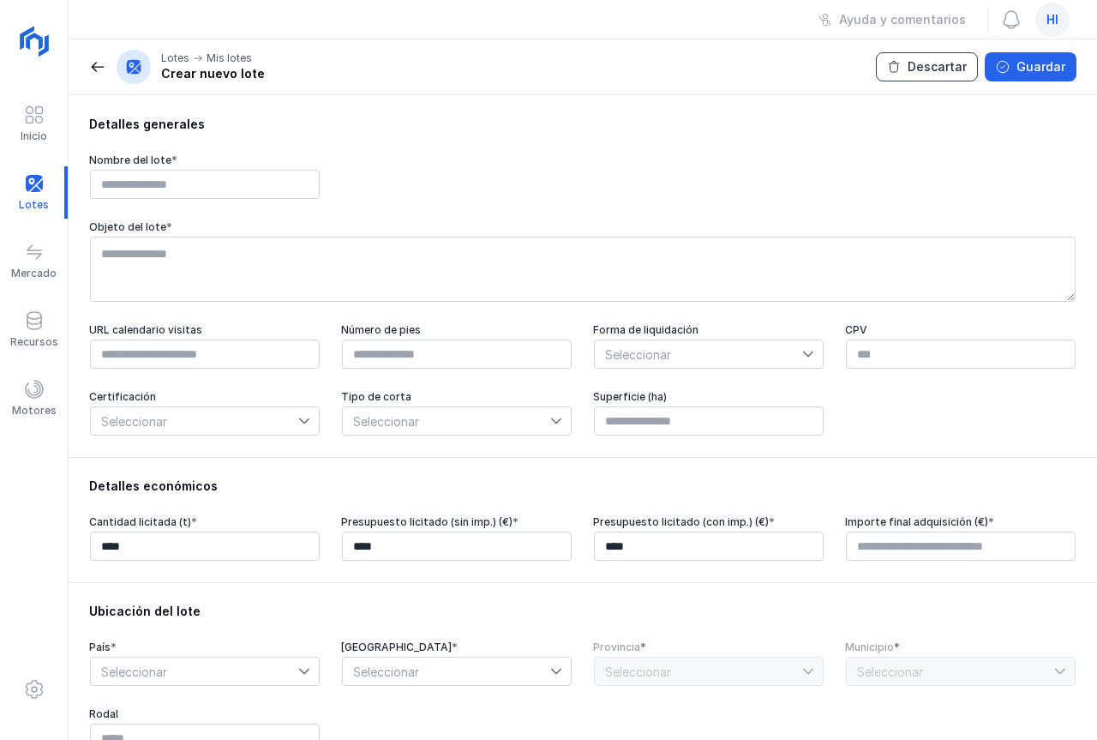
click at [919, 70] on div "Descartar" at bounding box center [937, 66] width 59 height 17
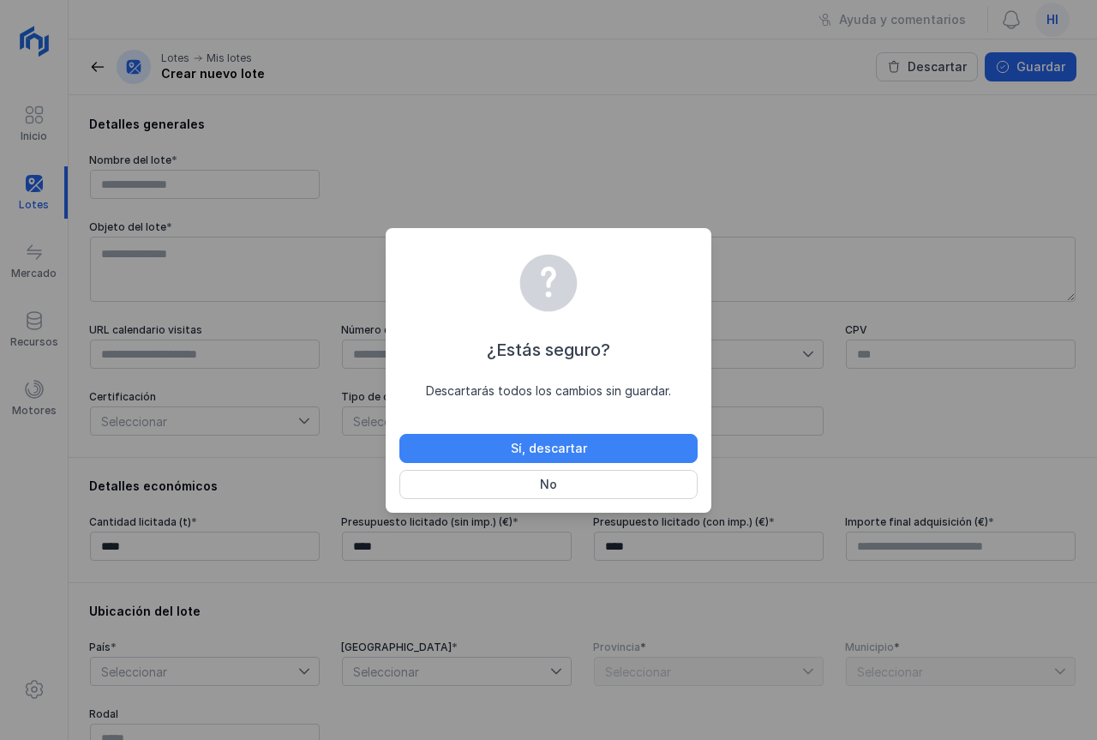
click at [537, 447] on div "Sí, descartar" at bounding box center [549, 448] width 76 height 17
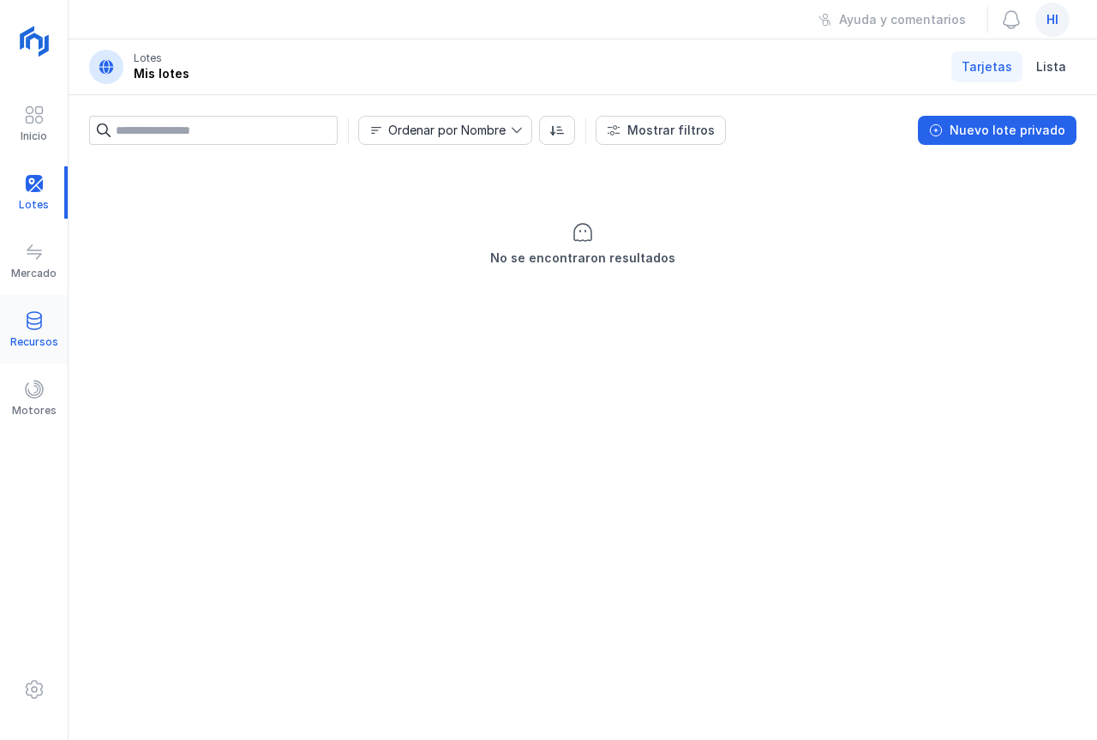
click at [35, 332] on div at bounding box center [34, 322] width 21 height 25
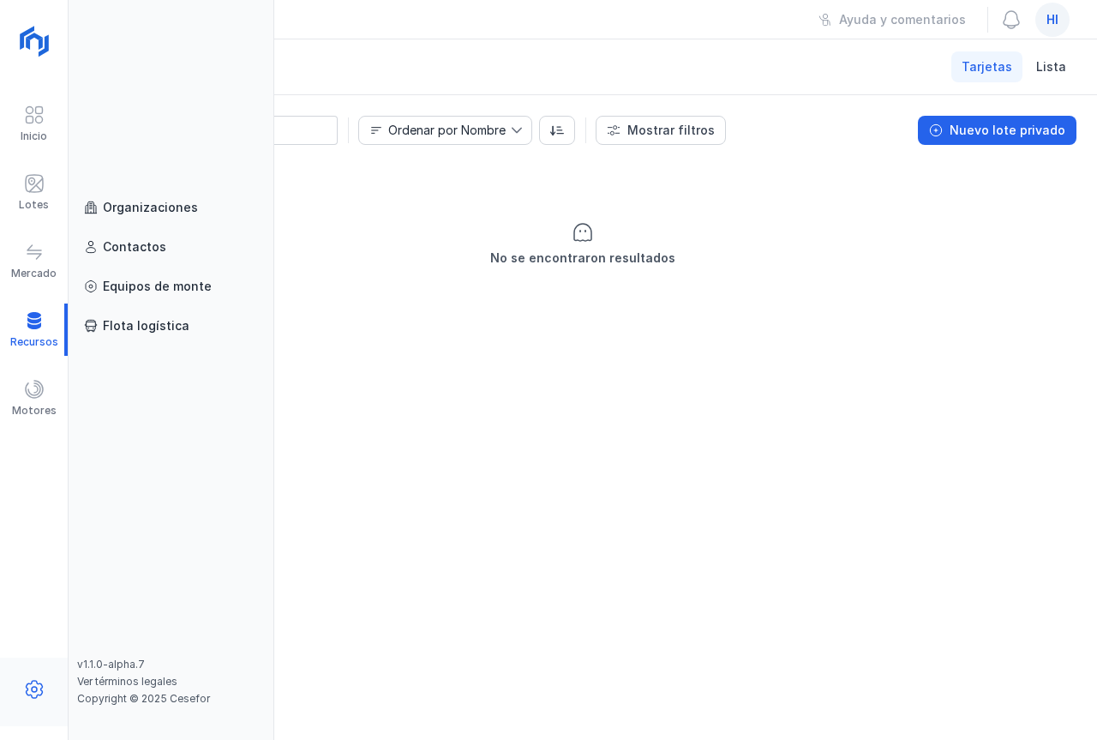
click at [26, 693] on span at bounding box center [34, 689] width 21 height 21
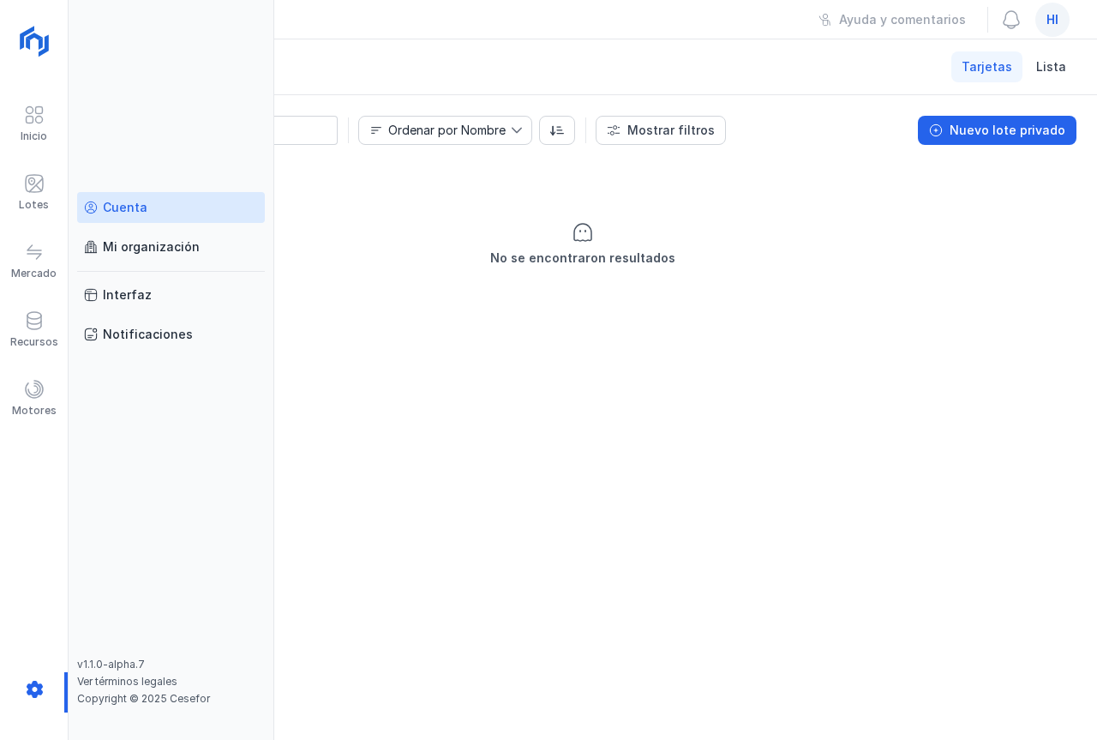
click at [140, 205] on div "Cuenta" at bounding box center [125, 207] width 45 height 17
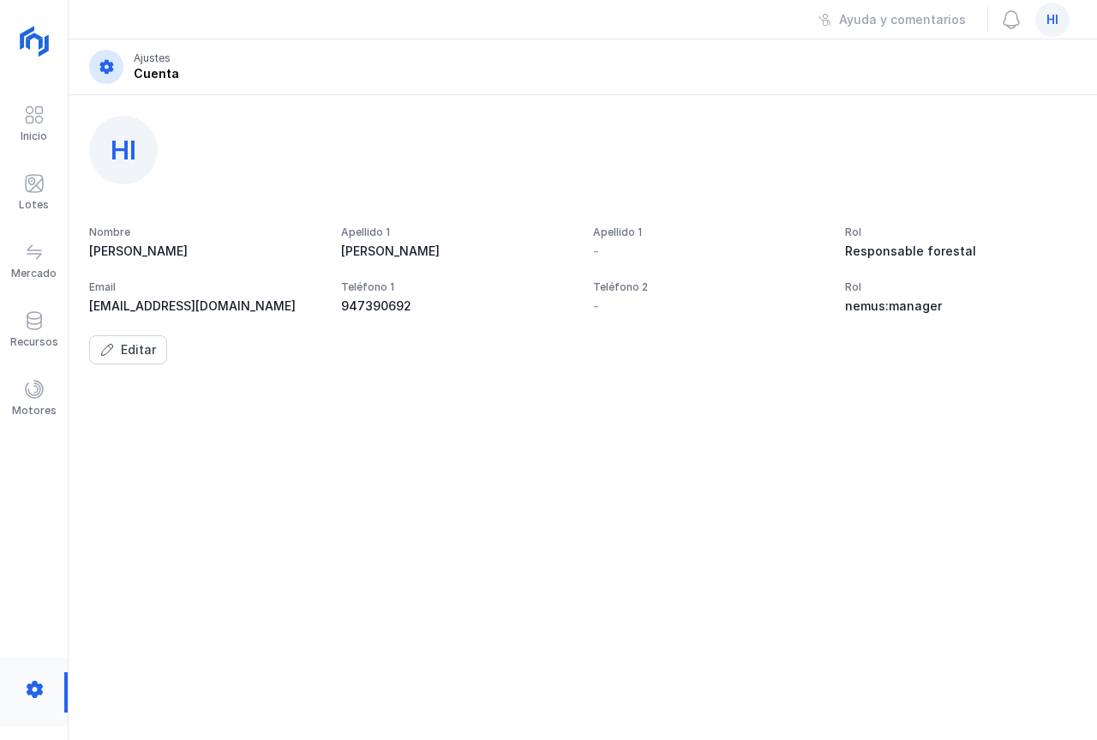
click at [31, 688] on div at bounding box center [34, 692] width 68 height 40
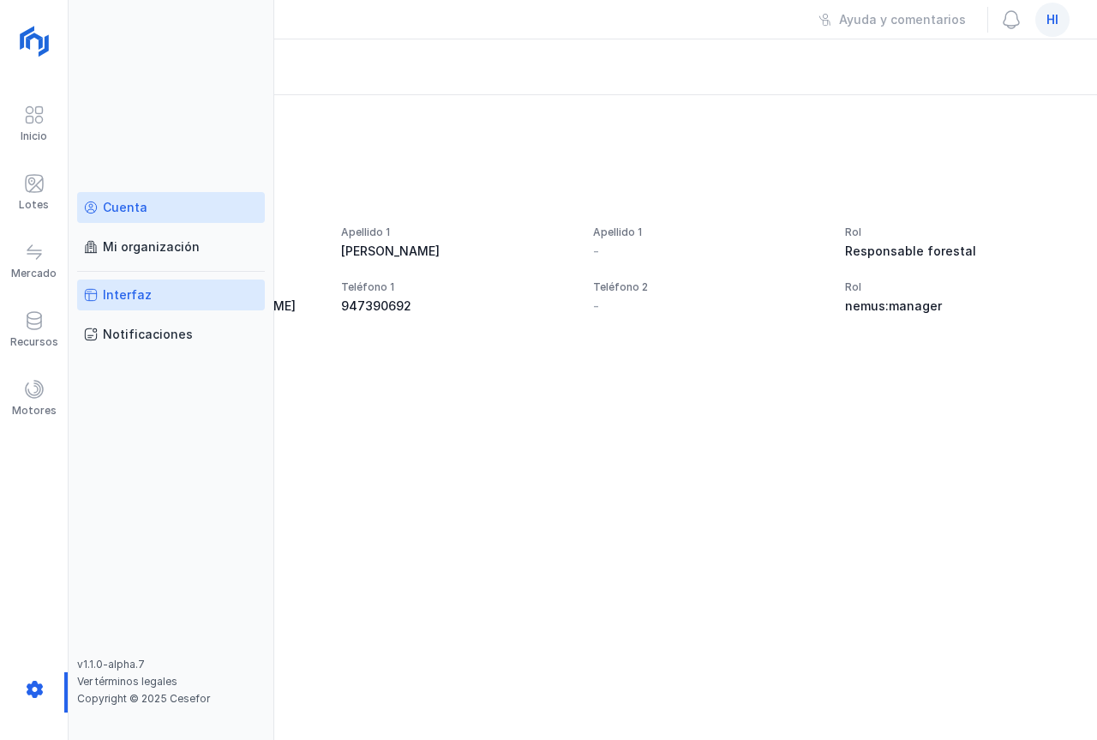
click at [138, 297] on div "Interfaz" at bounding box center [127, 294] width 49 height 17
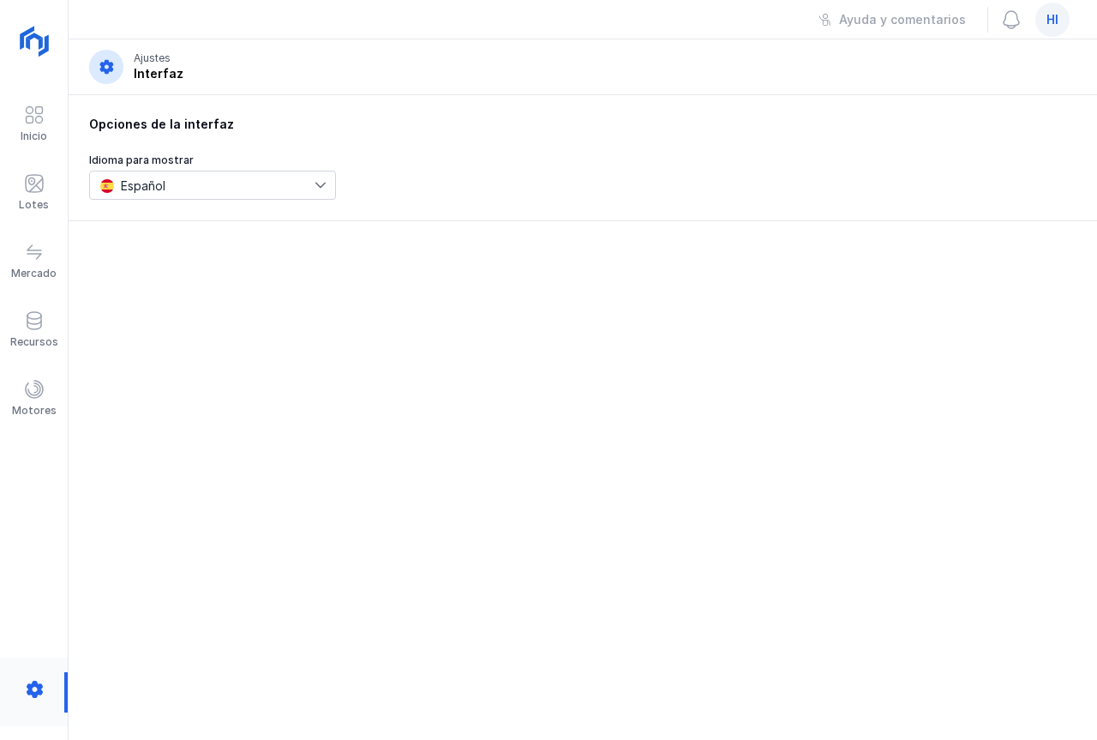
click at [38, 691] on div at bounding box center [34, 692] width 68 height 40
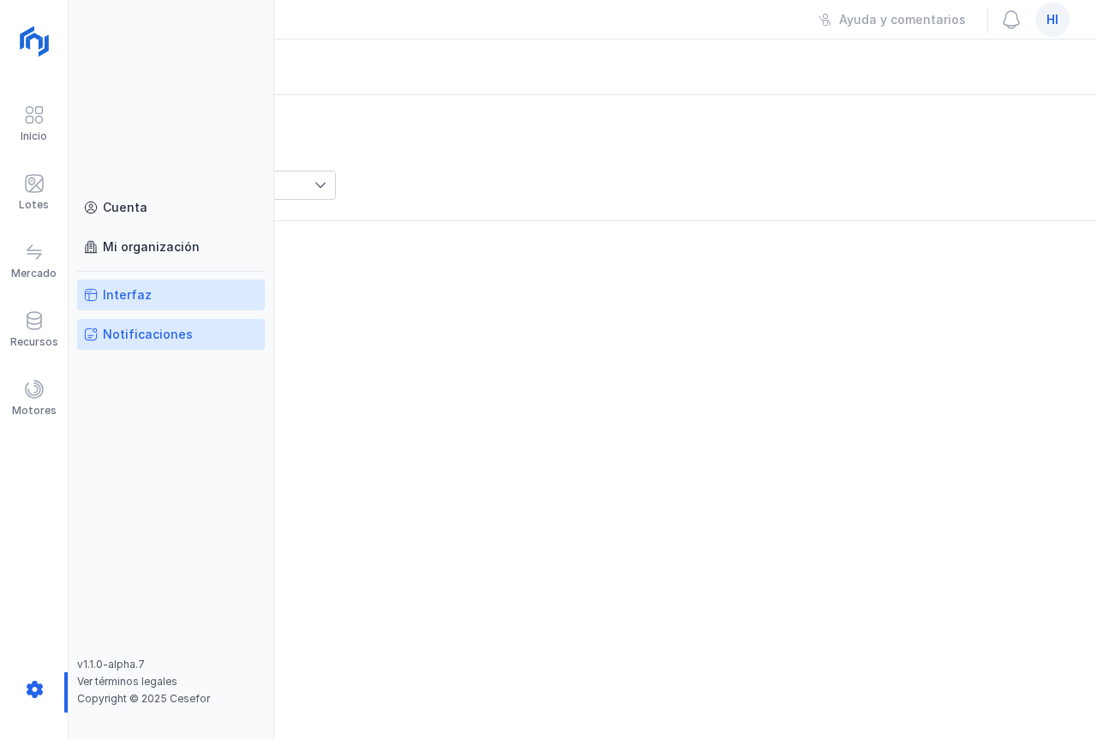
click at [161, 338] on div "Notificaciones" at bounding box center [148, 334] width 90 height 17
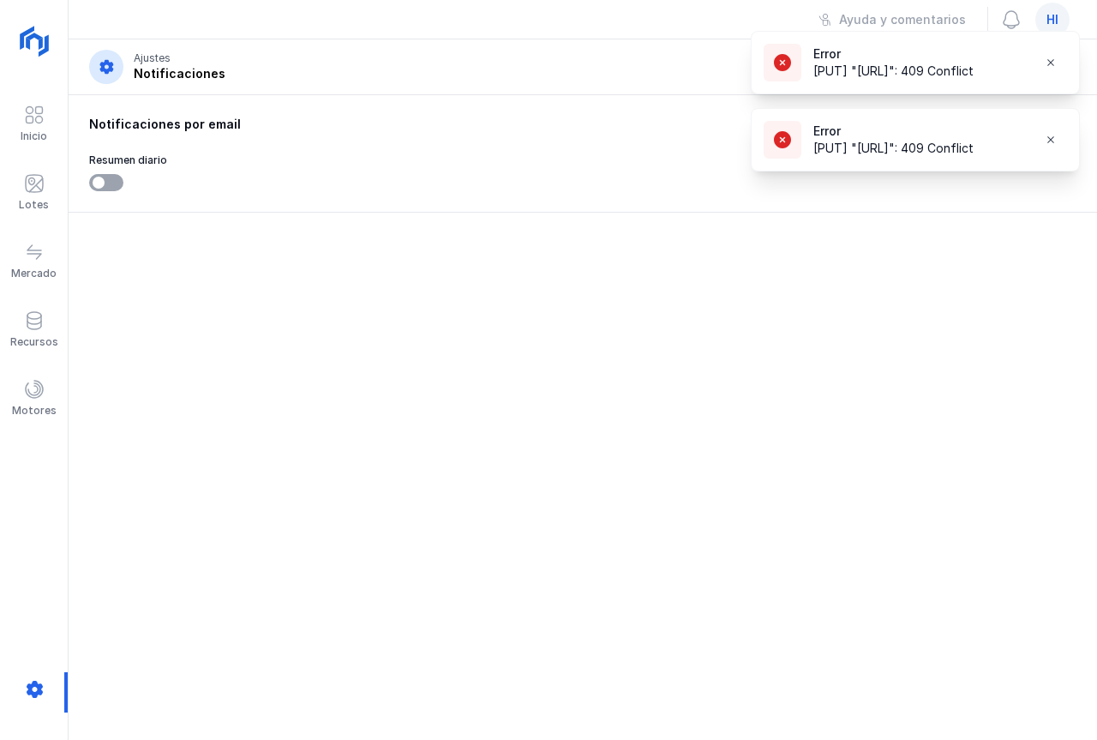
click at [246, 282] on div "Notificaciones por email Resumen diario" at bounding box center [583, 417] width 1029 height 645
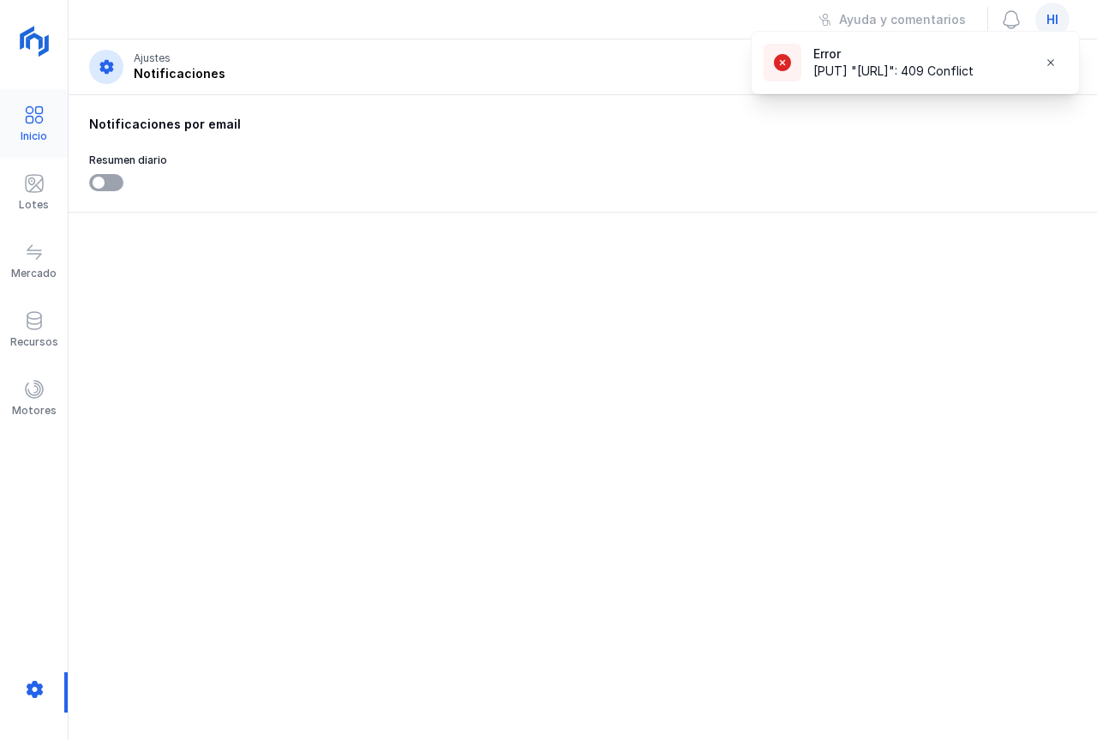
click at [27, 121] on span at bounding box center [34, 115] width 21 height 21
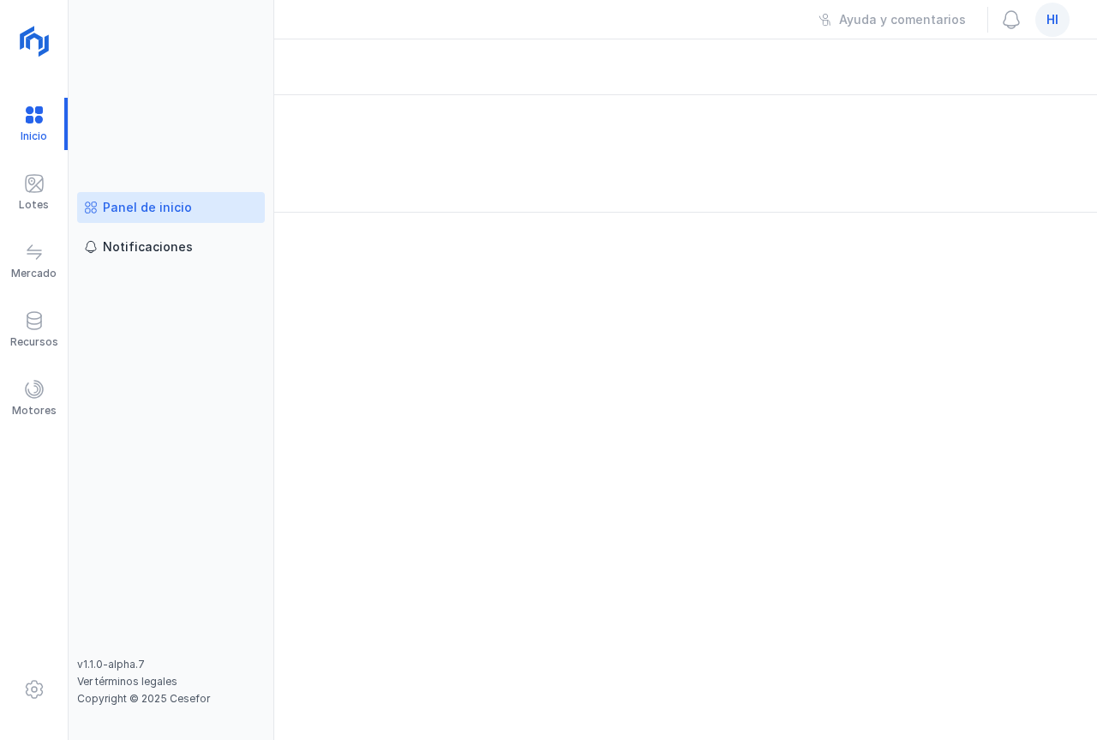
click at [168, 207] on div "Panel de inicio" at bounding box center [147, 207] width 89 height 17
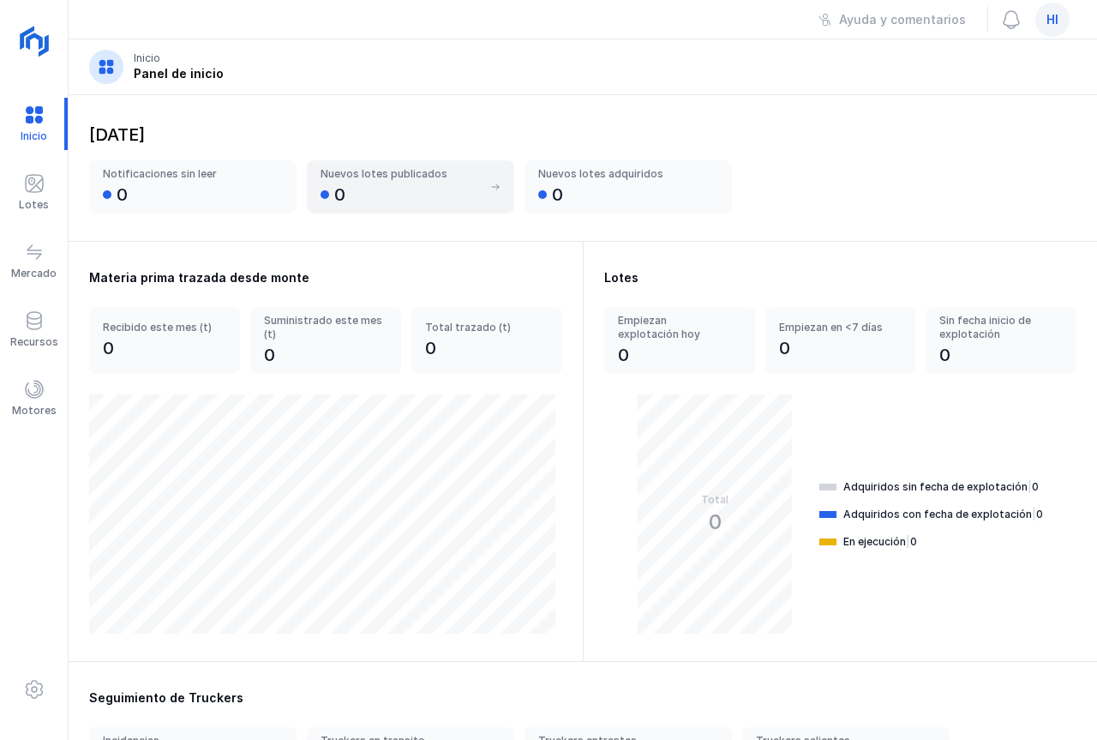
click at [399, 183] on div "0" at bounding box center [401, 195] width 161 height 24
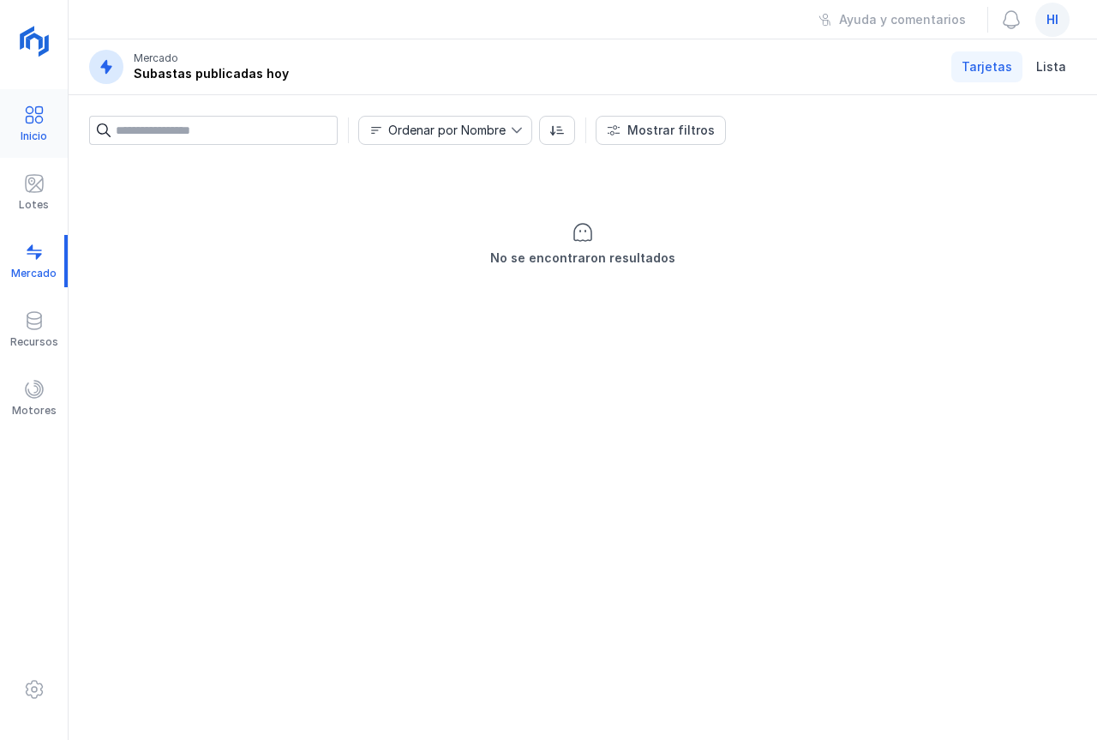
click at [30, 123] on span at bounding box center [34, 115] width 21 height 21
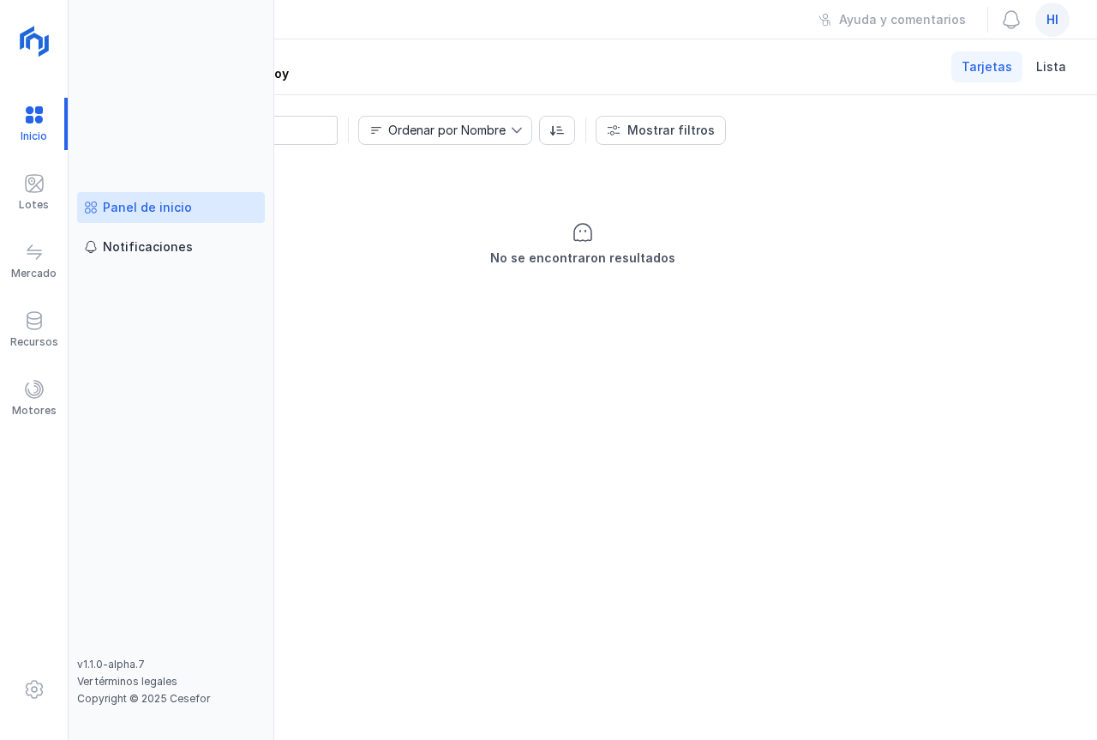
click at [130, 210] on div "Panel de inicio" at bounding box center [147, 207] width 89 height 17
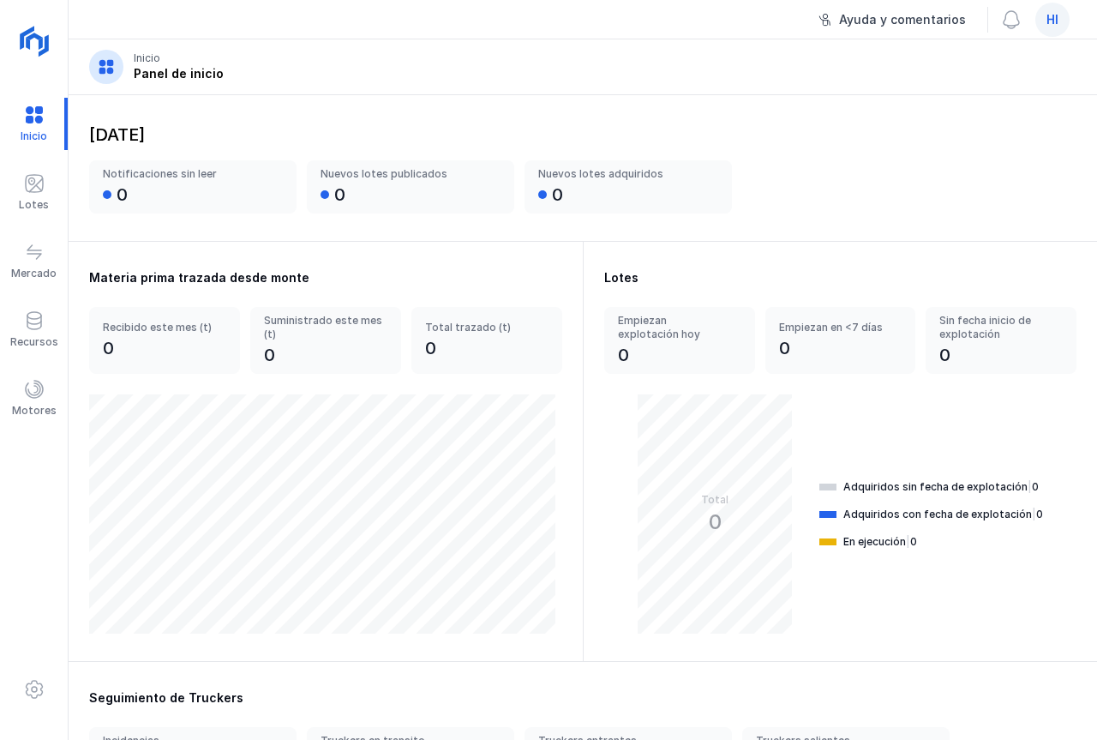
click at [941, 20] on div "Ayuda y comentarios" at bounding box center [902, 19] width 127 height 17
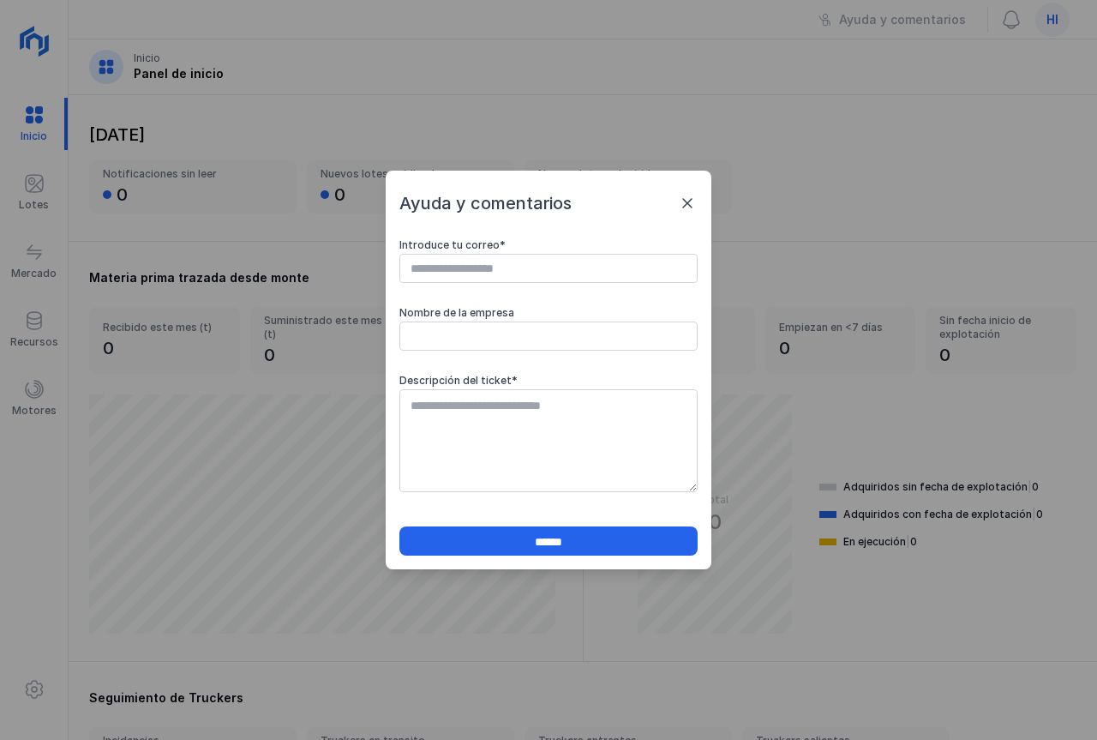
click at [682, 200] on span at bounding box center [687, 203] width 21 height 21
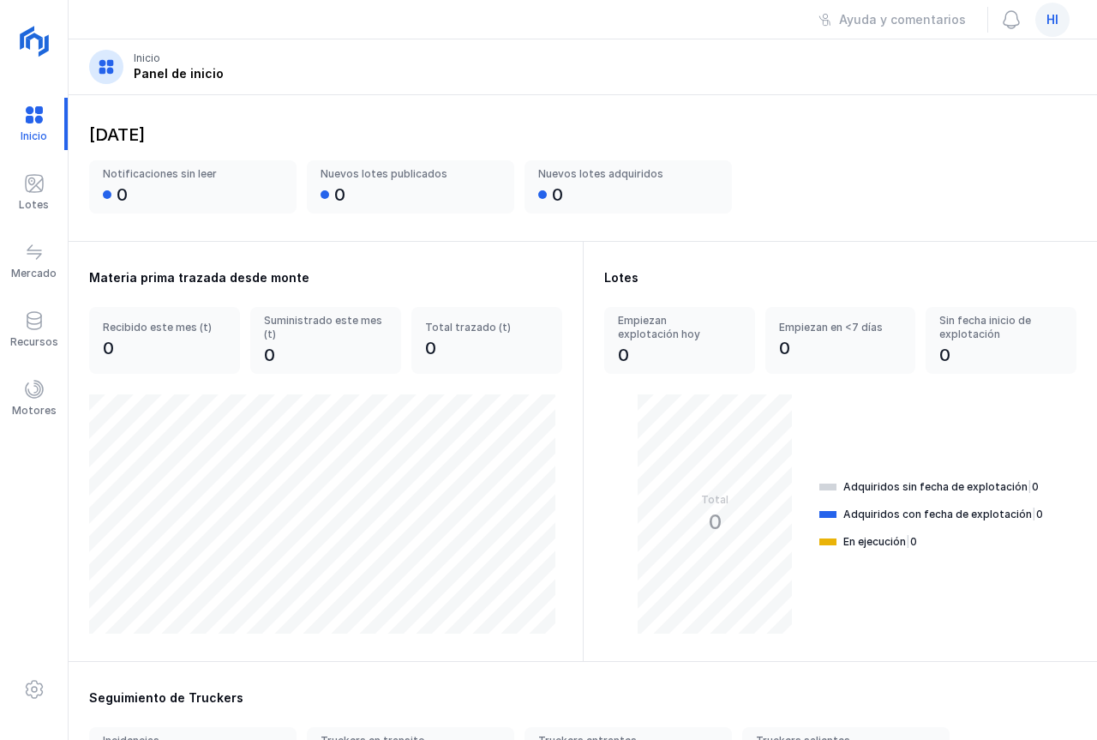
click at [1053, 19] on span "hi" at bounding box center [1053, 19] width 12 height 17
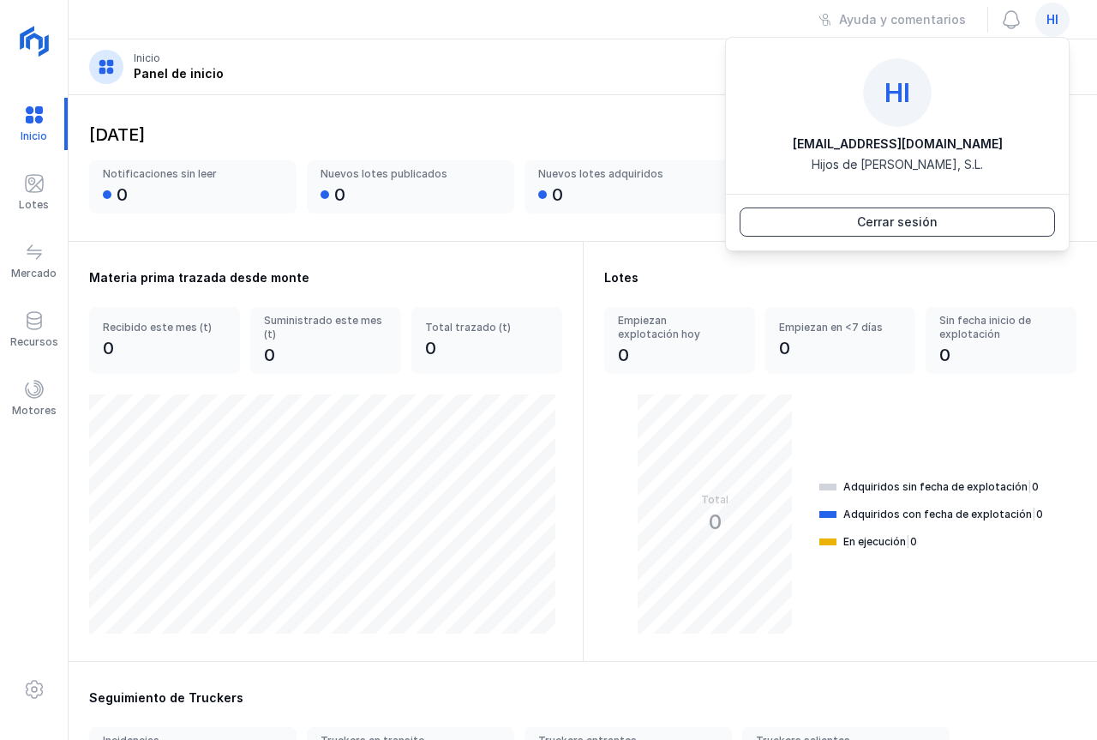
click at [896, 221] on div "Cerrar sesión" at bounding box center [897, 221] width 81 height 17
